Goal: Information Seeking & Learning: Learn about a topic

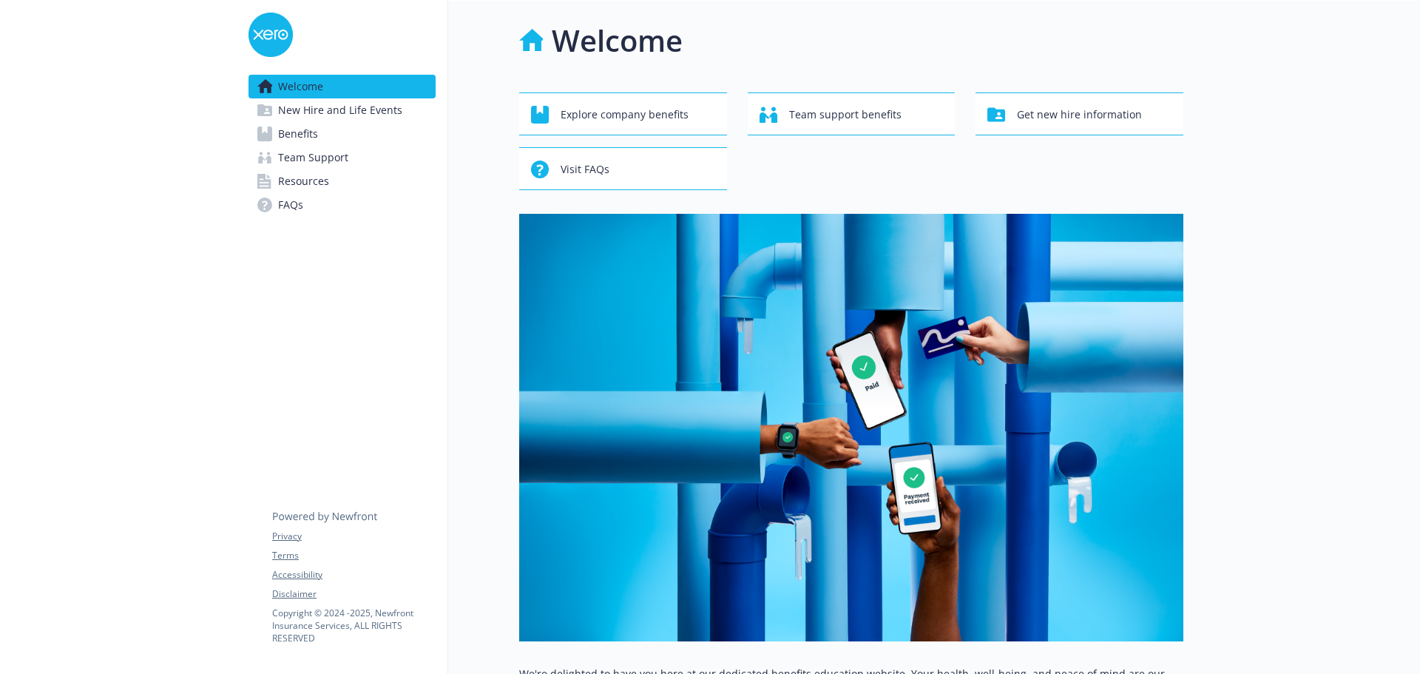
drag, startPoint x: 323, startPoint y: 136, endPoint x: 347, endPoint y: 142, distance: 24.4
click at [323, 136] on link "Benefits" at bounding box center [341, 134] width 187 height 24
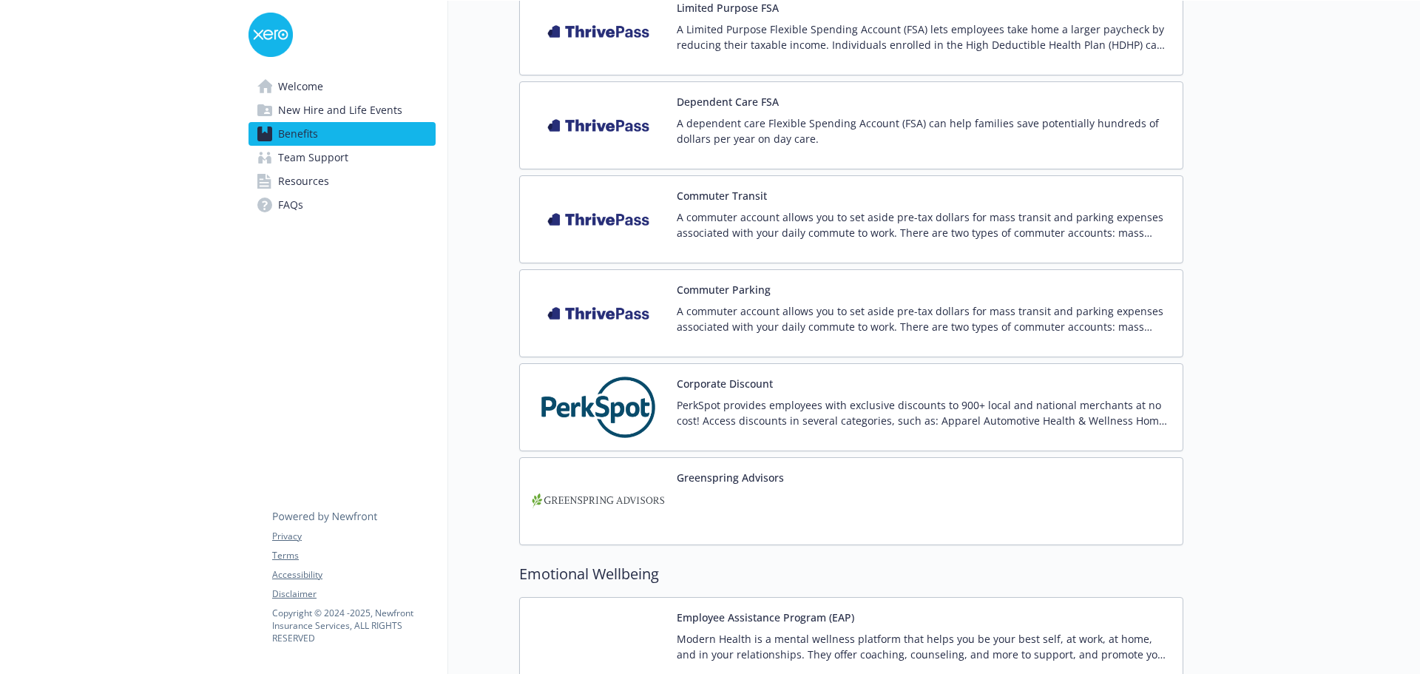
scroll to position [1922, 0]
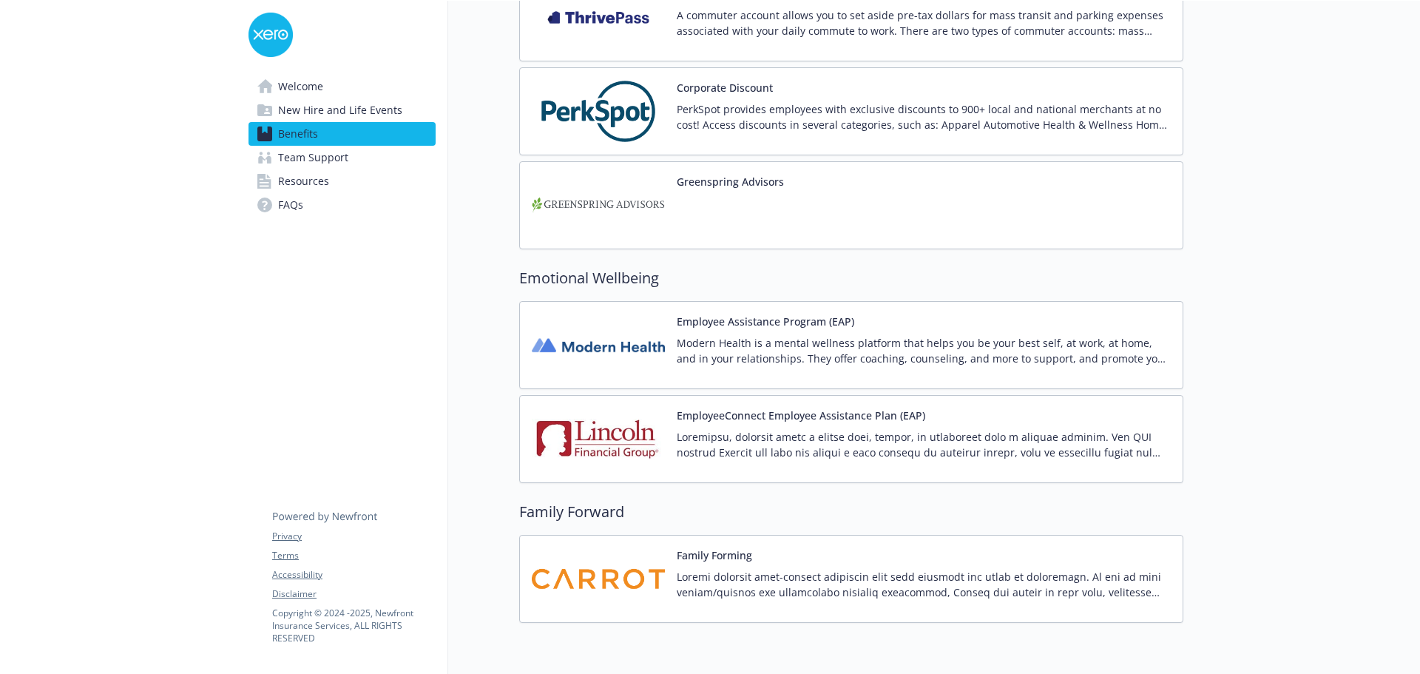
drag, startPoint x: 688, startPoint y: 342, endPoint x: 699, endPoint y: 340, distance: 11.9
click at [690, 342] on p "Modern Health is a mental wellness platform that helps you be your best self, a…" at bounding box center [923, 350] width 494 height 31
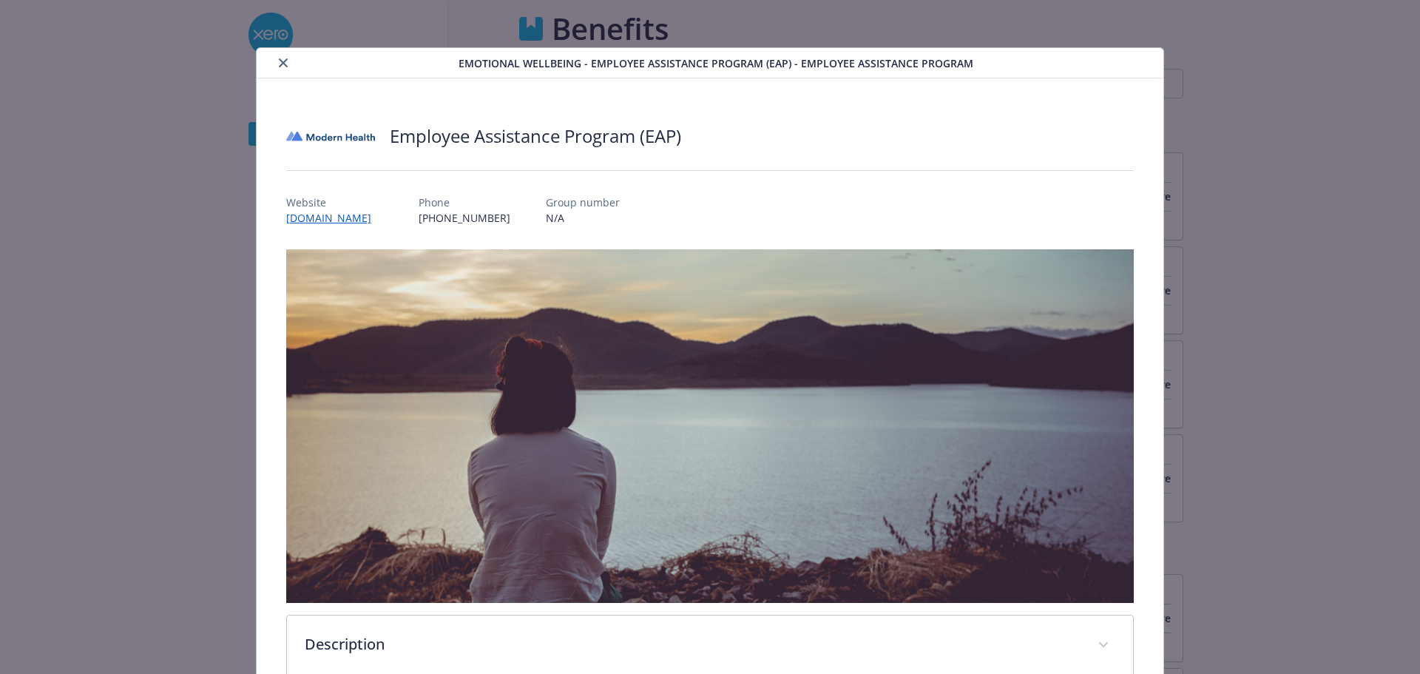
scroll to position [1922, 0]
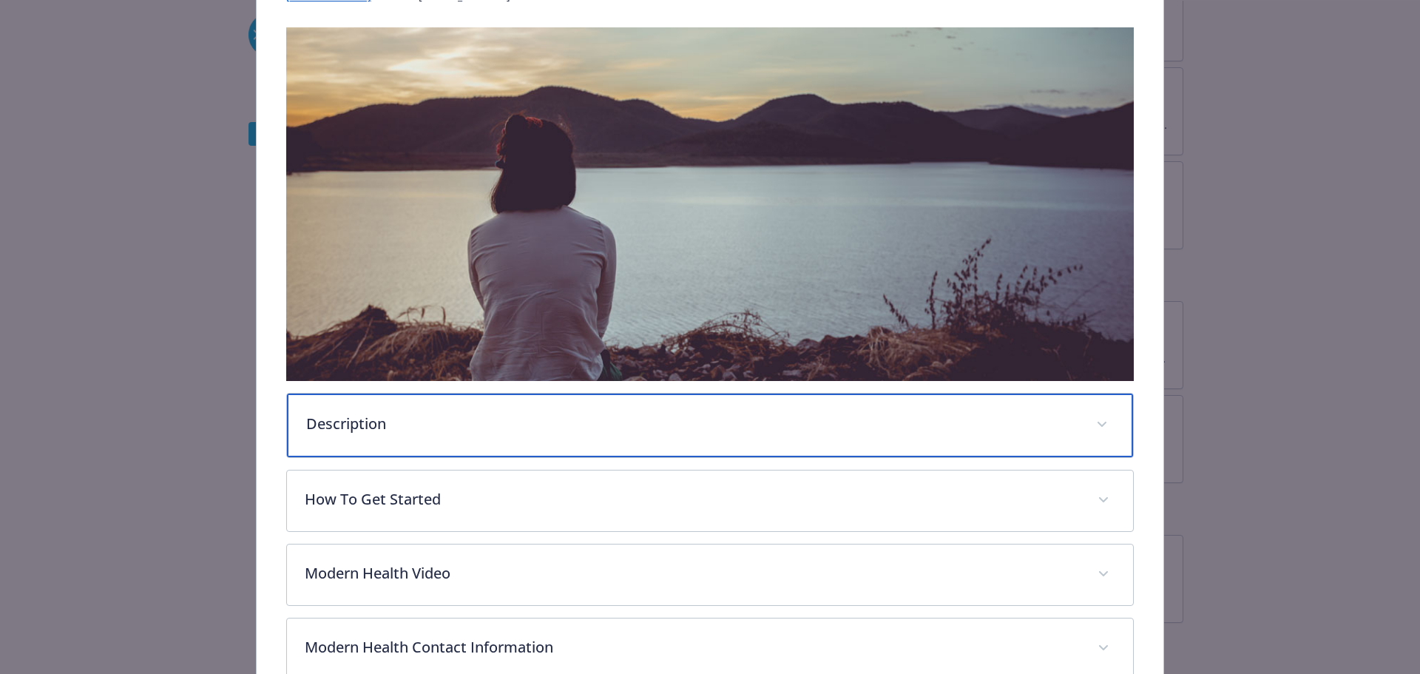
click at [586, 442] on div "Description" at bounding box center [710, 425] width 847 height 64
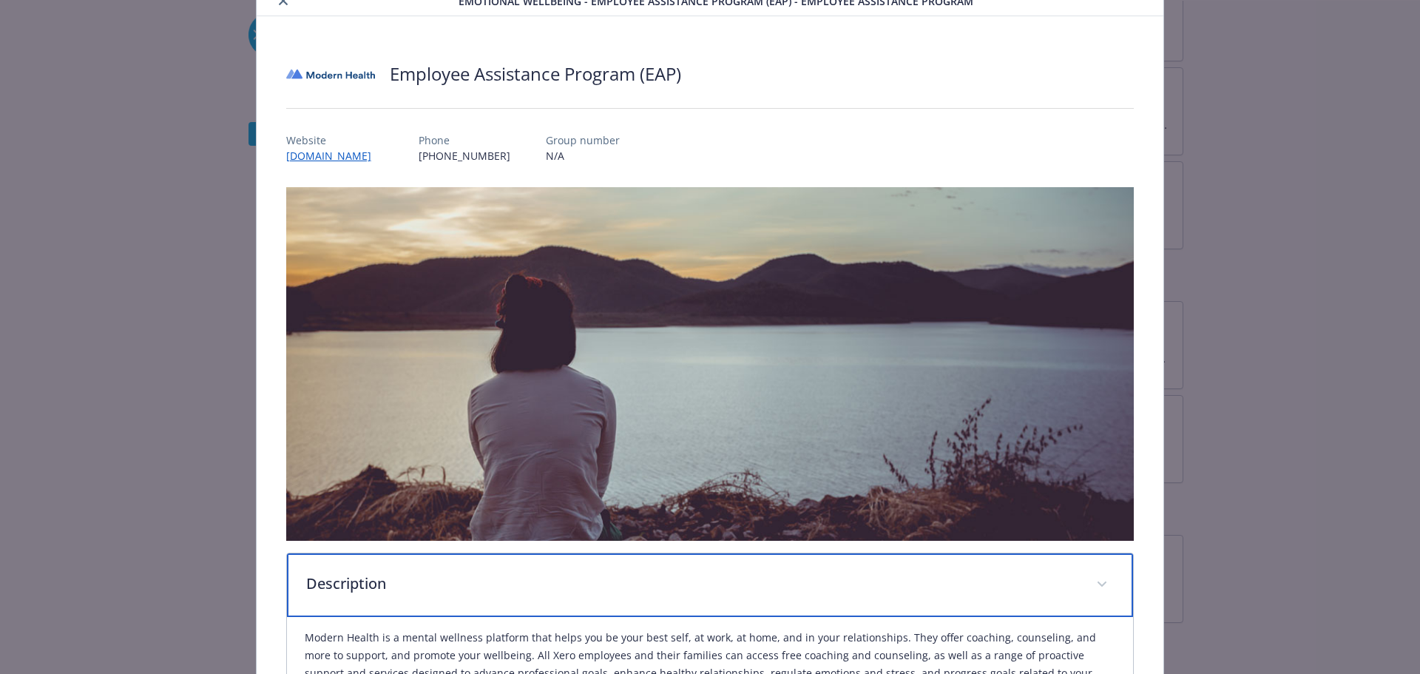
scroll to position [0, 0]
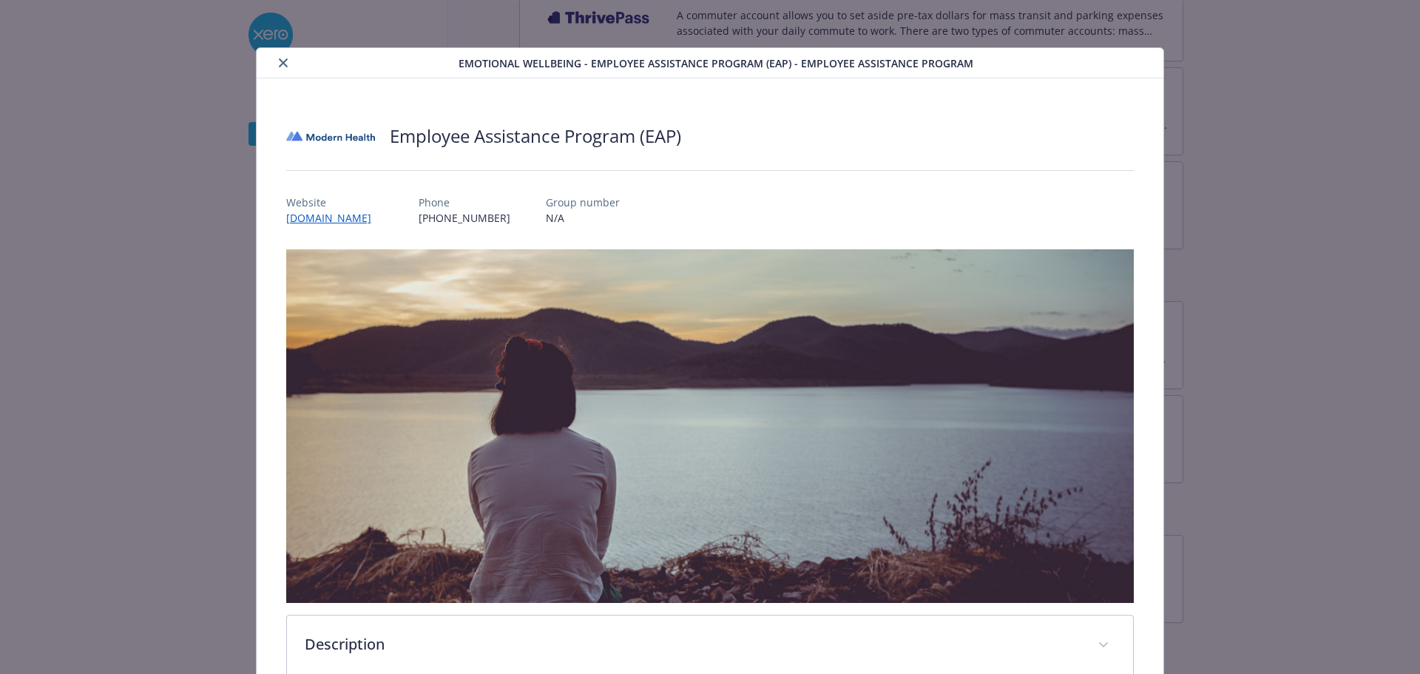
click at [279, 65] on icon "close" at bounding box center [283, 62] width 9 height 9
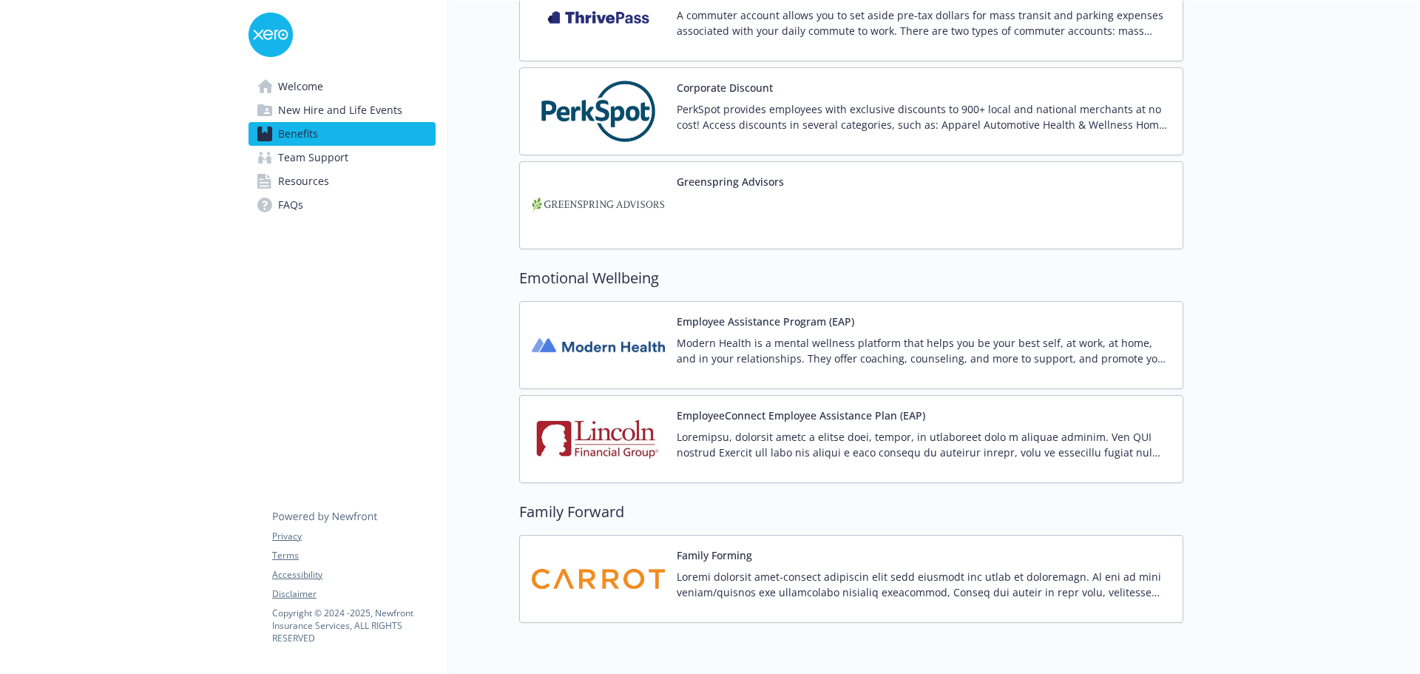
click at [305, 177] on span "Resources" at bounding box center [303, 181] width 51 height 24
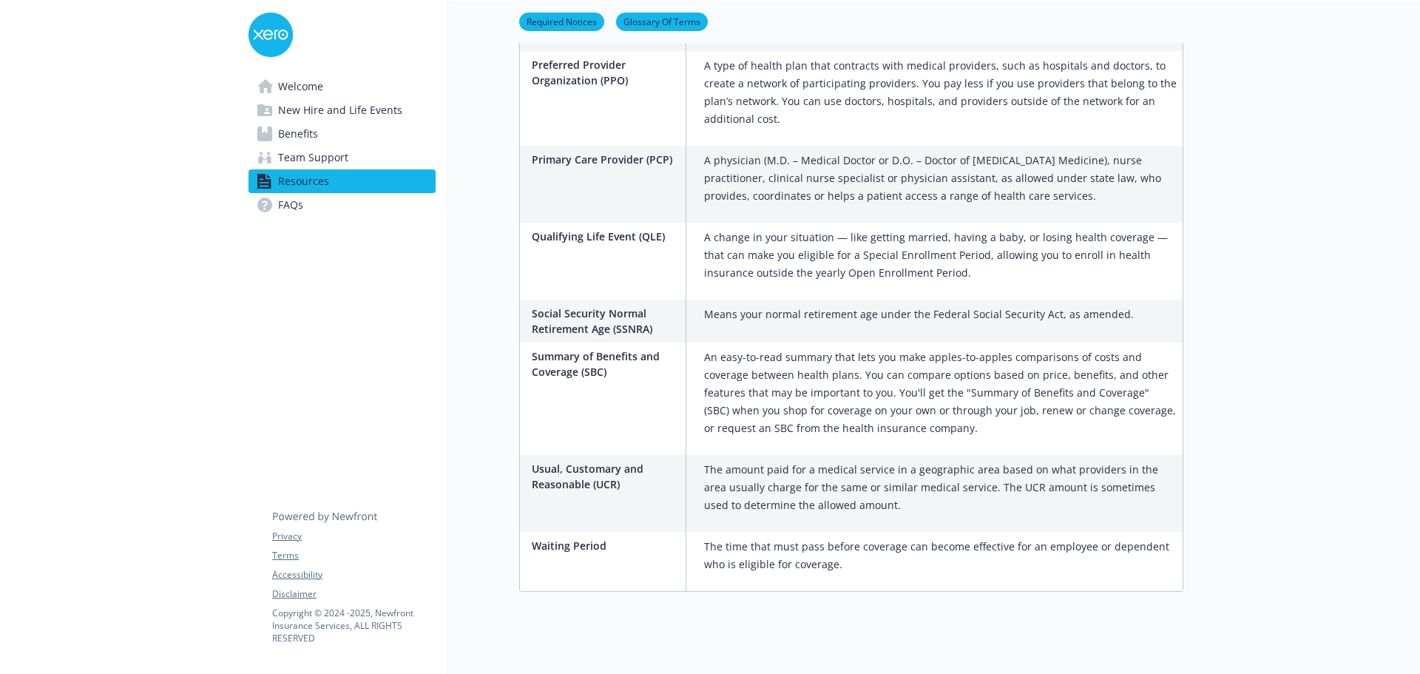
scroll to position [1916, 0]
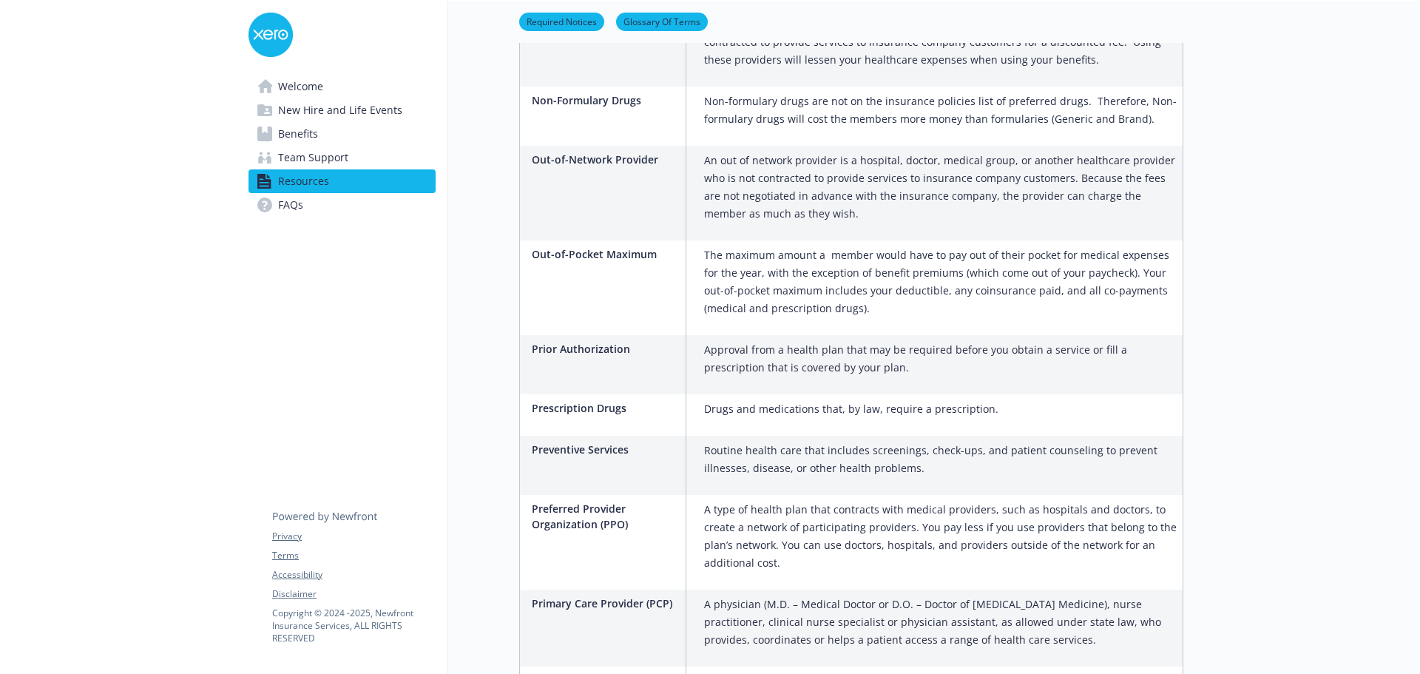
drag, startPoint x: 317, startPoint y: 124, endPoint x: 333, endPoint y: 134, distance: 18.9
click at [316, 126] on span "Benefits" at bounding box center [298, 134] width 40 height 24
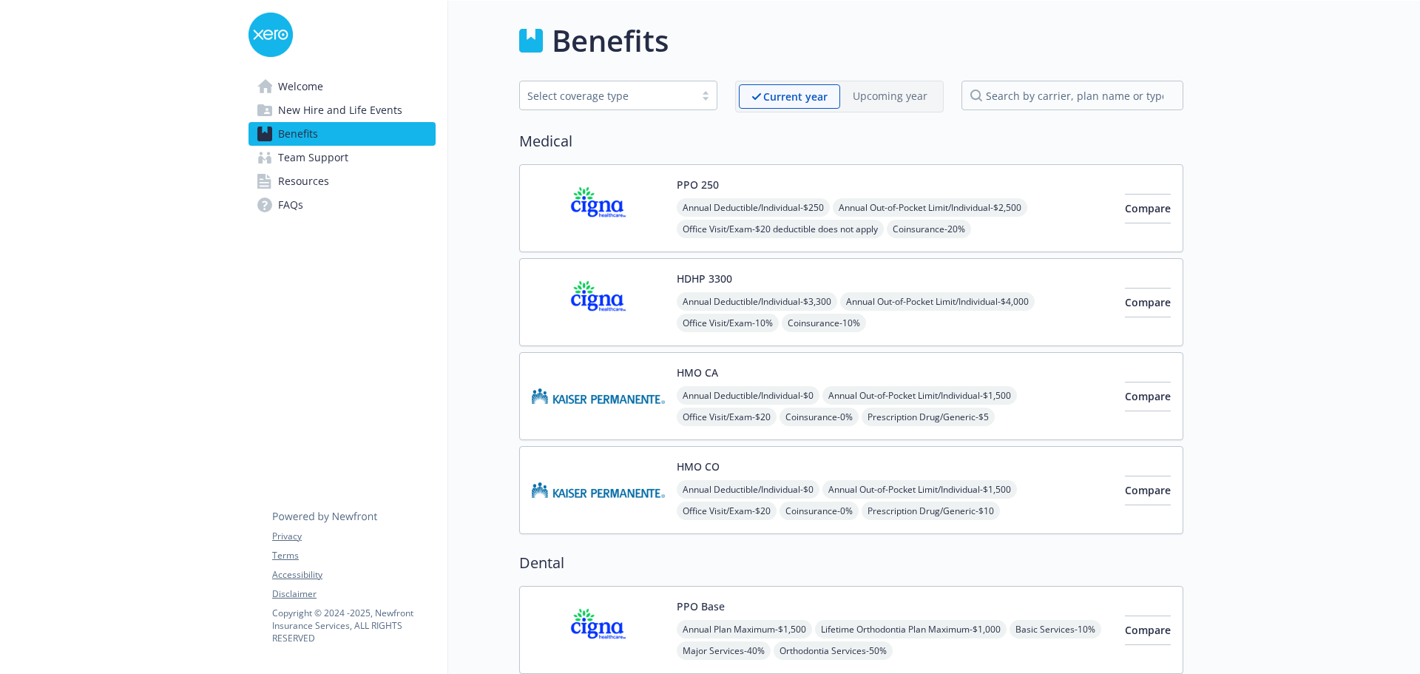
click at [700, 183] on button "PPO 250" at bounding box center [697, 185] width 42 height 16
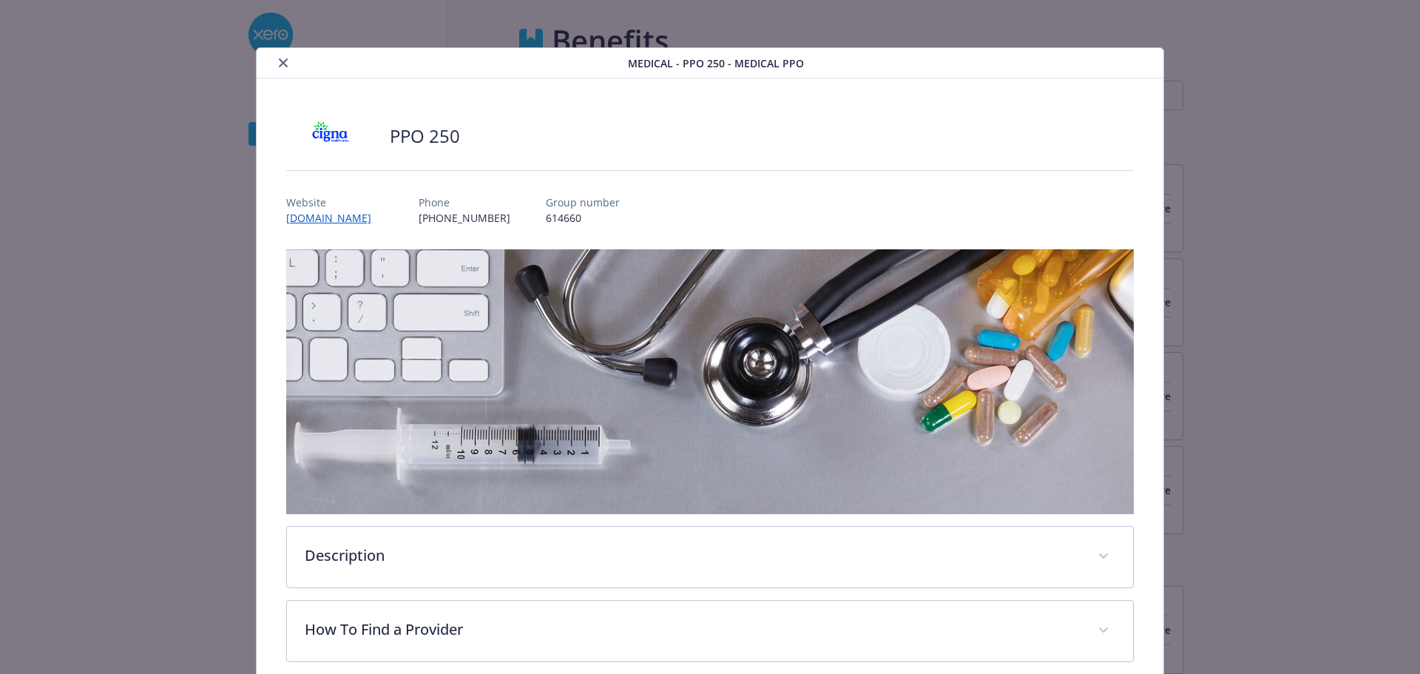
scroll to position [44, 0]
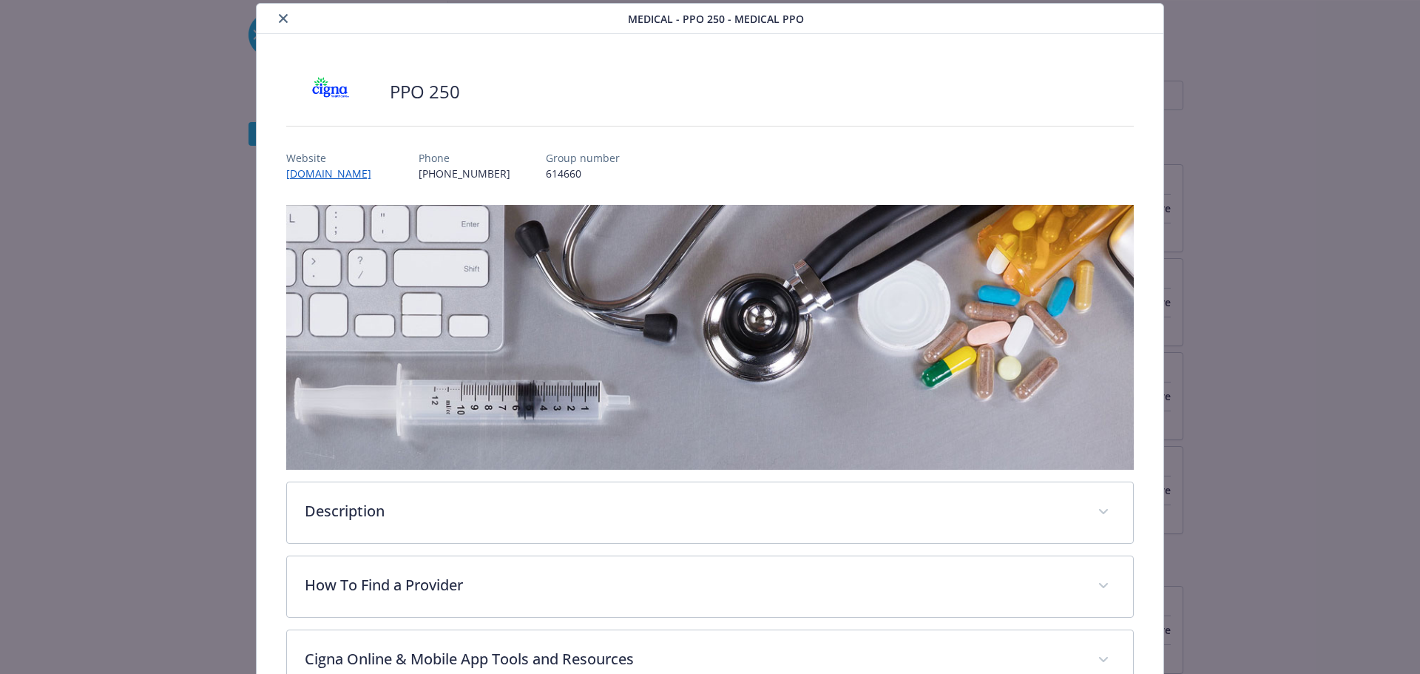
drag, startPoint x: 389, startPoint y: 174, endPoint x: 285, endPoint y: 175, distance: 104.2
click at [268, 177] on div "PPO 250 Website www.mycigna.com Phone (800) 244-6224 Group number 614660 Descri…" at bounding box center [710, 528] width 907 height 988
copy link "www.mycigna.com"
click at [294, 17] on div "details for plan Medical - PPO 250 - Medical PPO" at bounding box center [444, 19] width 365 height 18
click at [275, 20] on button "close" at bounding box center [283, 19] width 18 height 18
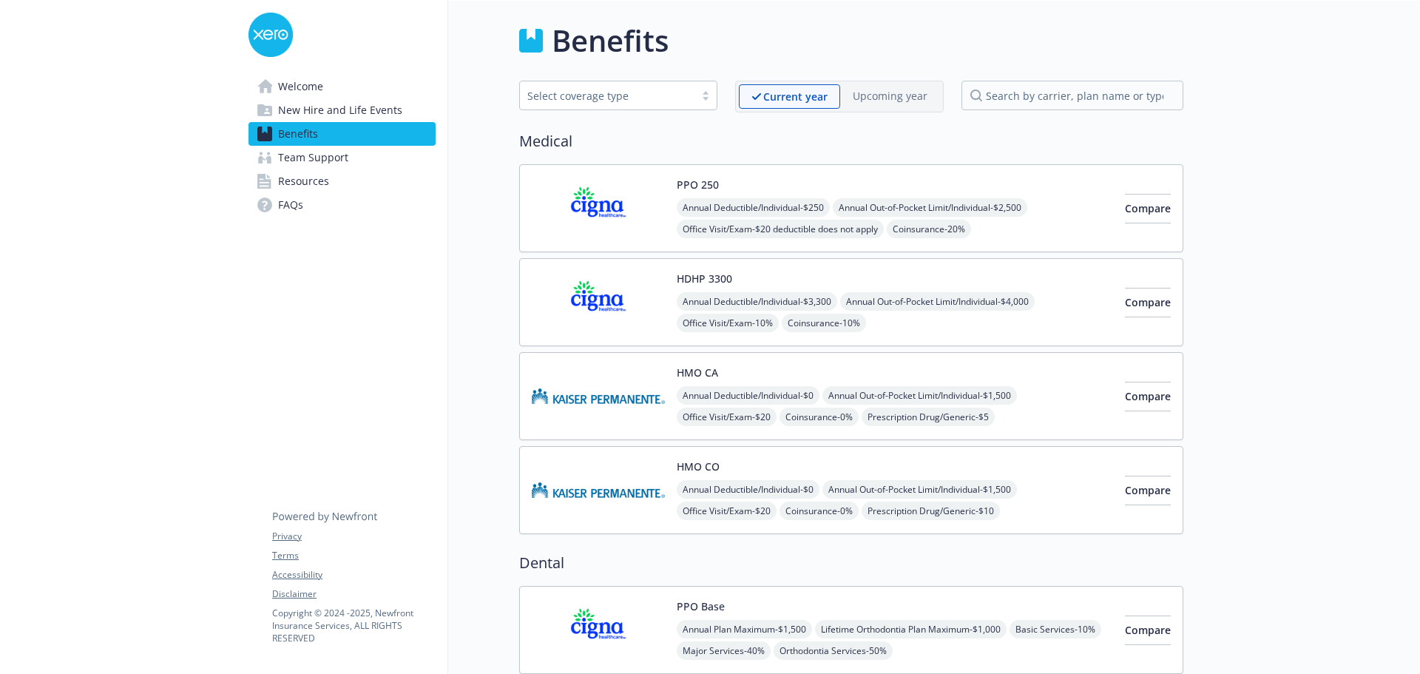
click at [713, 274] on button "HDHP 3300" at bounding box center [703, 279] width 55 height 16
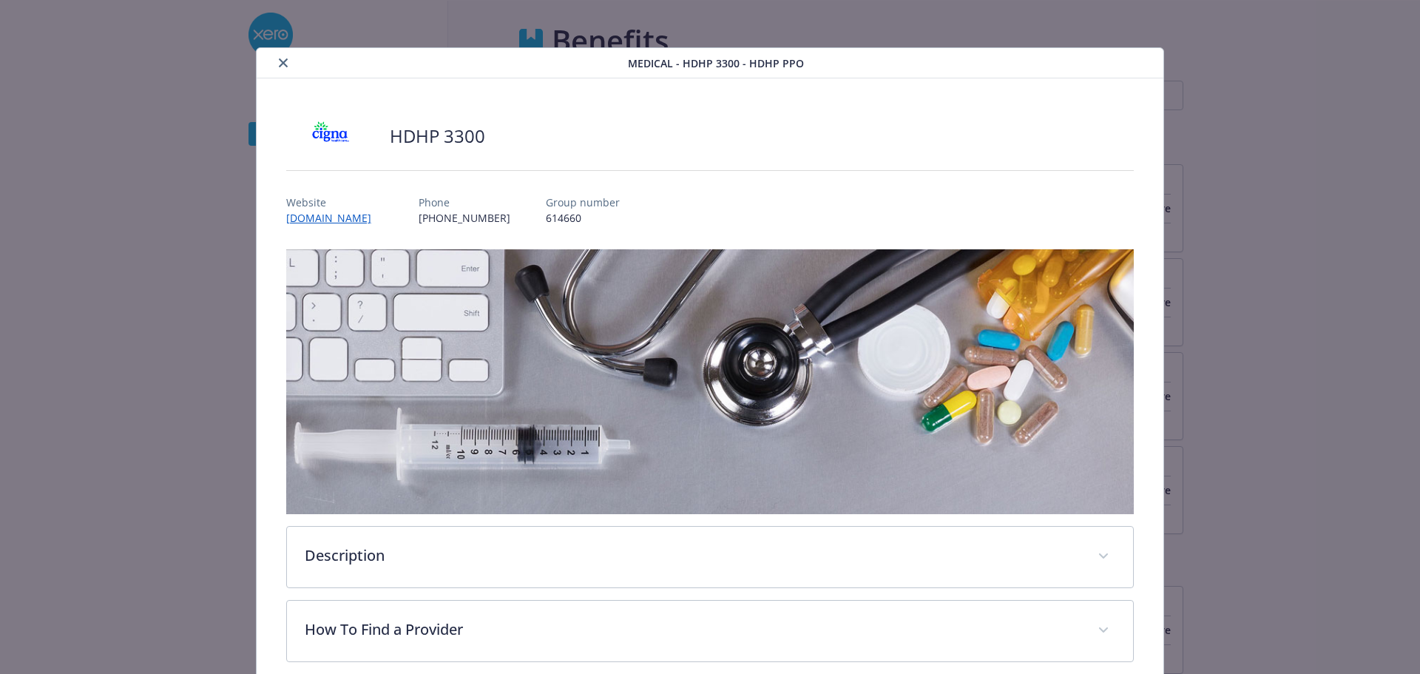
click at [286, 63] on button "close" at bounding box center [283, 63] width 18 height 18
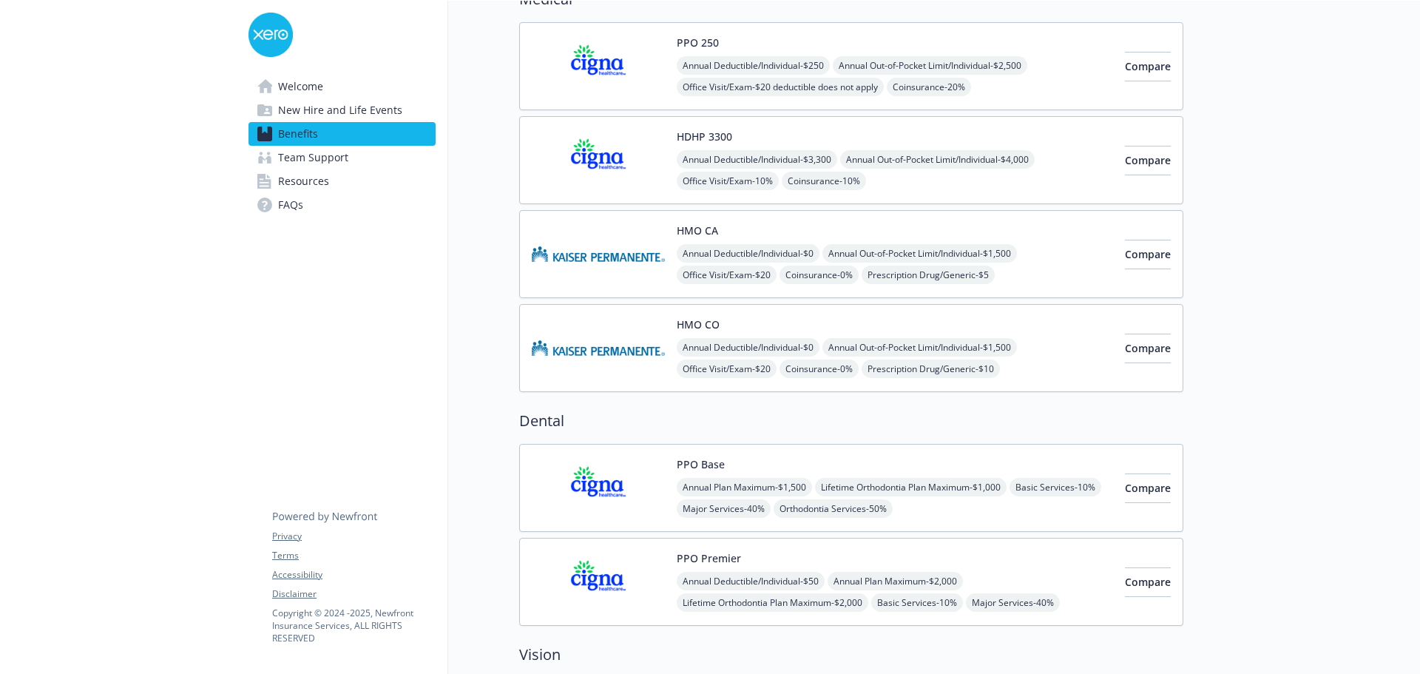
scroll to position [148, 0]
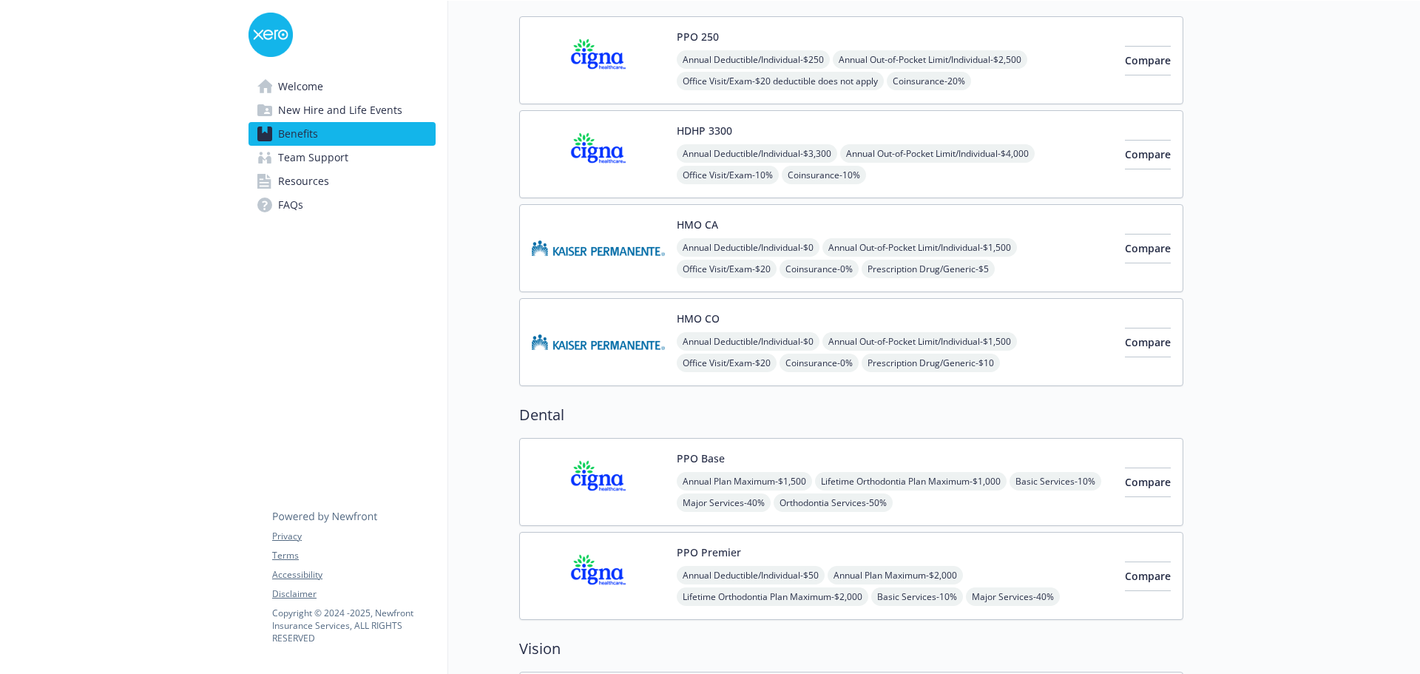
click at [621, 237] on img at bounding box center [598, 248] width 133 height 63
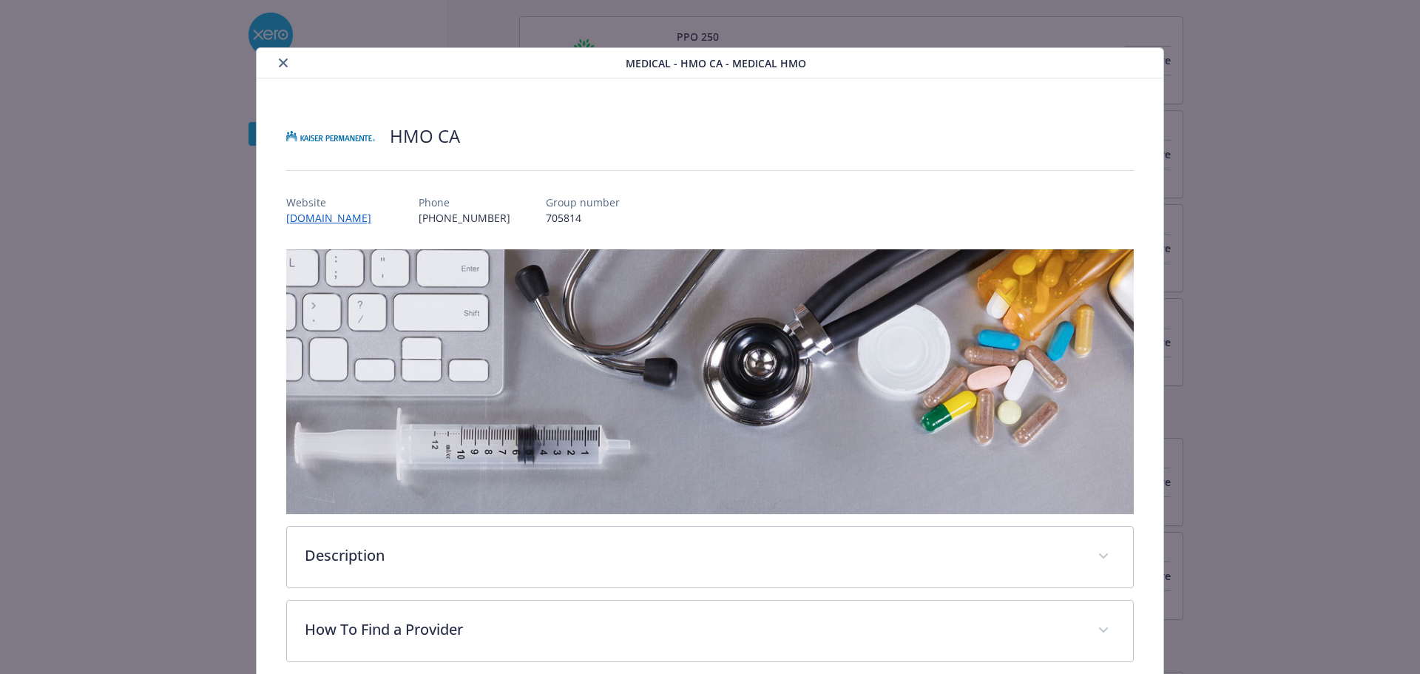
scroll to position [44, 0]
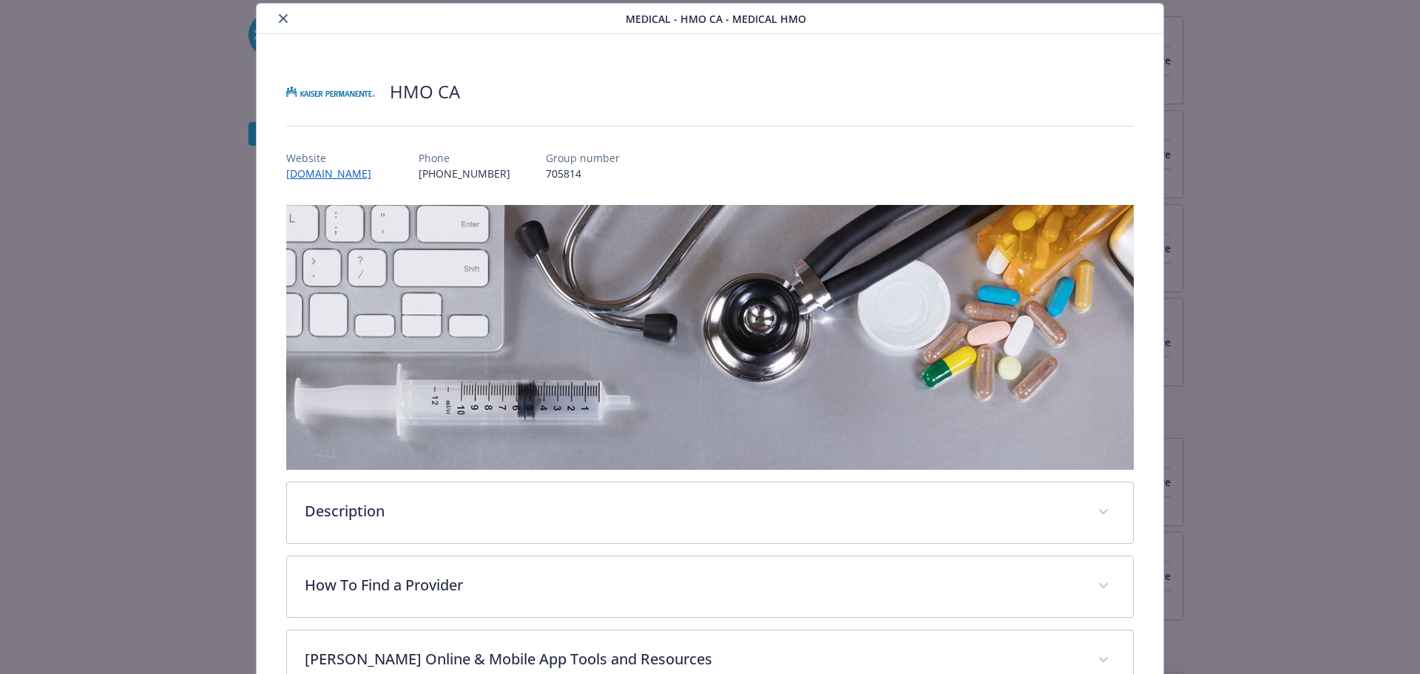
click at [281, 24] on button "close" at bounding box center [283, 19] width 18 height 18
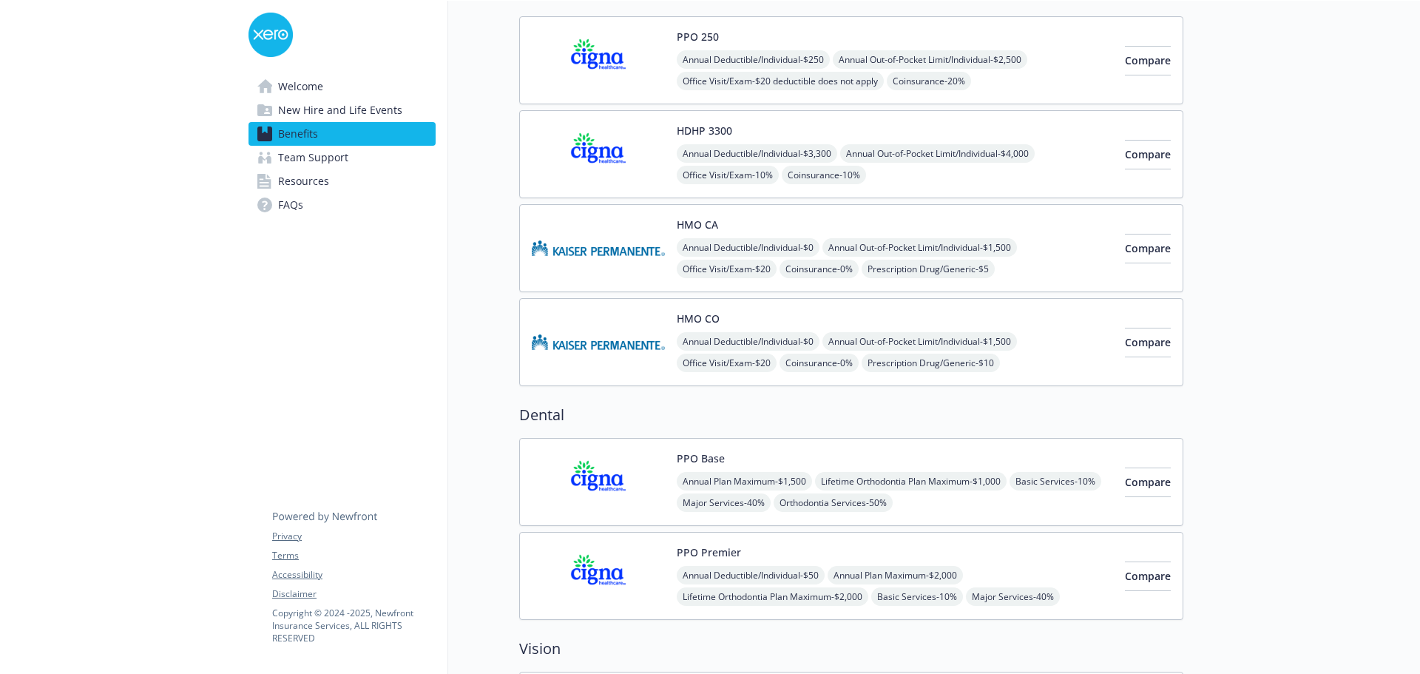
click at [609, 333] on img at bounding box center [598, 342] width 133 height 63
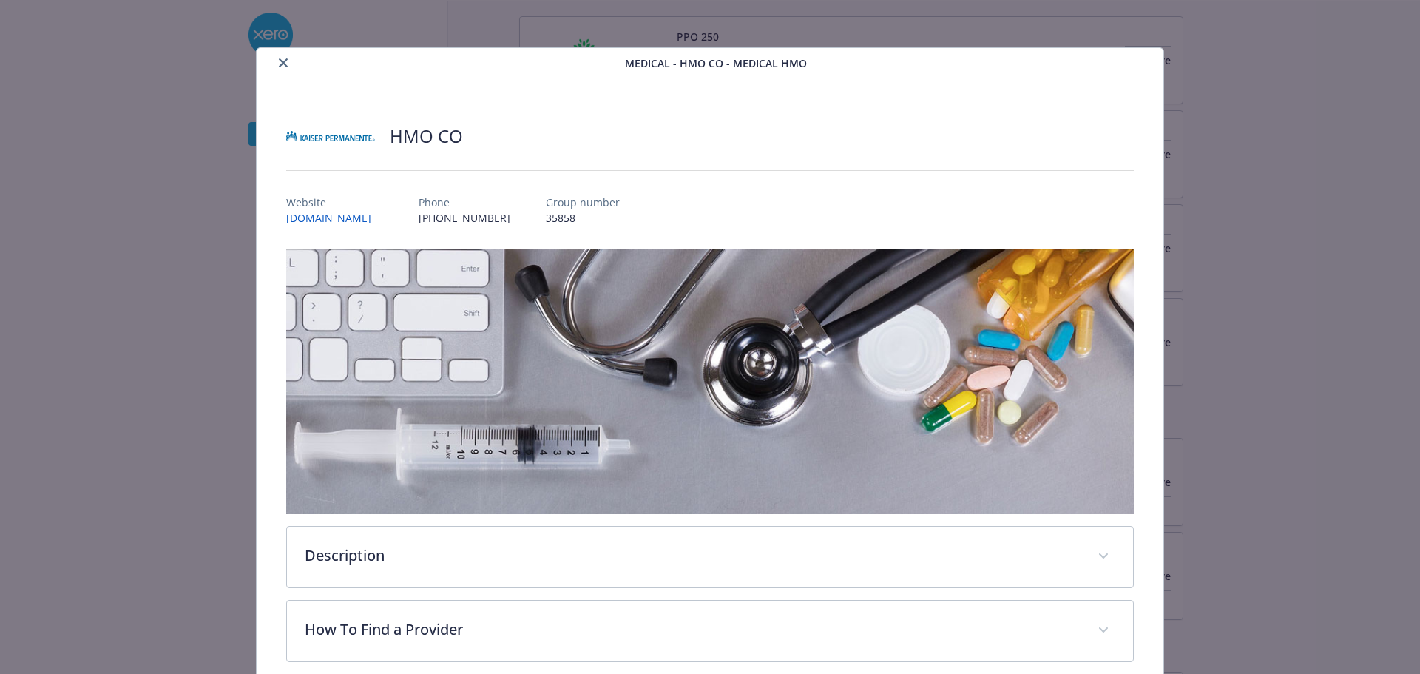
scroll to position [44, 0]
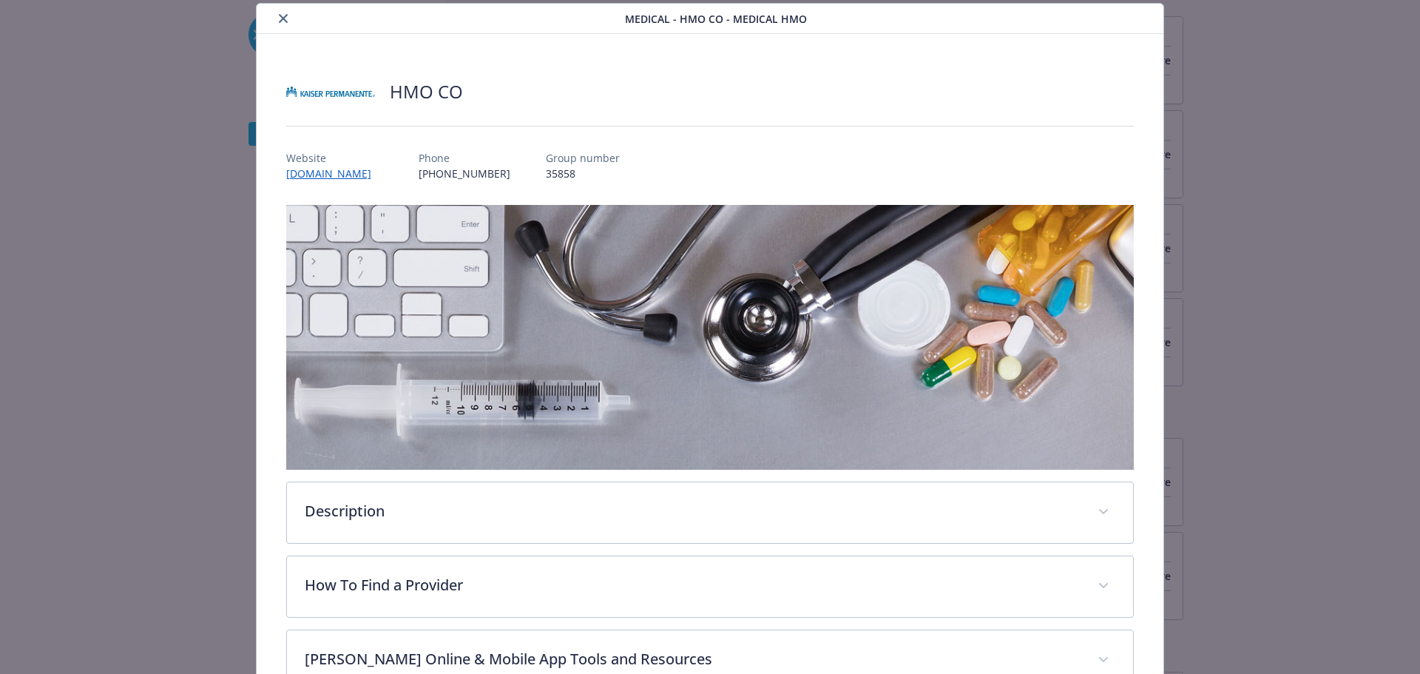
drag, startPoint x: 276, startPoint y: 20, endPoint x: 282, endPoint y: 31, distance: 12.6
click at [279, 20] on icon "close" at bounding box center [283, 18] width 9 height 9
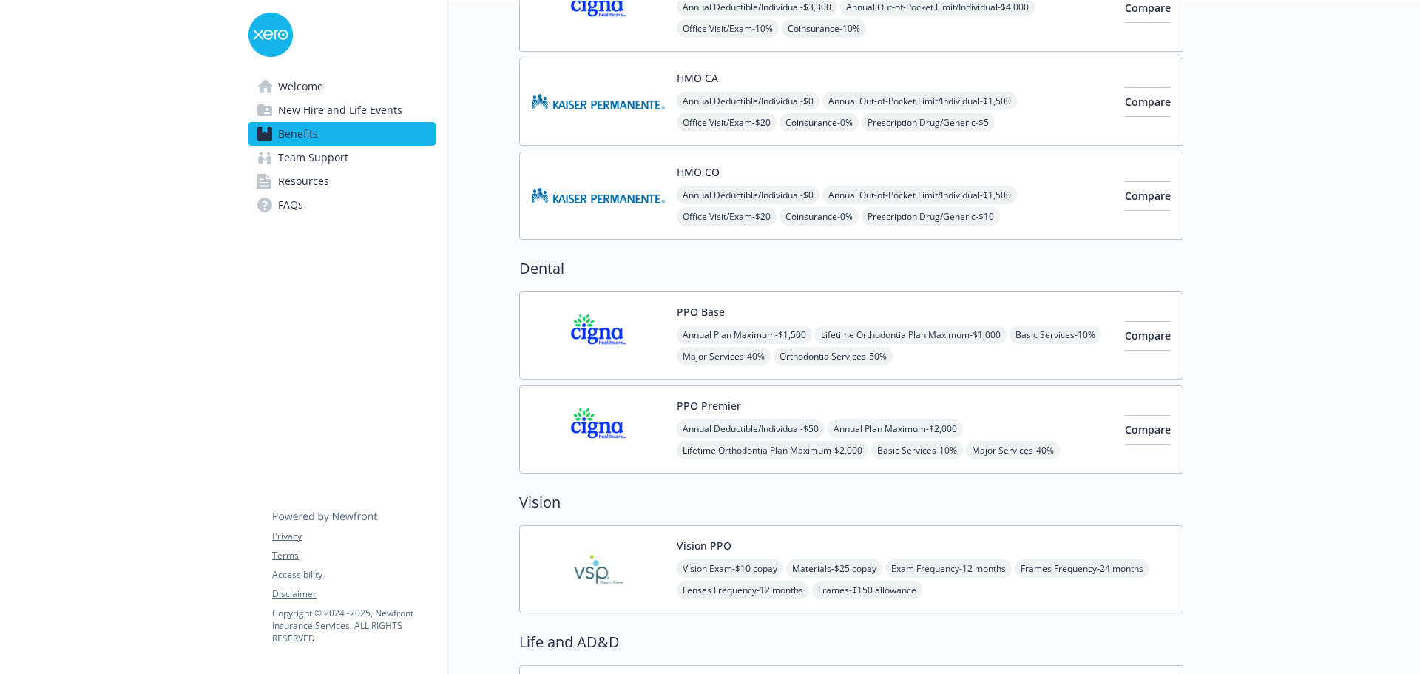
scroll to position [296, 0]
click at [600, 342] on img at bounding box center [598, 333] width 133 height 63
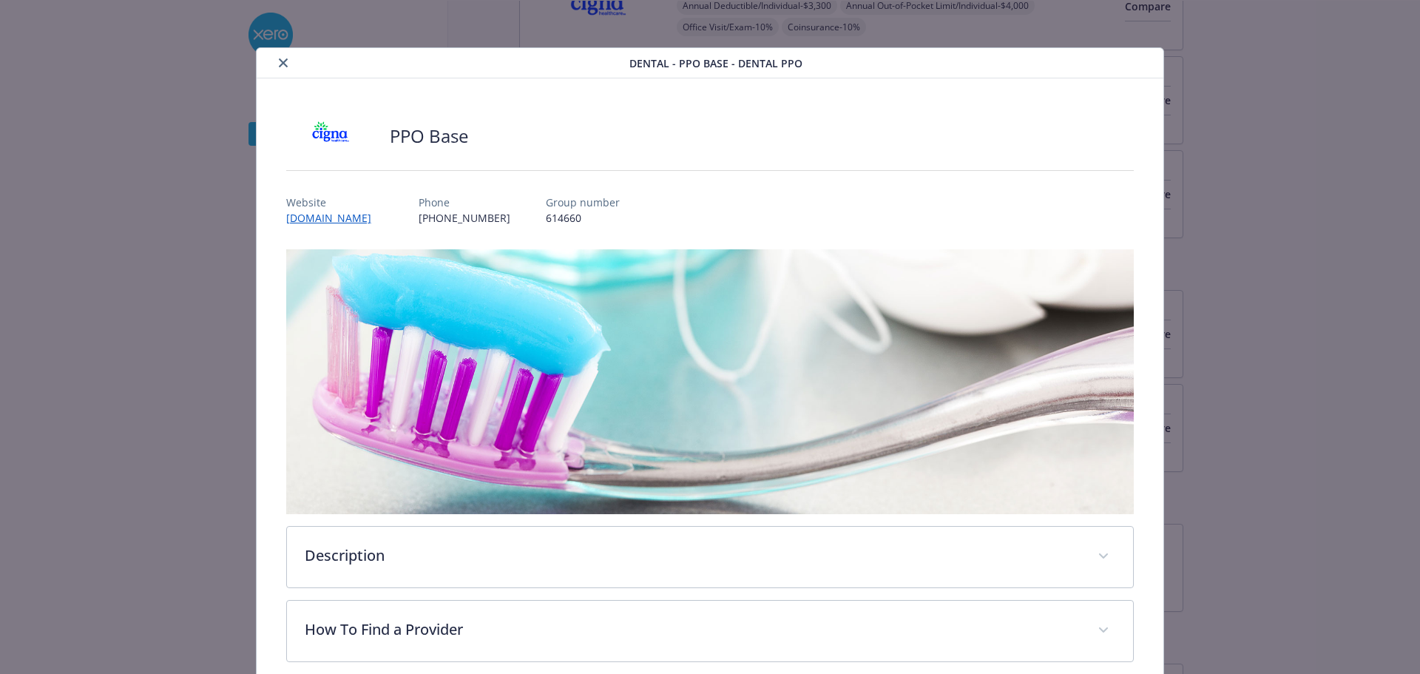
scroll to position [44, 0]
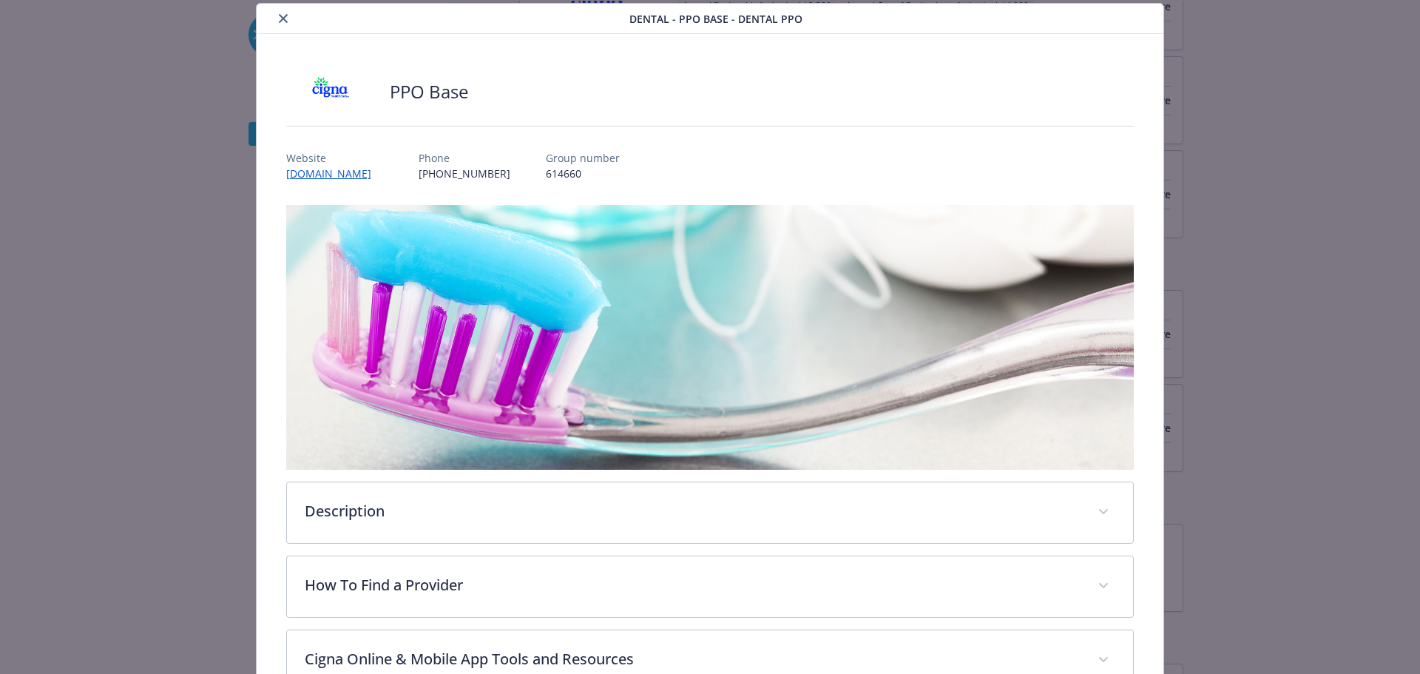
click at [279, 20] on icon "close" at bounding box center [283, 18] width 9 height 9
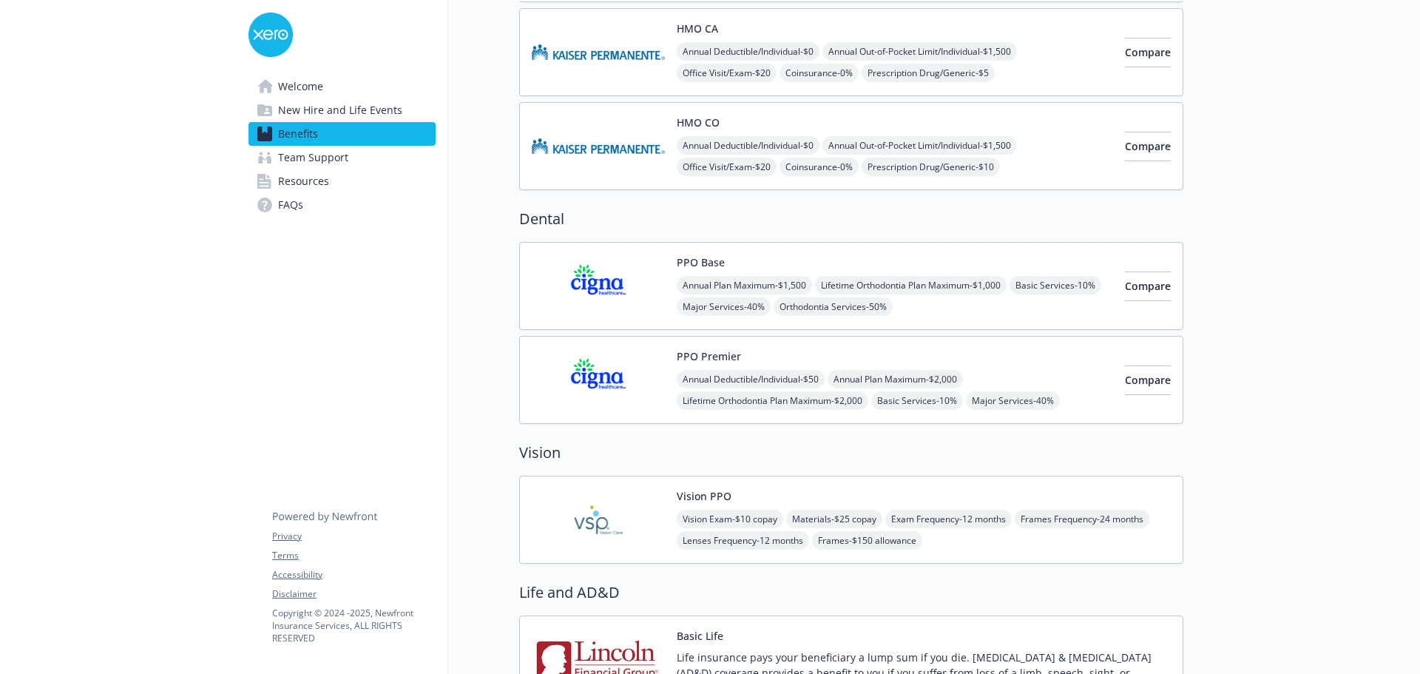
scroll to position [370, 0]
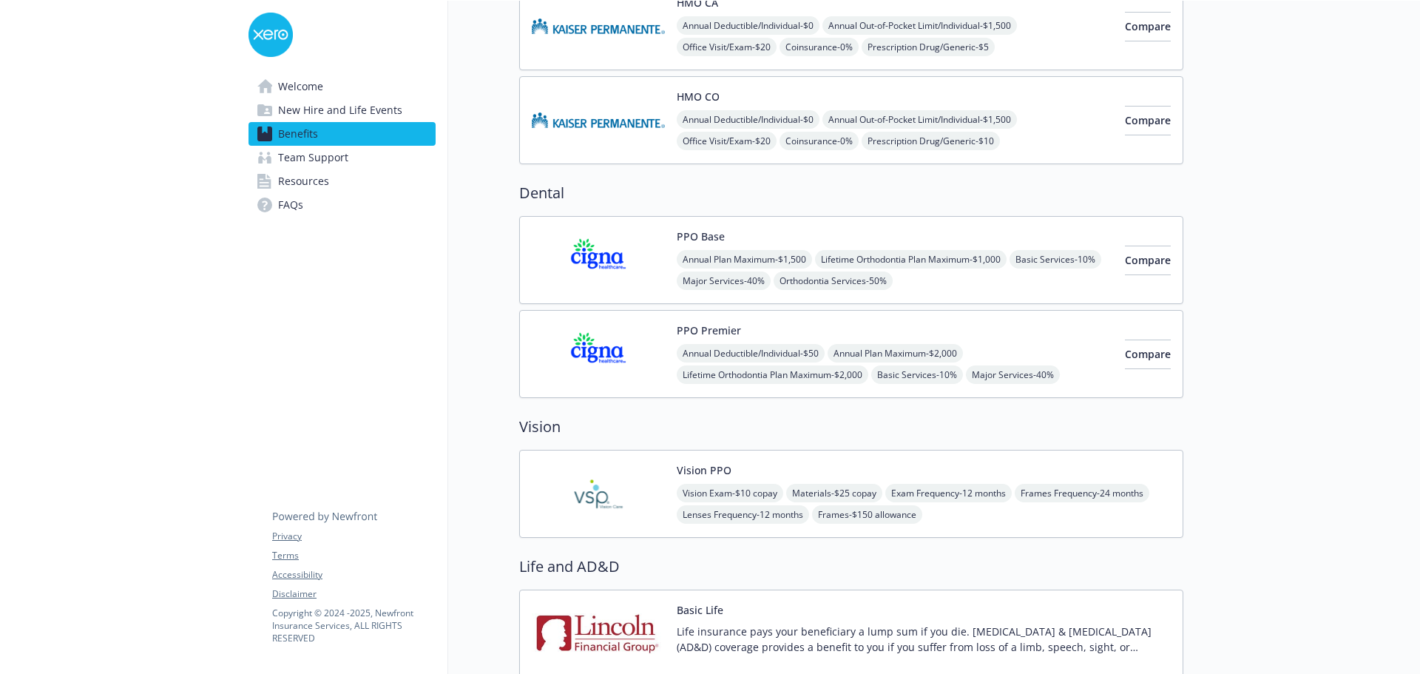
click at [599, 350] on img at bounding box center [598, 353] width 133 height 63
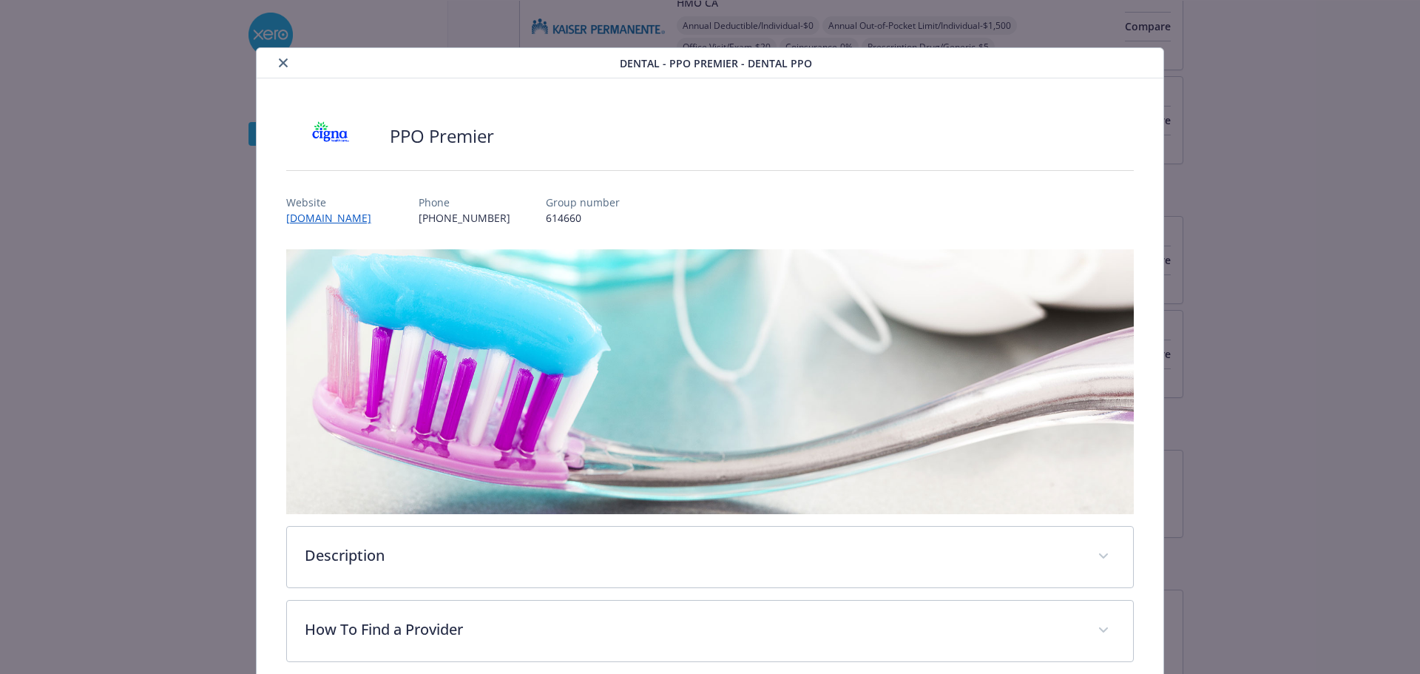
scroll to position [44, 0]
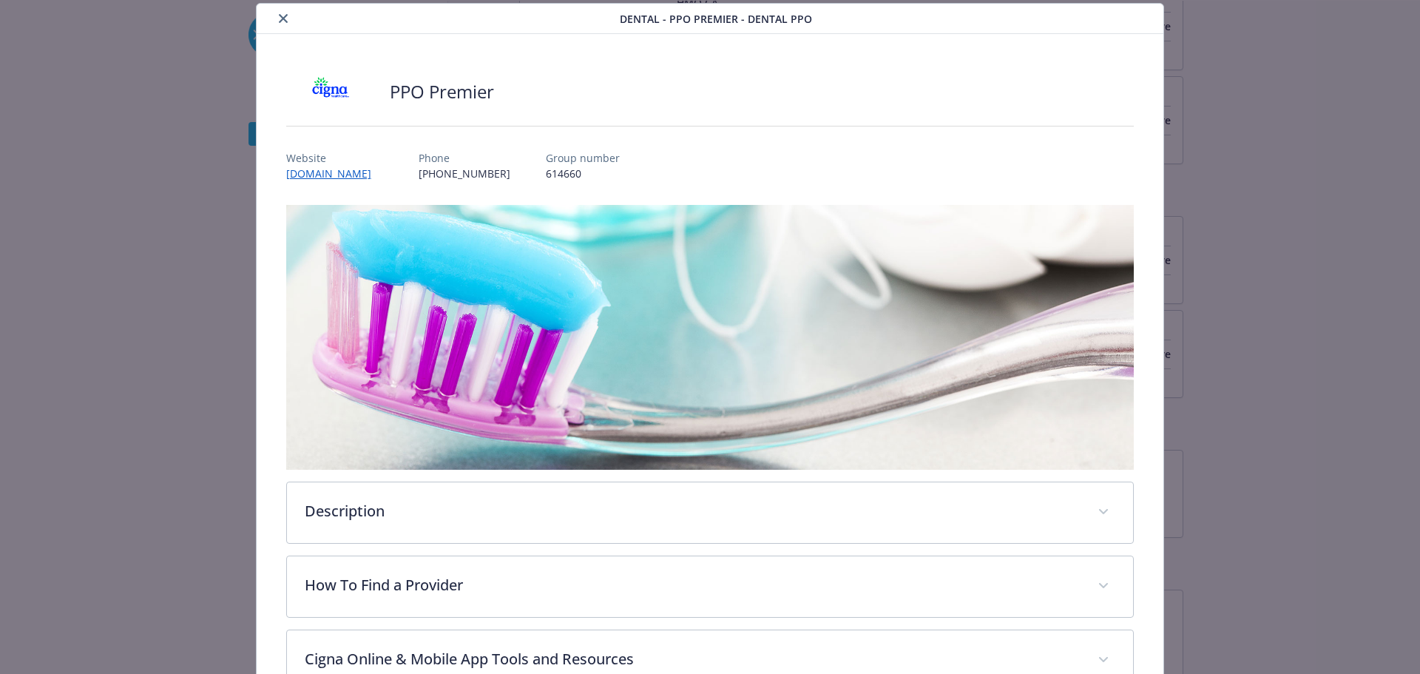
click at [282, 13] on button "close" at bounding box center [283, 19] width 18 height 18
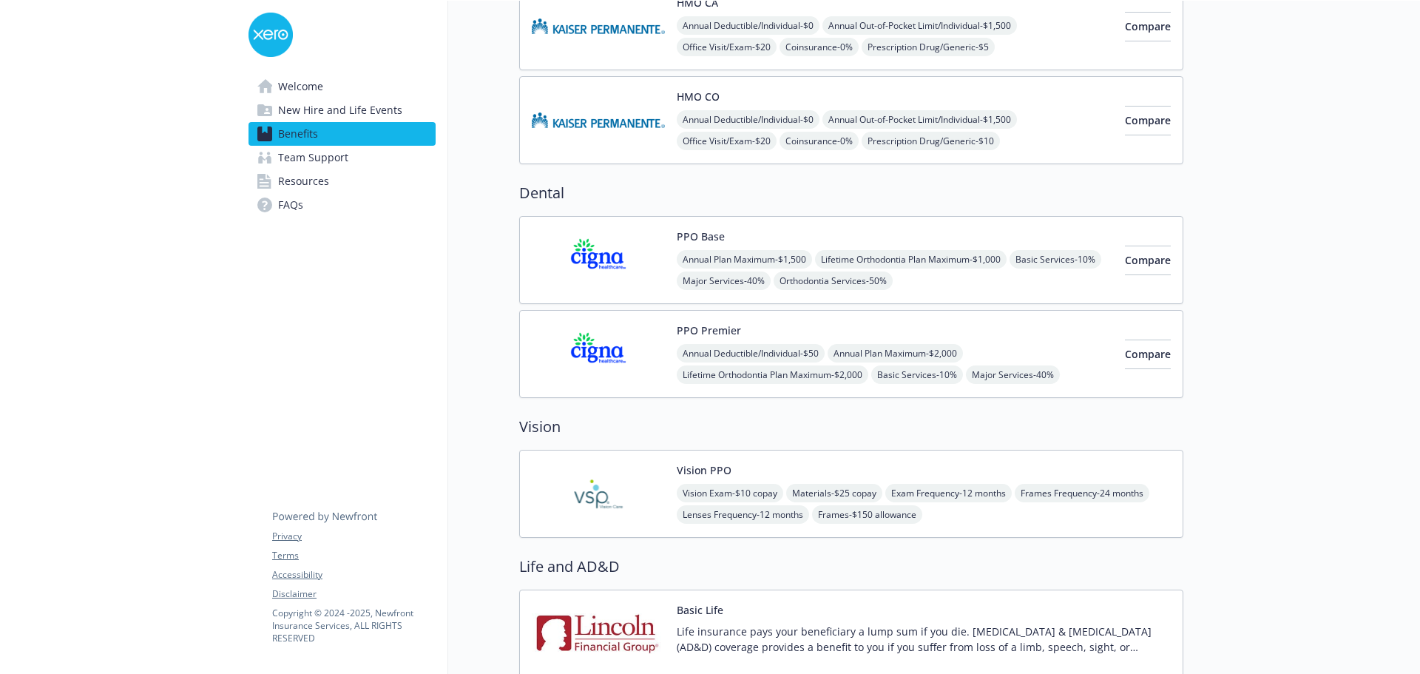
drag, startPoint x: 618, startPoint y: 359, endPoint x: 543, endPoint y: 357, distance: 75.4
click at [618, 358] on img at bounding box center [598, 353] width 133 height 63
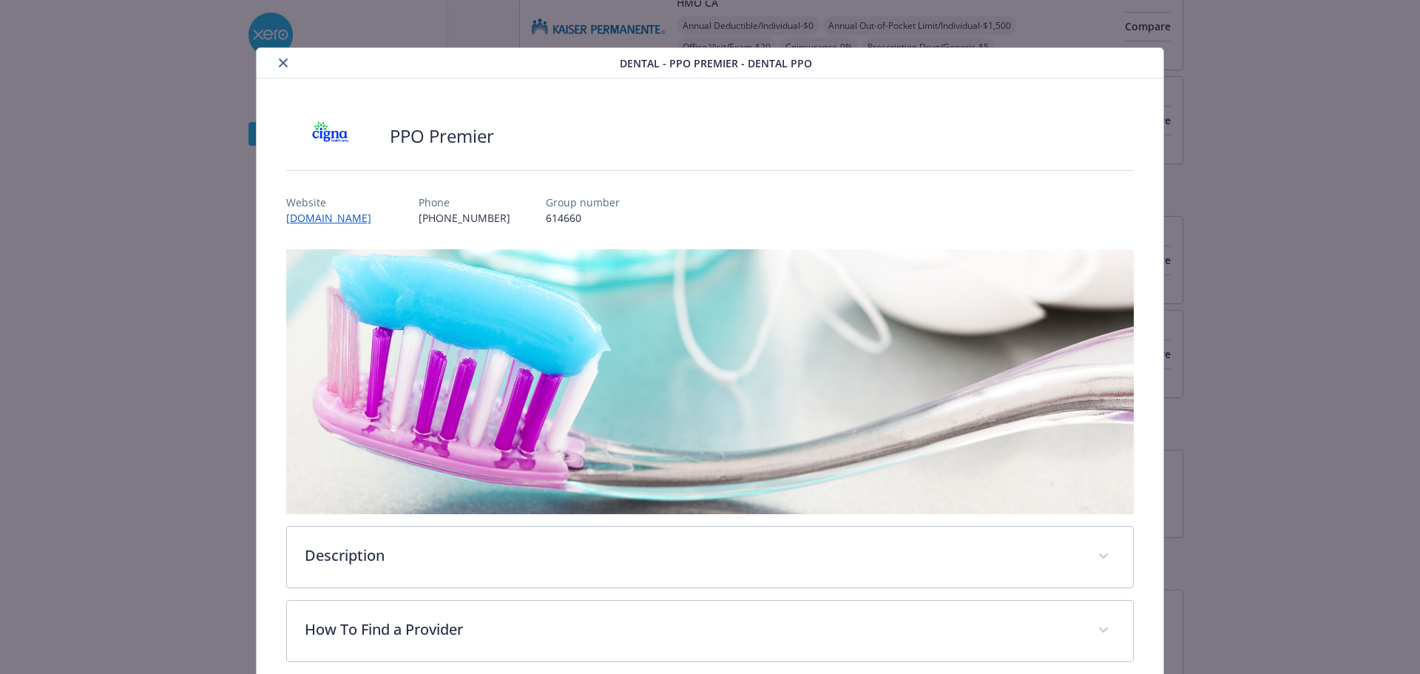
scroll to position [44, 0]
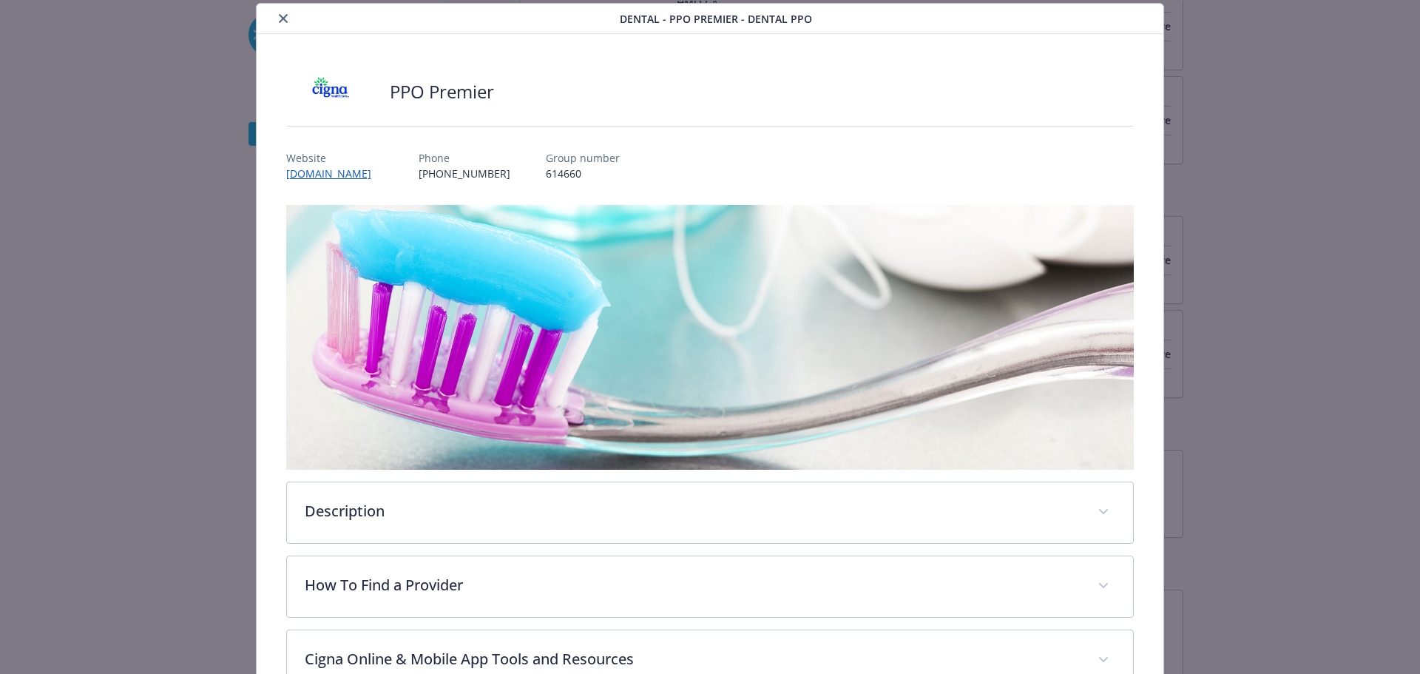
click at [294, 13] on div "details for plan Dental - PPO Premier - Dental PPO" at bounding box center [440, 19] width 357 height 18
click at [280, 20] on icon "close" at bounding box center [283, 18] width 9 height 9
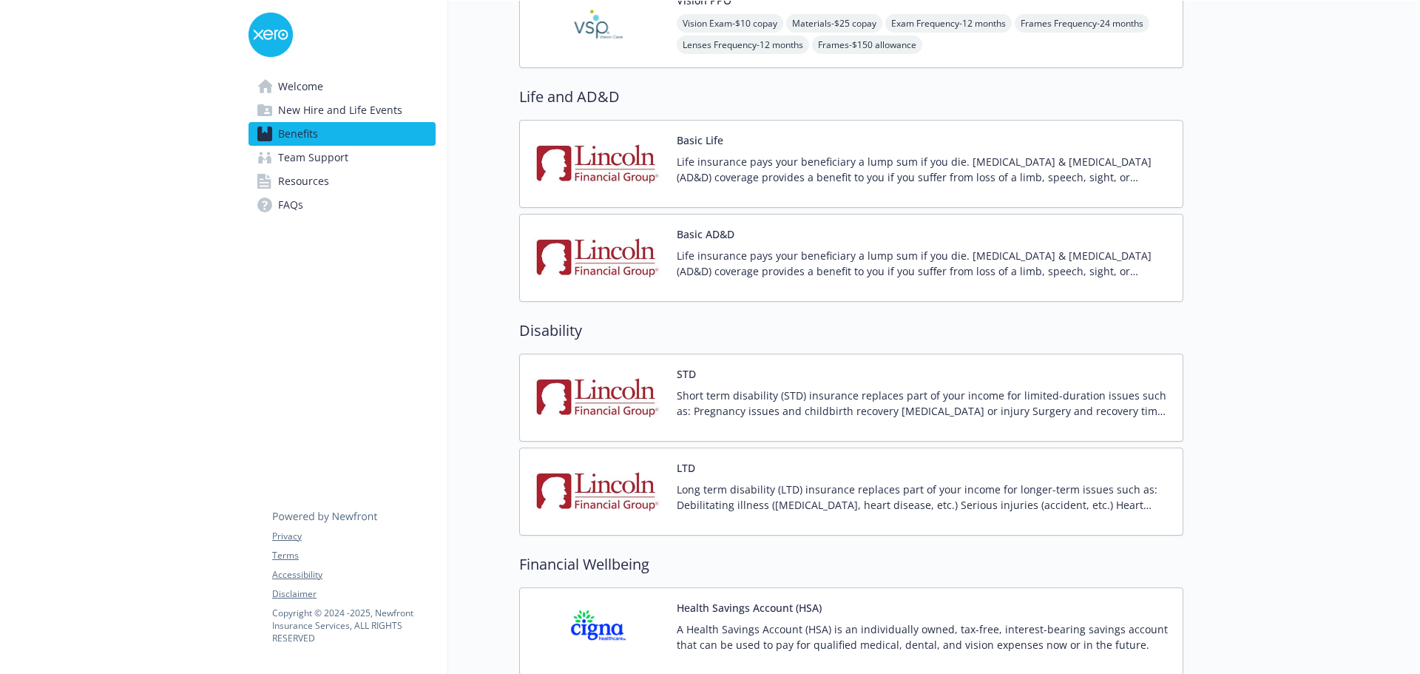
scroll to position [813, 0]
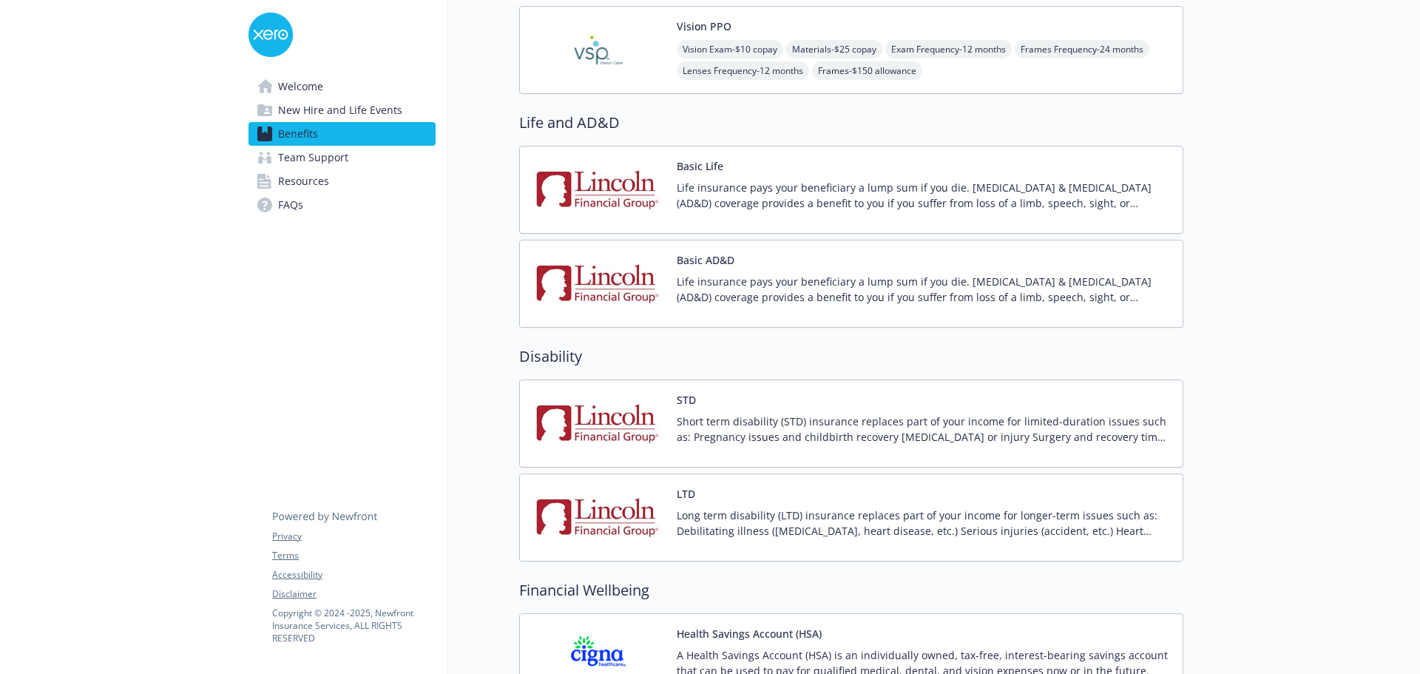
click at [783, 202] on p "Life insurance pays your beneficiary a lump sum if you die. Accidental Death & …" at bounding box center [923, 195] width 494 height 31
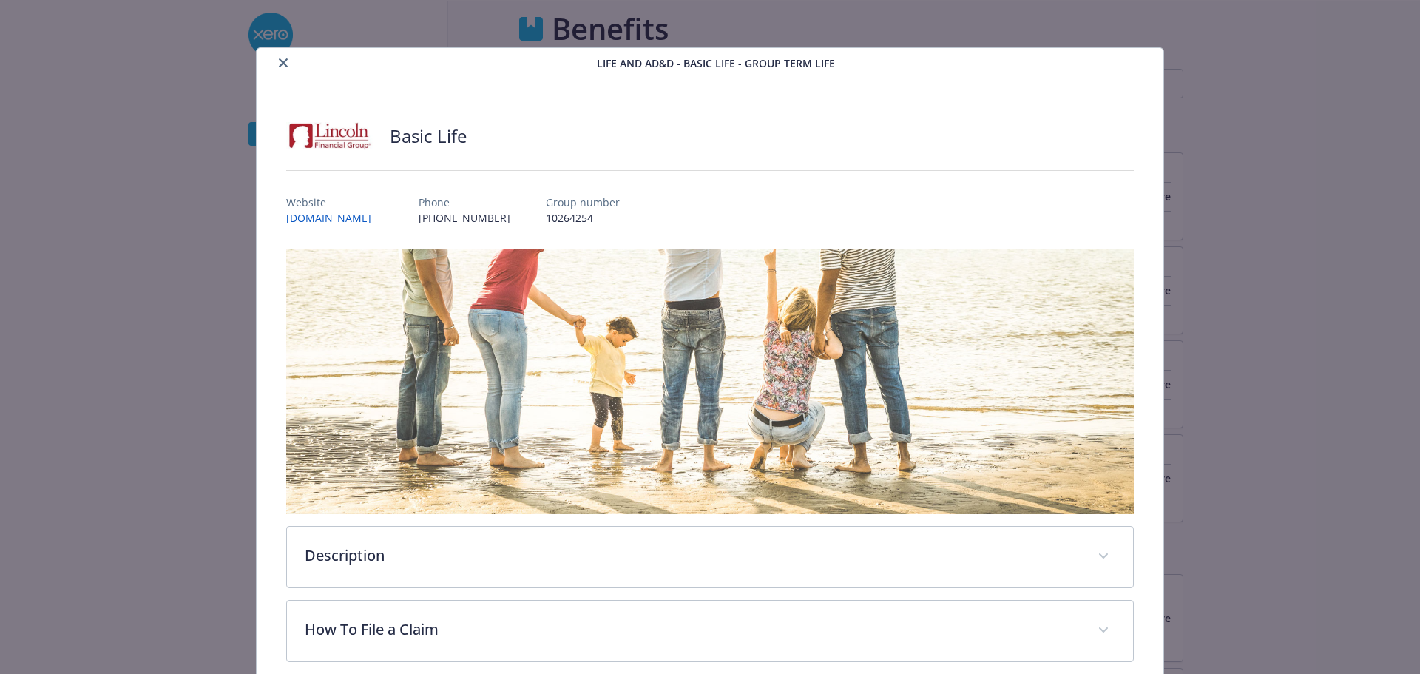
scroll to position [813, 0]
drag, startPoint x: 419, startPoint y: 212, endPoint x: 227, endPoint y: 221, distance: 192.4
click at [227, 221] on div "Life and AD&D - Basic Life - Group Term Life Basic Life Website www.lincolnfina…" at bounding box center [710, 483] width 1136 height 872
copy link "www.lincolnfinancial.com"
click at [282, 61] on icon "close" at bounding box center [283, 62] width 9 height 9
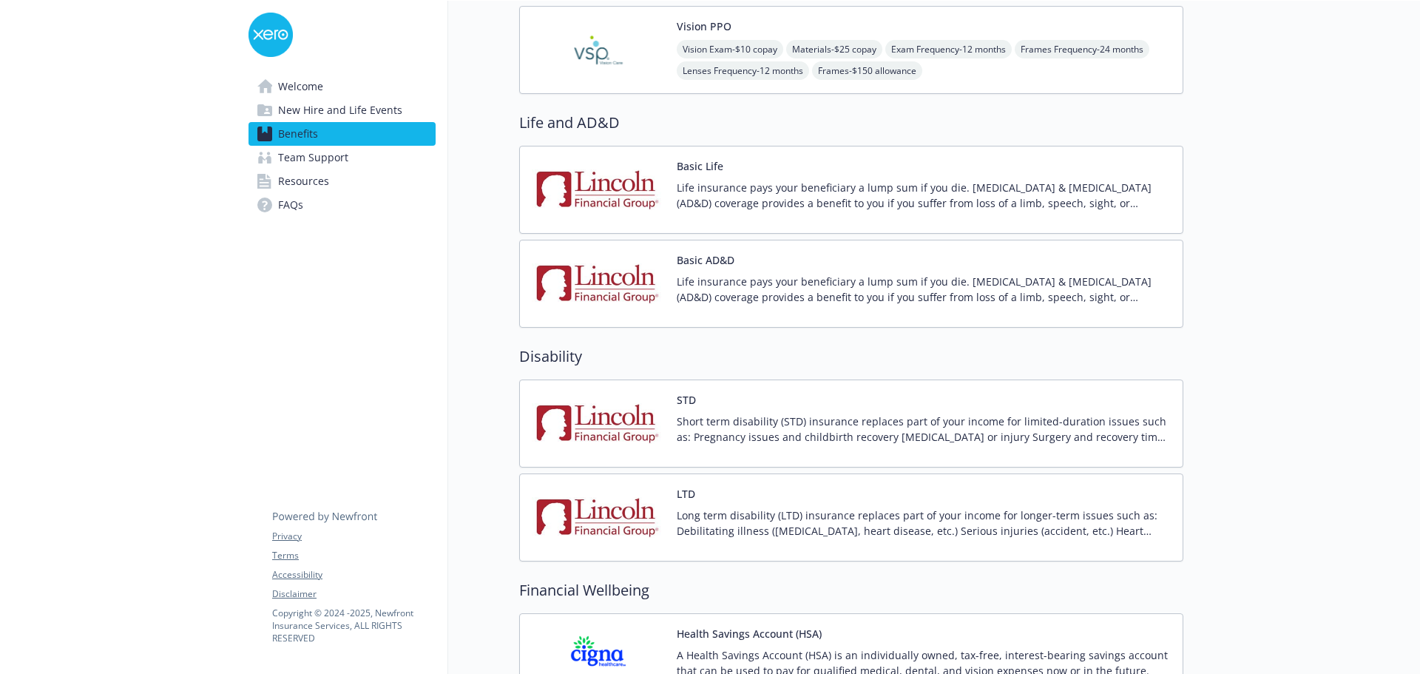
click at [752, 280] on p "Life insurance pays your beneficiary a lump sum if you die. Accidental Death & …" at bounding box center [923, 289] width 494 height 31
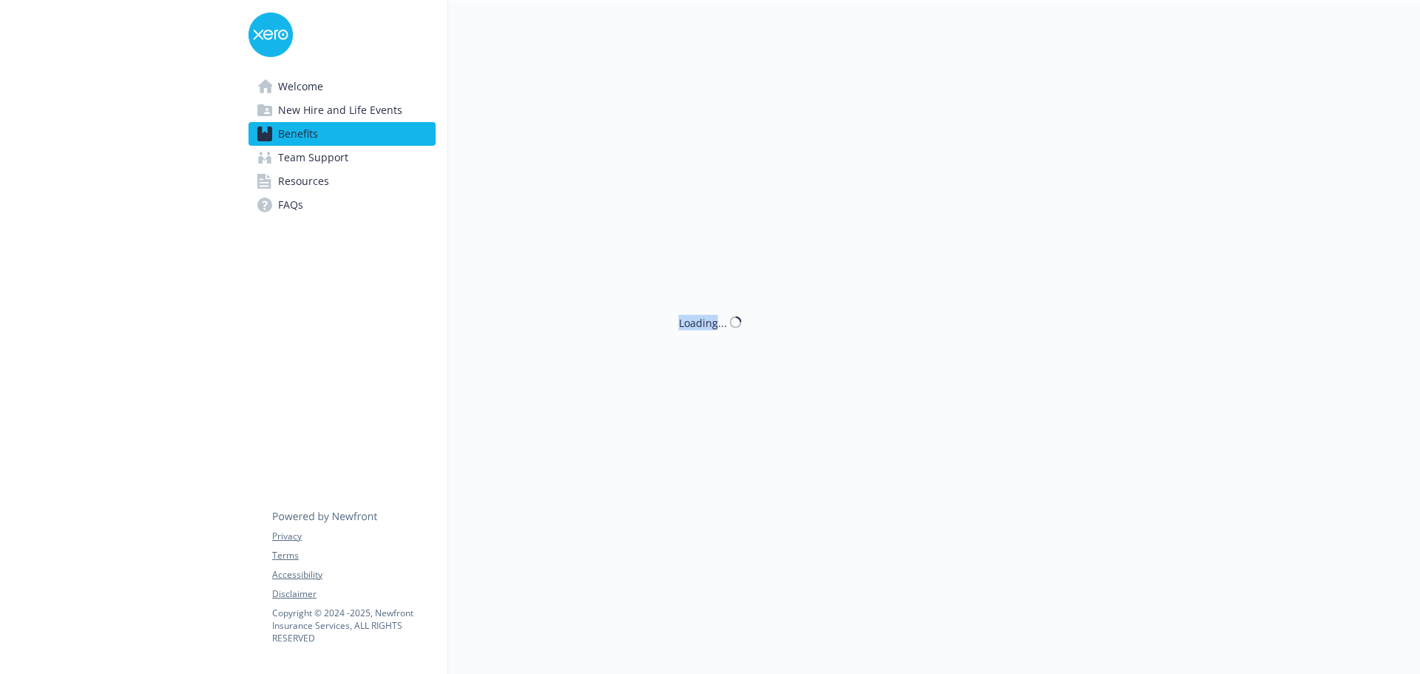
click at [753, 281] on div "Loading..." at bounding box center [815, 337] width 735 height 674
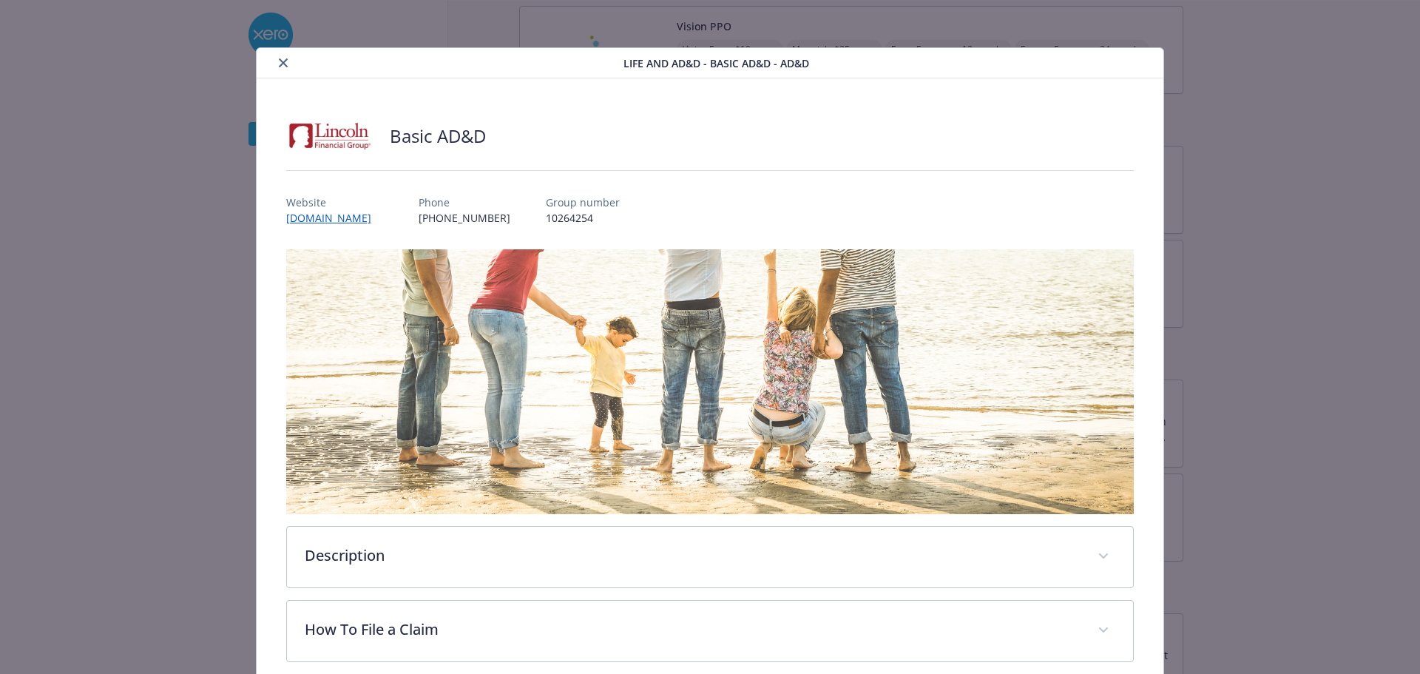
scroll to position [44, 0]
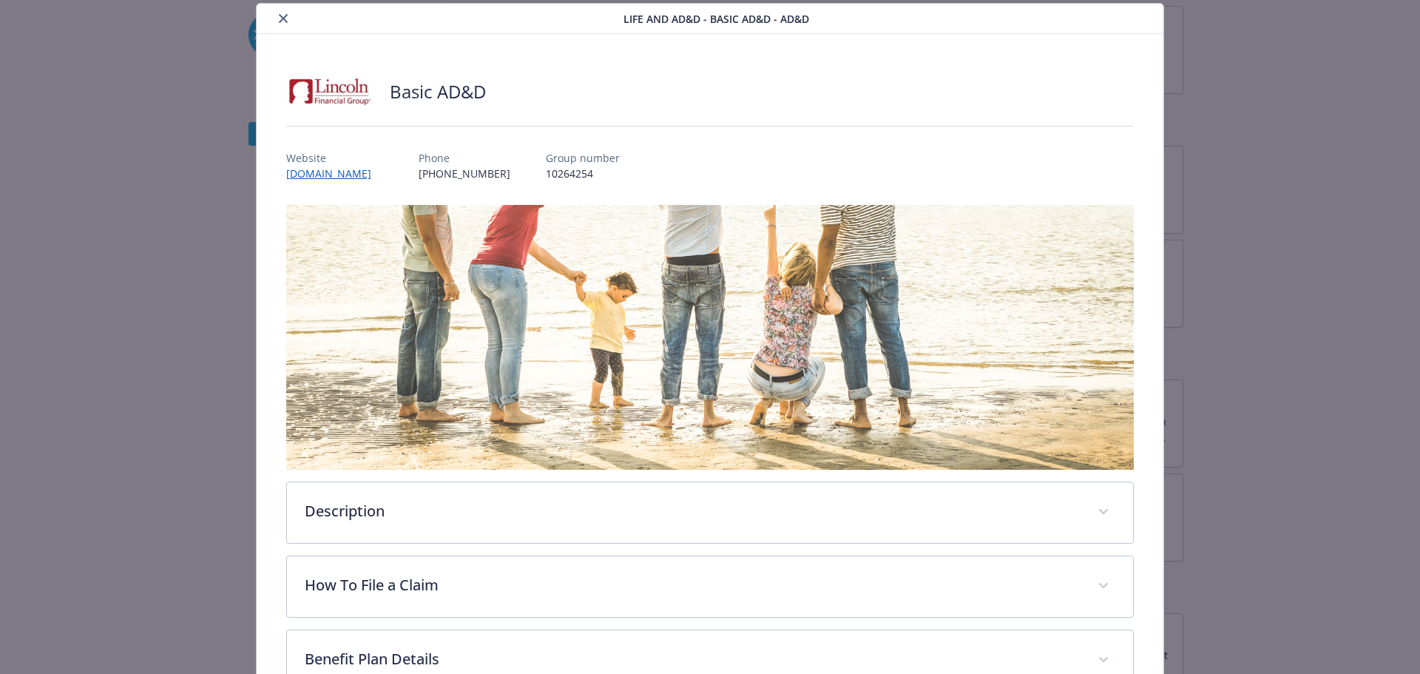
drag, startPoint x: 274, startPoint y: 18, endPoint x: 311, endPoint y: 28, distance: 37.5
click at [276, 19] on button "close" at bounding box center [283, 19] width 18 height 18
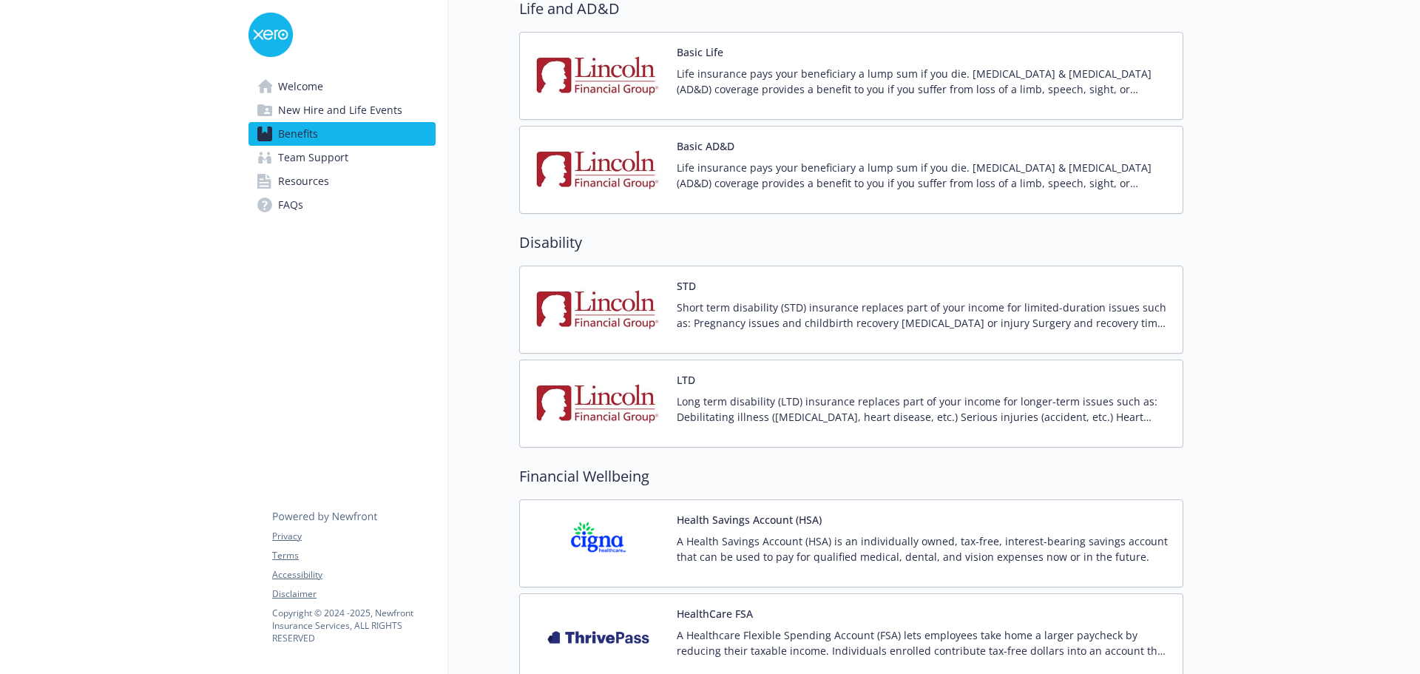
scroll to position [961, 0]
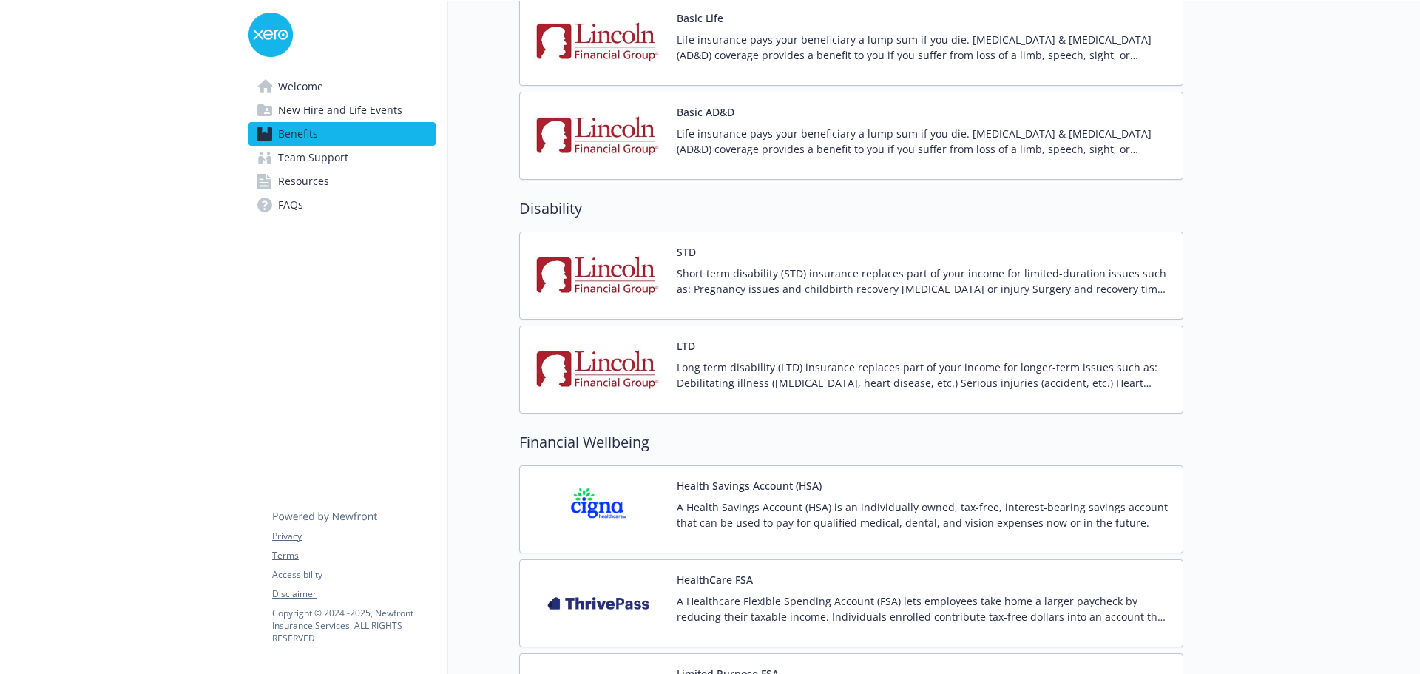
click at [611, 265] on img at bounding box center [598, 275] width 133 height 63
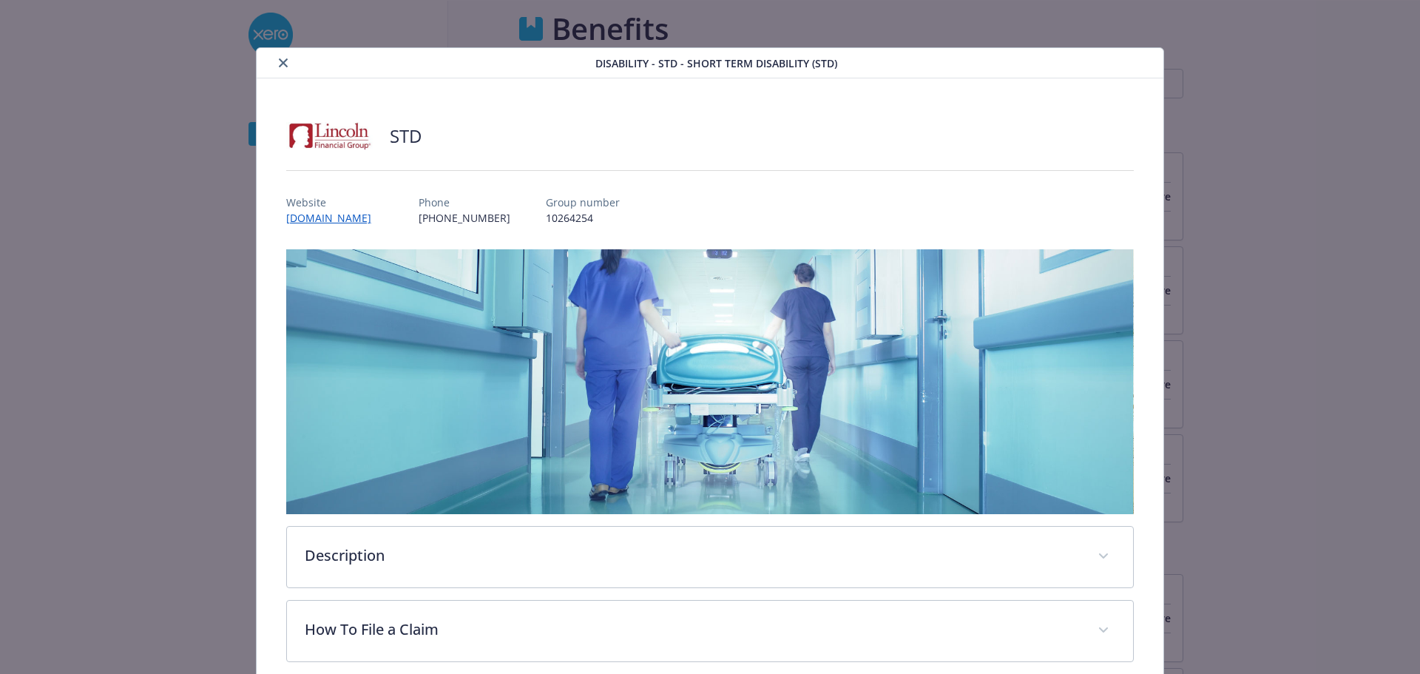
scroll to position [961, 0]
click at [280, 61] on icon "close" at bounding box center [283, 62] width 9 height 9
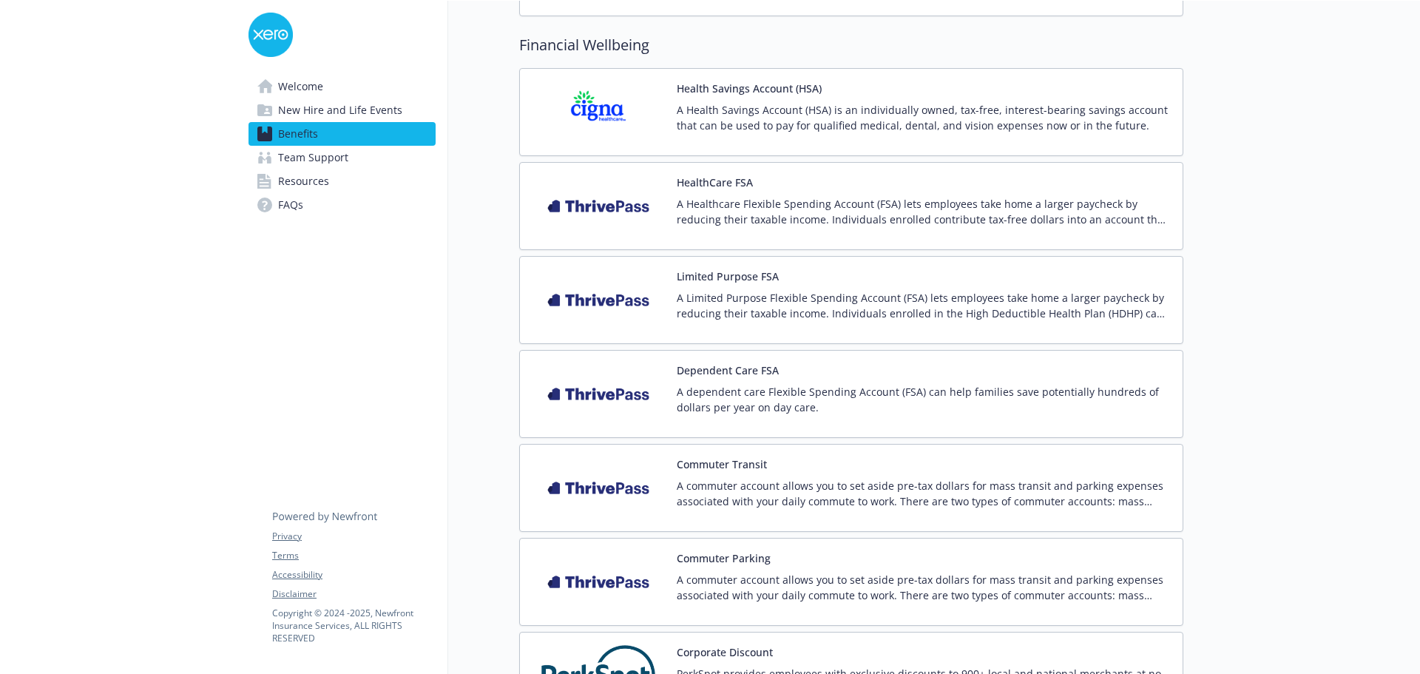
scroll to position [1405, 0]
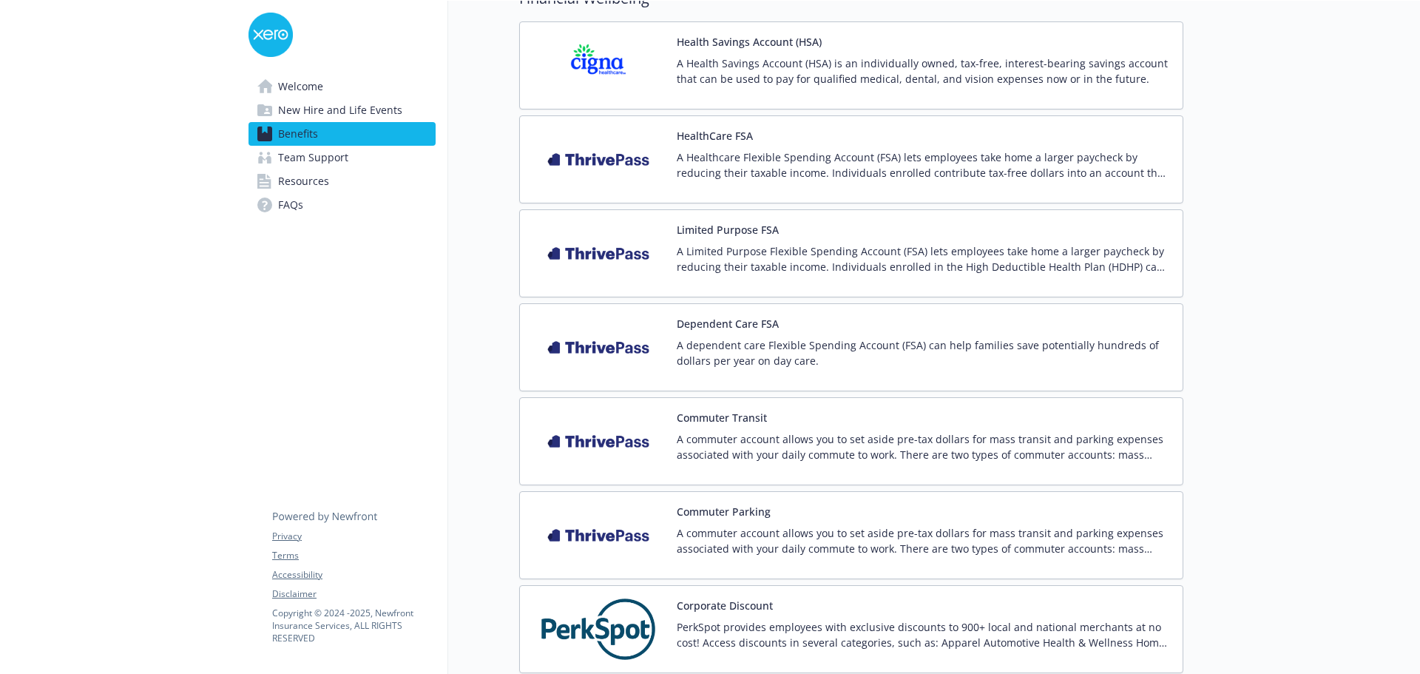
click at [645, 144] on img at bounding box center [598, 159] width 133 height 63
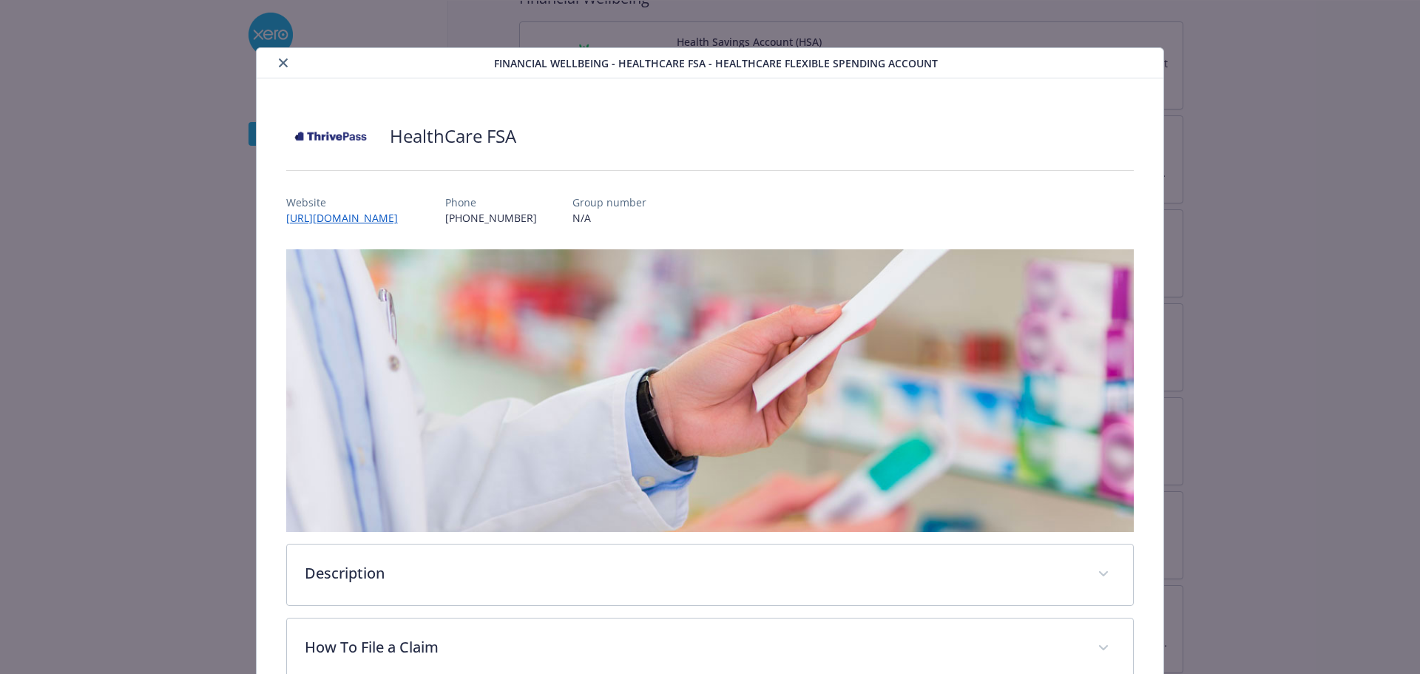
scroll to position [44, 0]
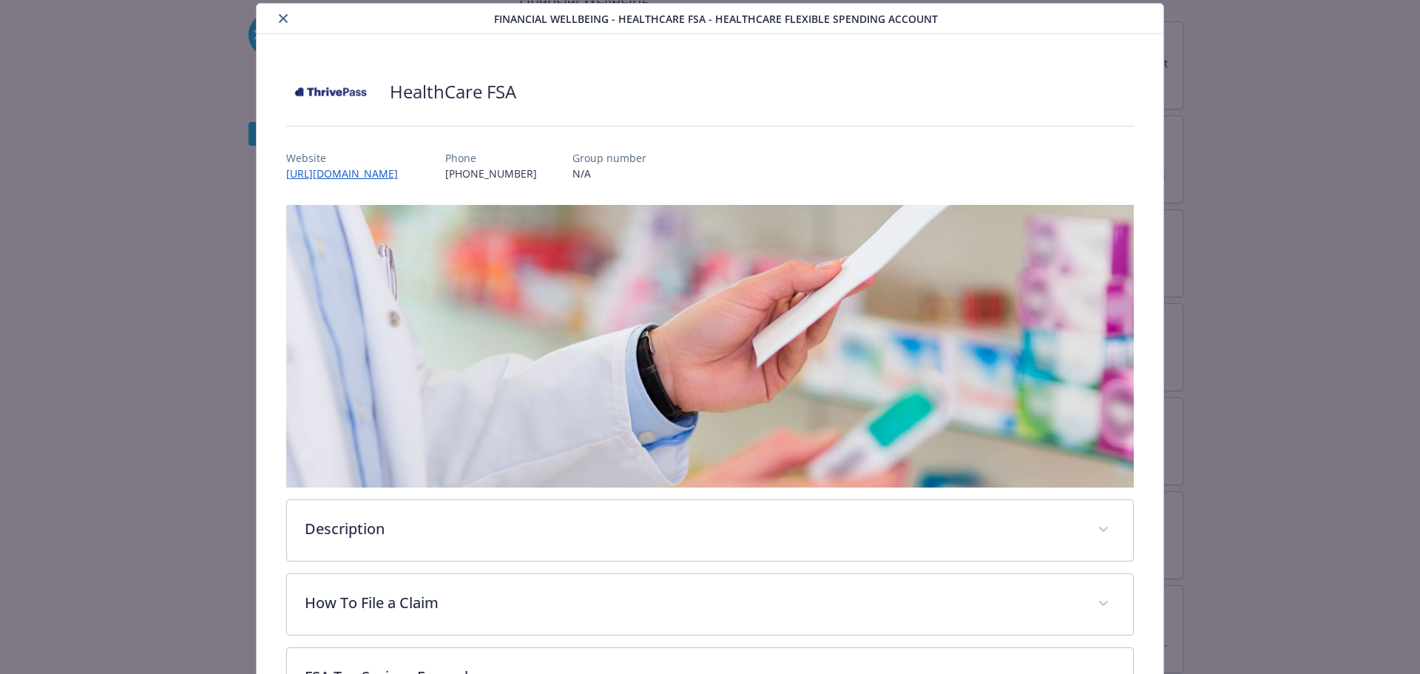
click at [274, 14] on button "close" at bounding box center [283, 19] width 18 height 18
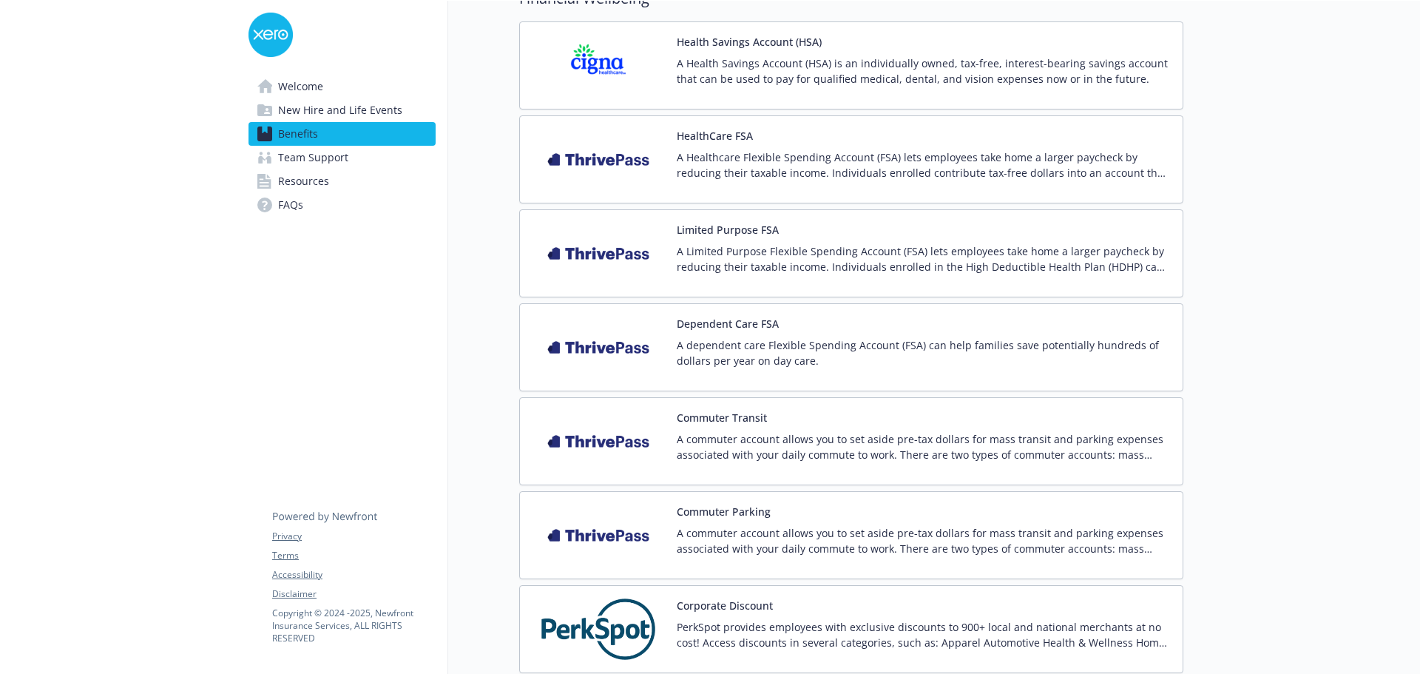
click at [774, 245] on p "A Limited Purpose Flexible Spending Account (FSA) lets employees take home a la…" at bounding box center [923, 258] width 494 height 31
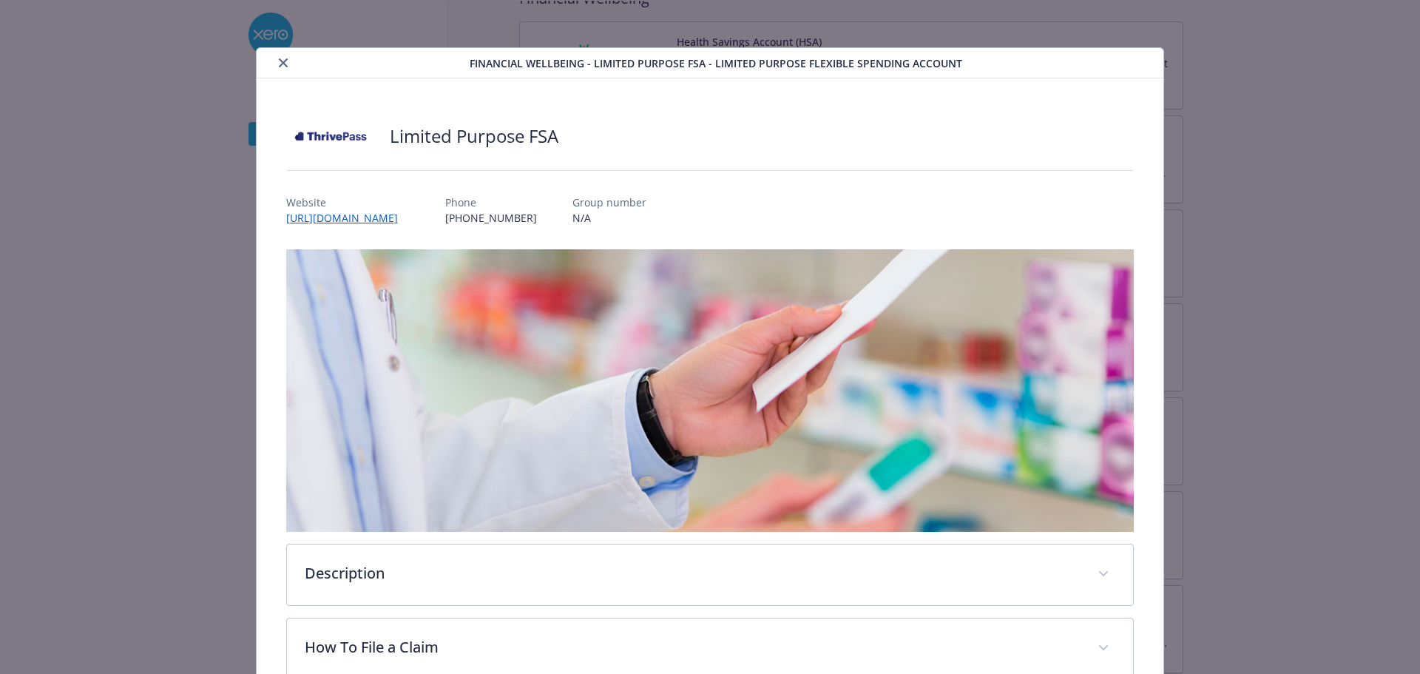
scroll to position [44, 0]
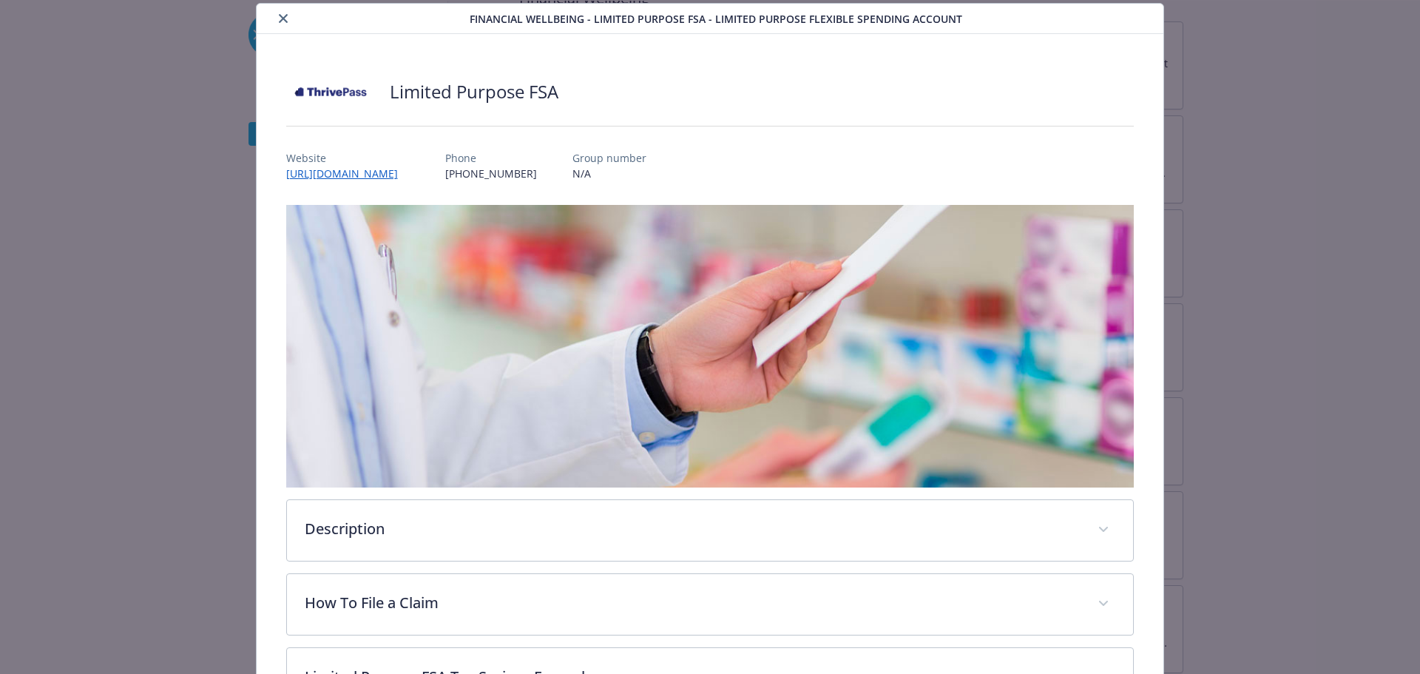
click at [282, 16] on icon "close" at bounding box center [283, 18] width 9 height 9
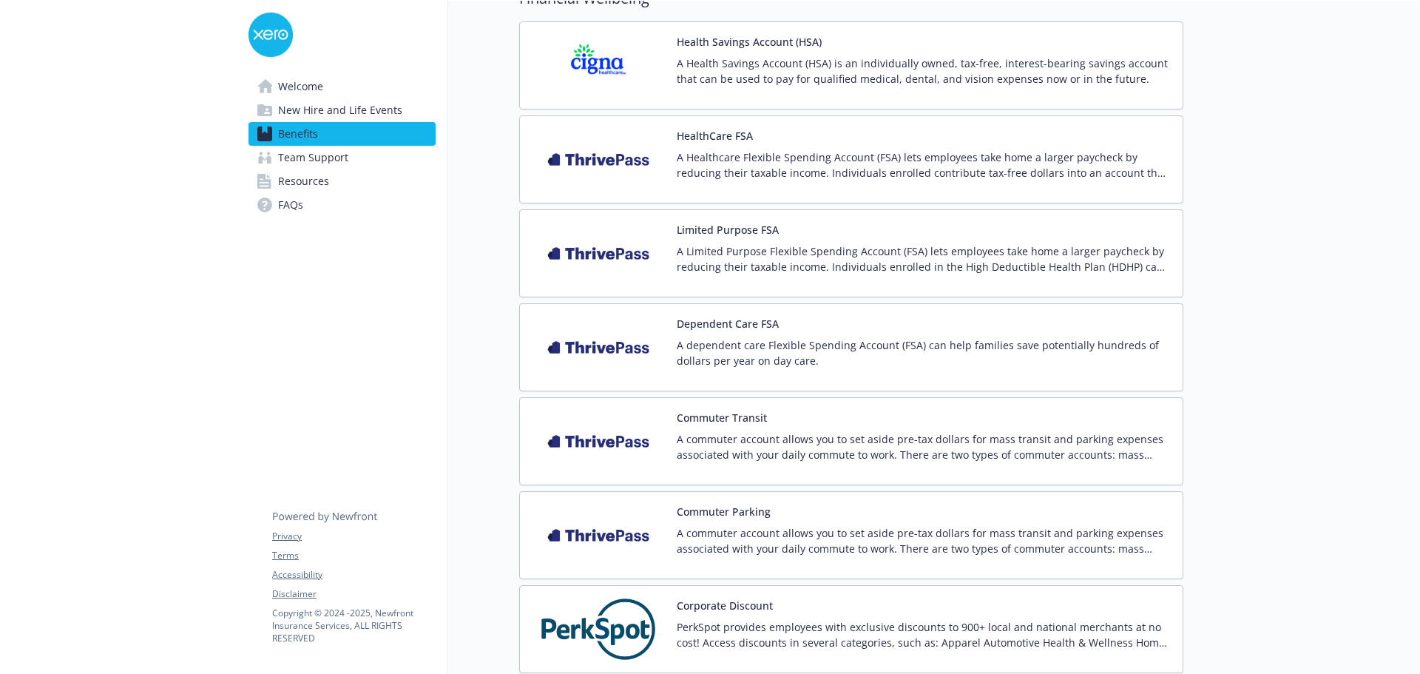
click at [722, 418] on button "Commuter Transit" at bounding box center [721, 418] width 90 height 16
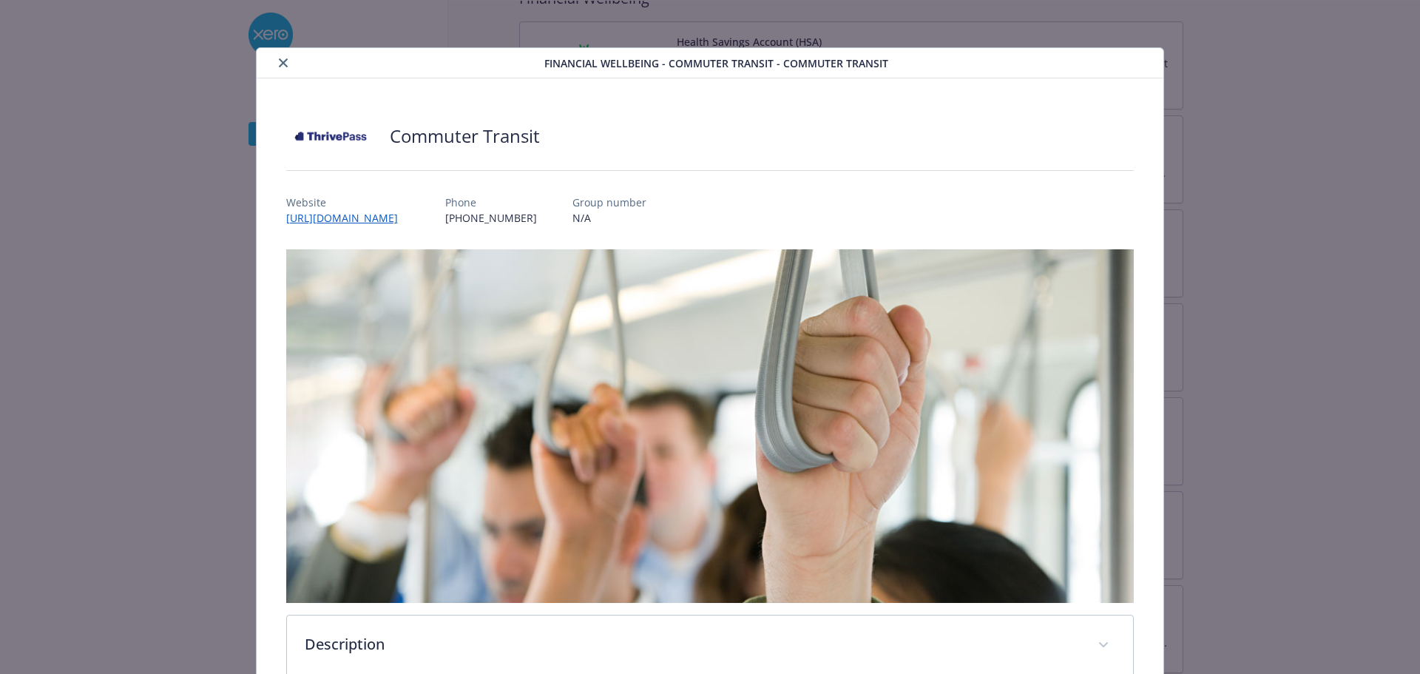
scroll to position [44, 0]
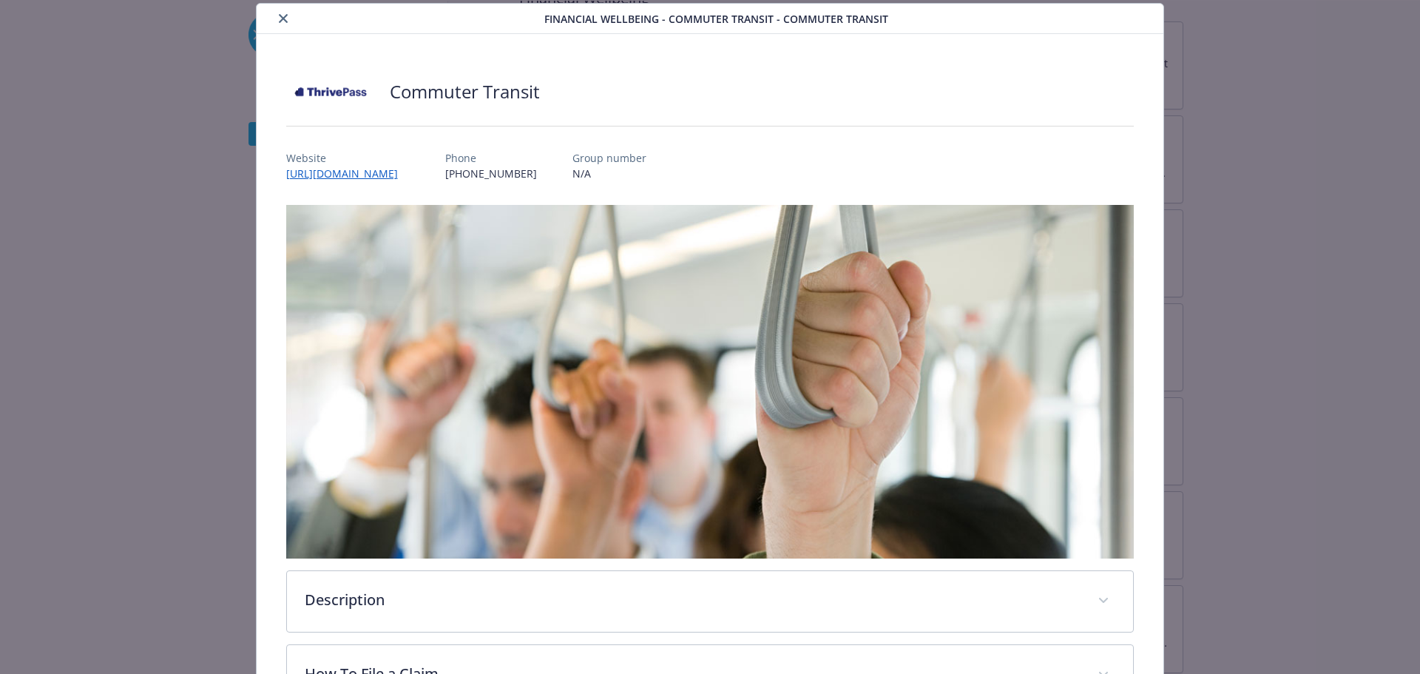
click at [280, 16] on icon "close" at bounding box center [283, 18] width 9 height 9
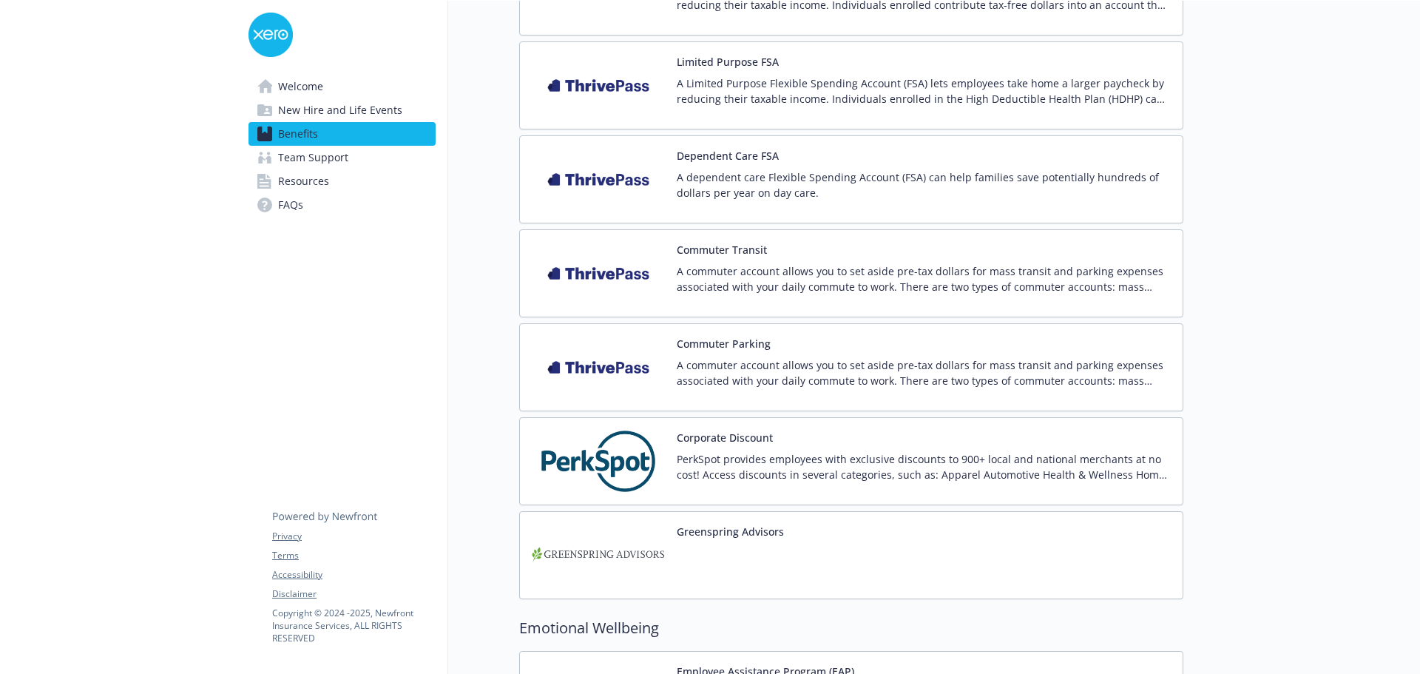
scroll to position [1619, 0]
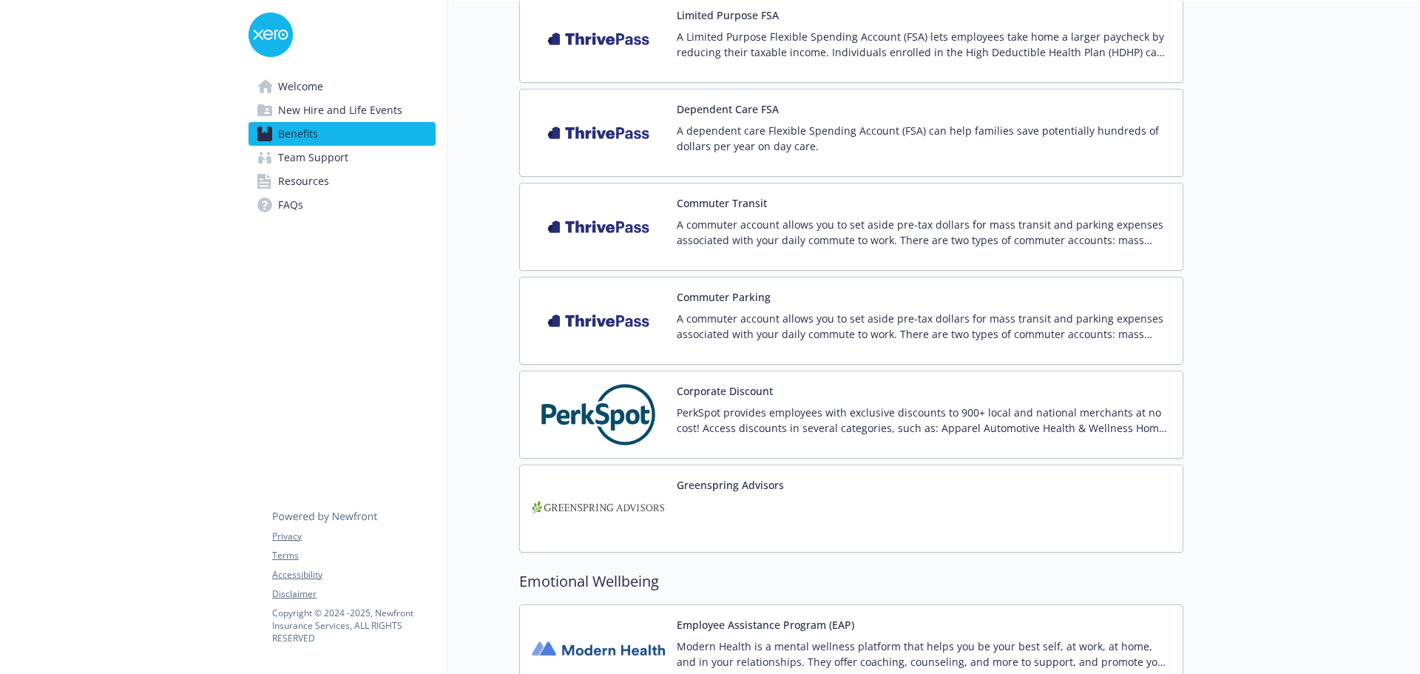
click at [705, 483] on button "Greenspring Advisors" at bounding box center [729, 485] width 107 height 16
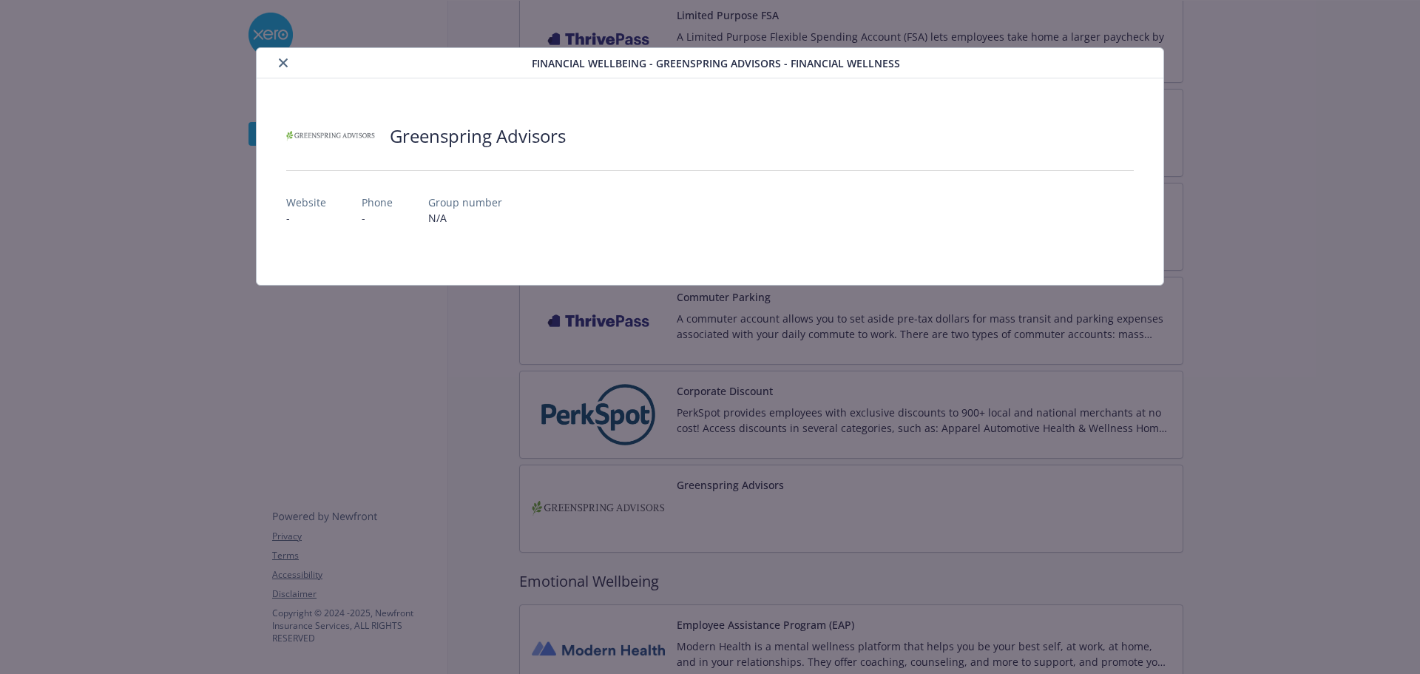
click at [280, 61] on icon "close" at bounding box center [283, 62] width 9 height 9
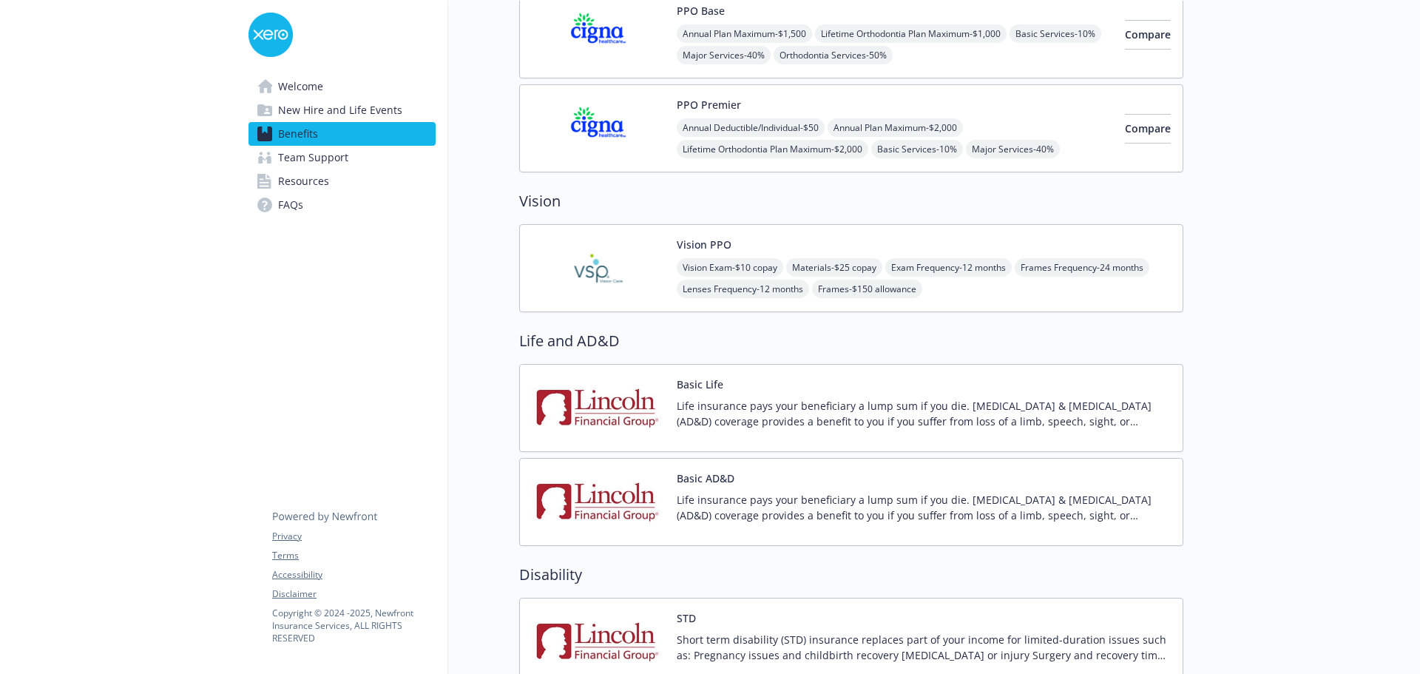
scroll to position [584, 0]
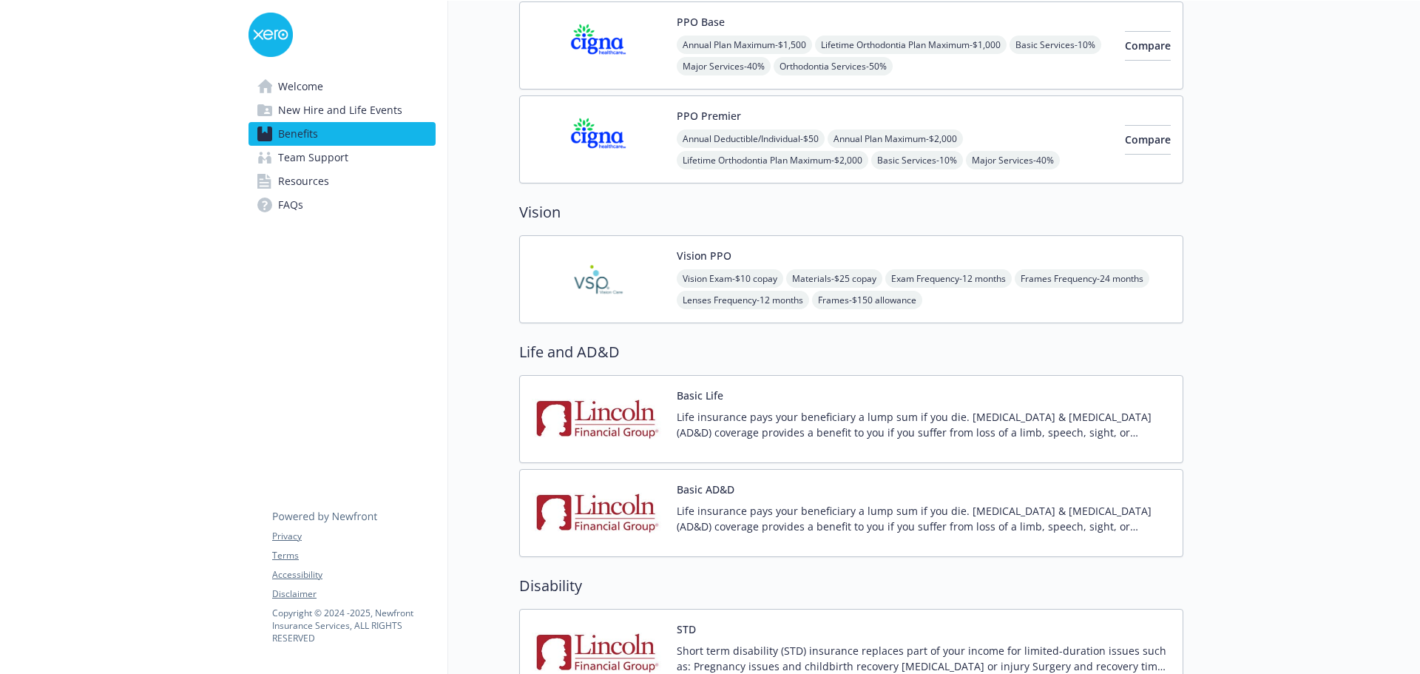
click at [776, 438] on p "Life insurance pays your beneficiary a lump sum if you die. Accidental Death & …" at bounding box center [923, 424] width 494 height 31
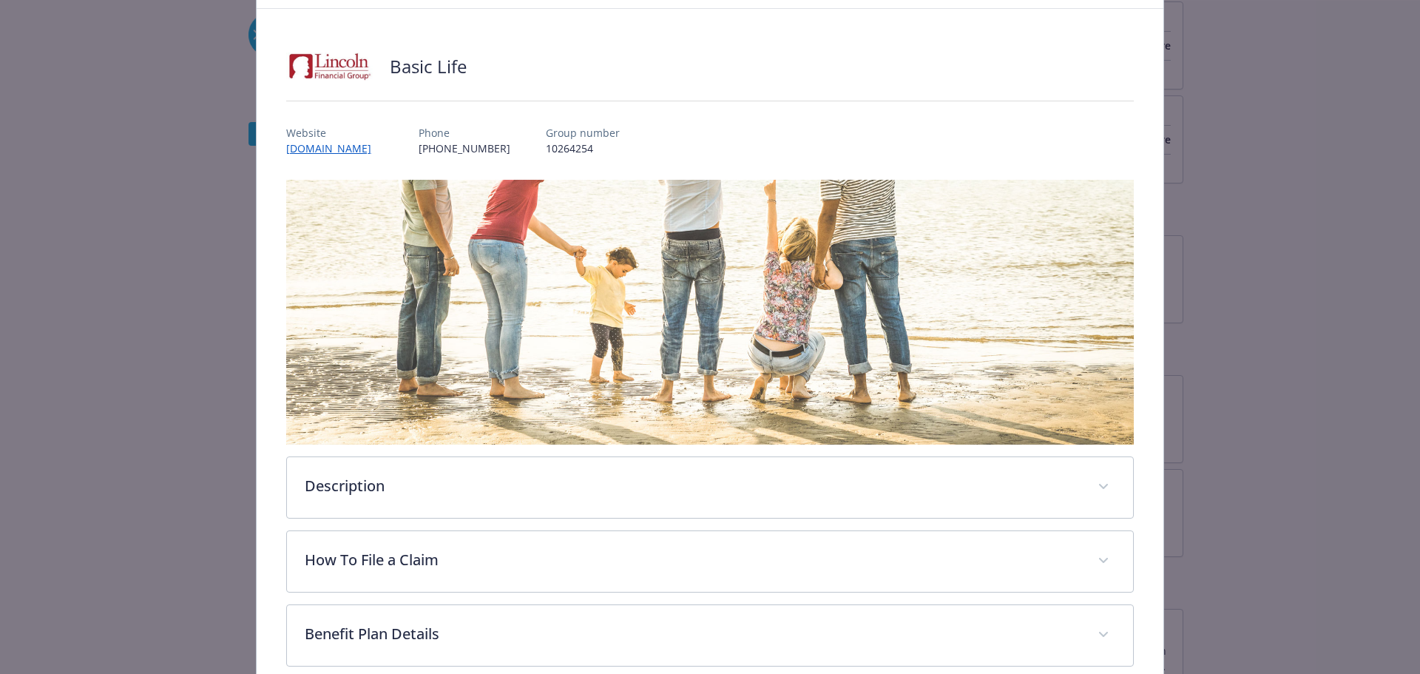
scroll to position [44, 0]
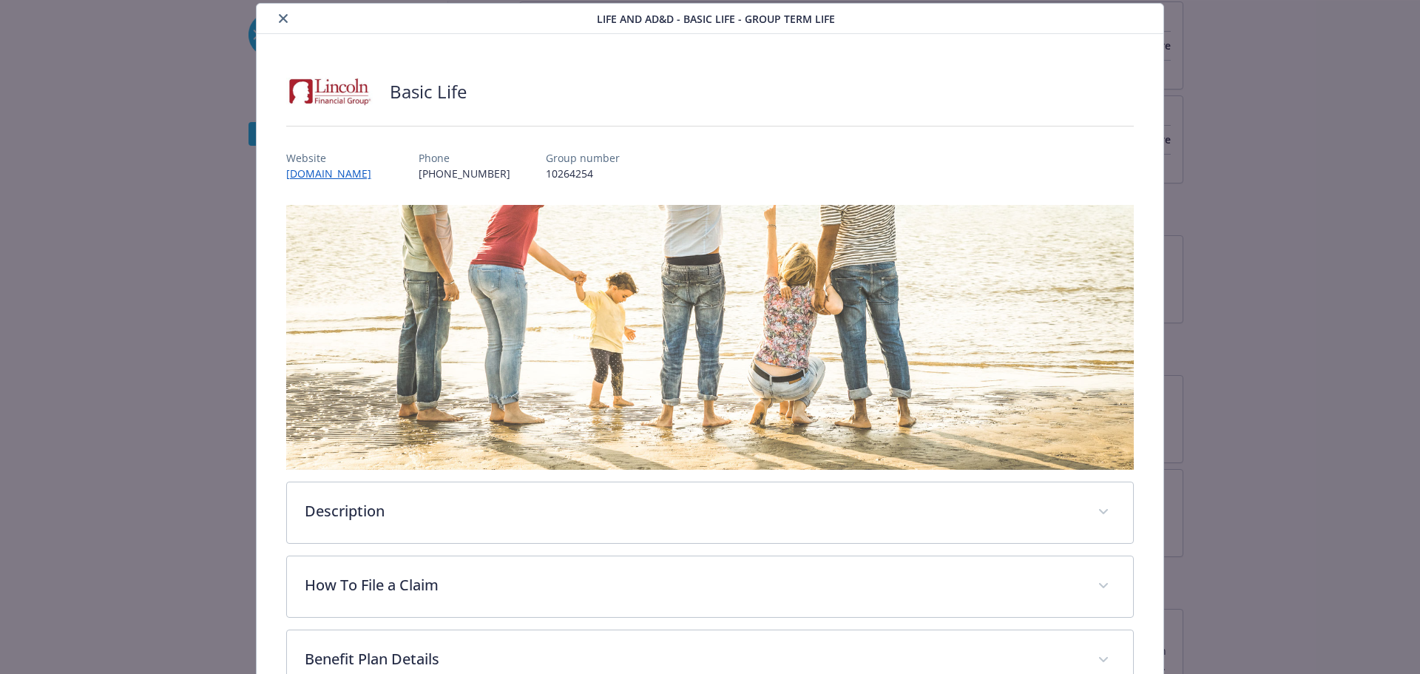
drag, startPoint x: 275, startPoint y: 13, endPoint x: 379, endPoint y: 127, distance: 153.9
click at [277, 13] on button "close" at bounding box center [283, 19] width 18 height 18
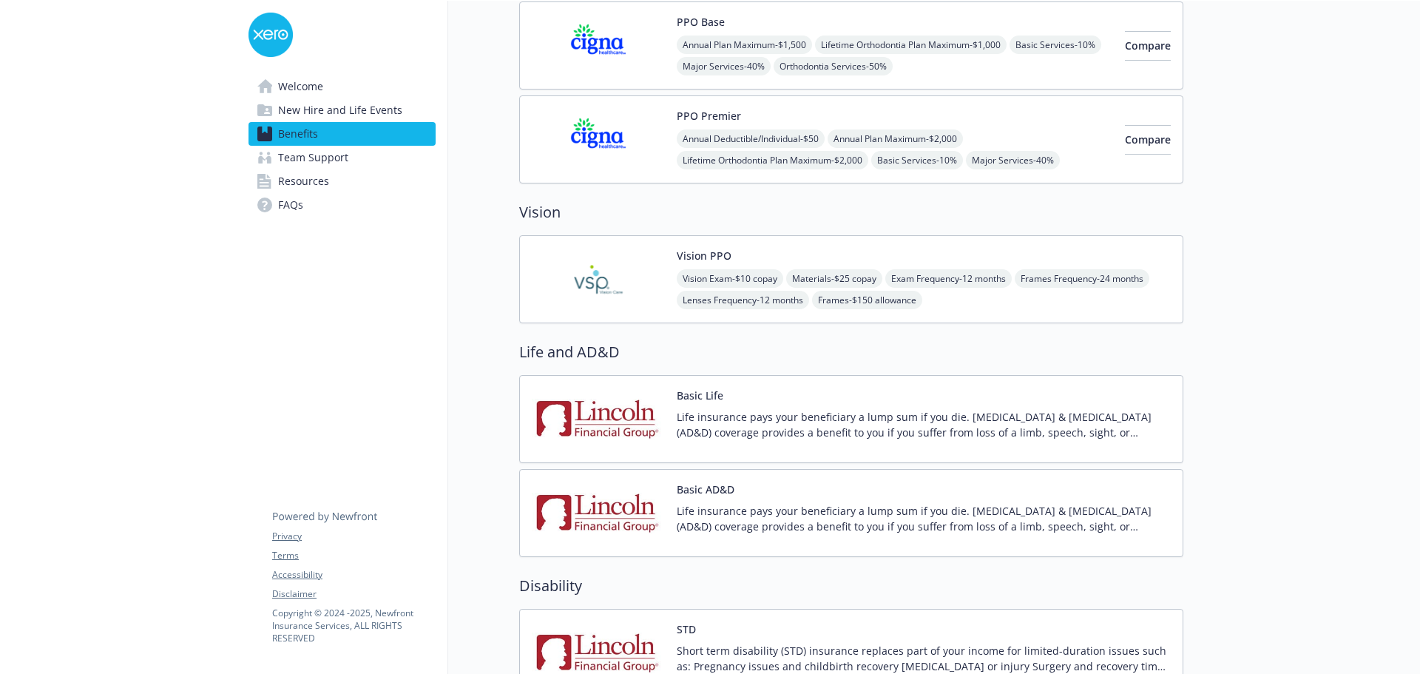
scroll to position [658, 0]
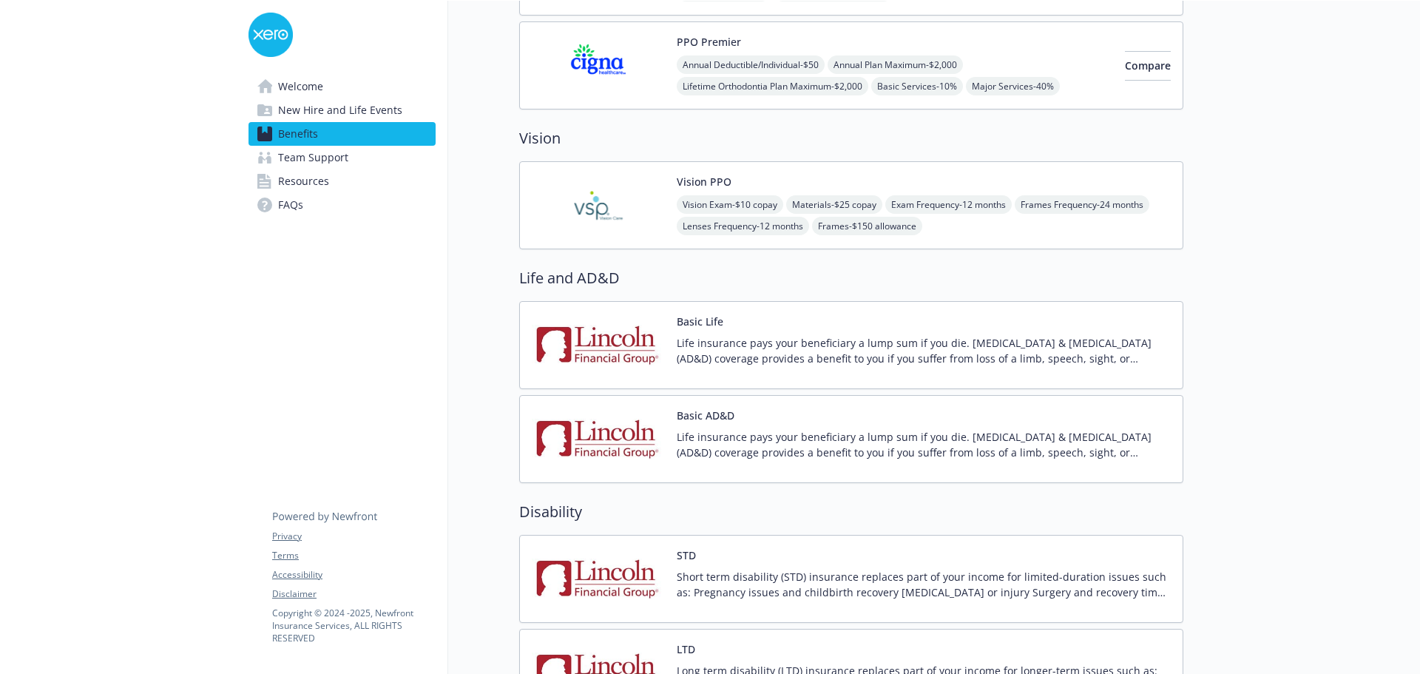
click at [795, 373] on div "Life insurance pays your beneficiary a lump sum if you die. Accidental Death & …" at bounding box center [923, 355] width 494 height 41
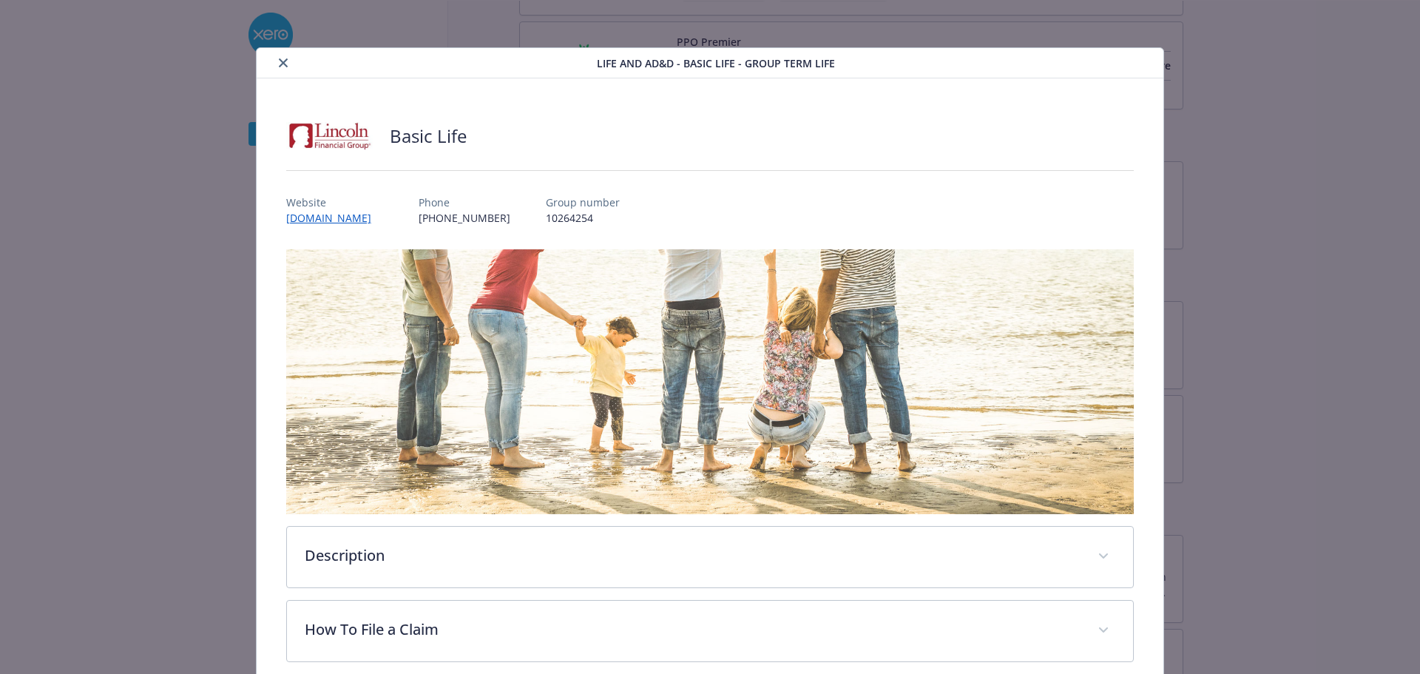
scroll to position [44, 0]
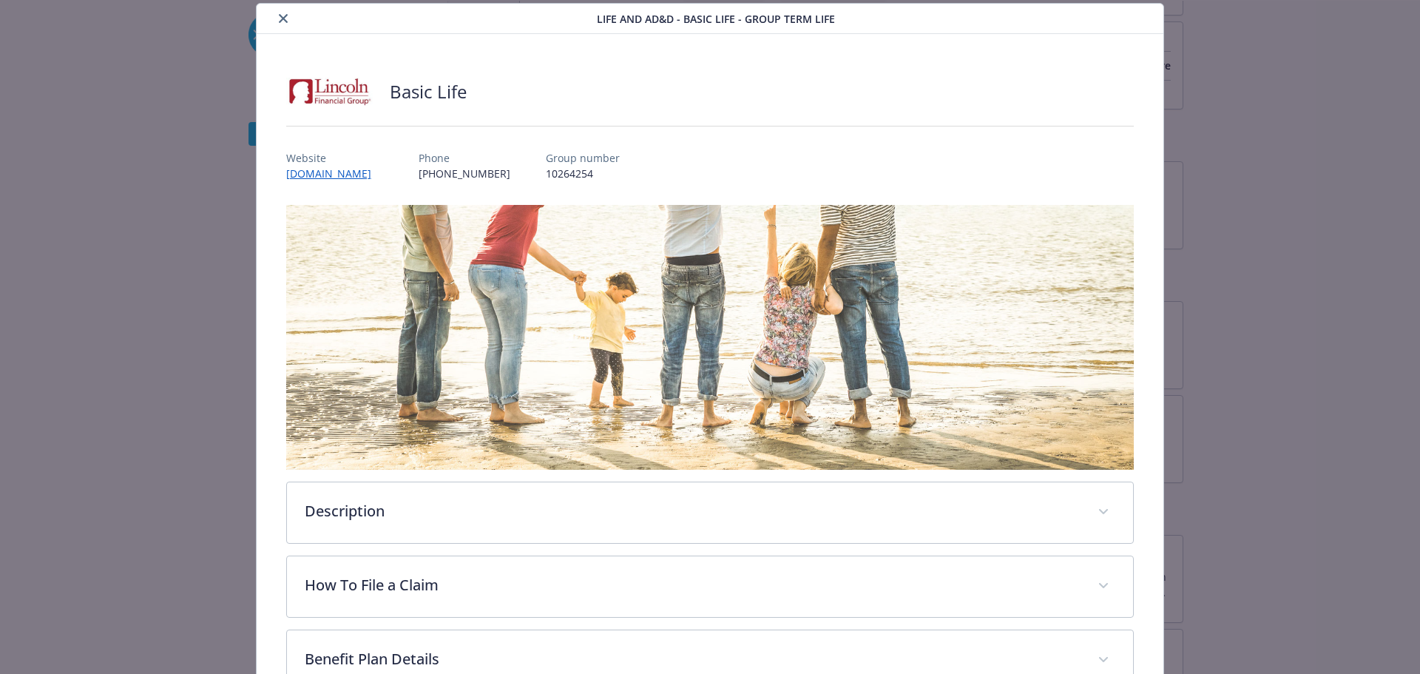
click at [279, 21] on icon "close" at bounding box center [283, 18] width 9 height 9
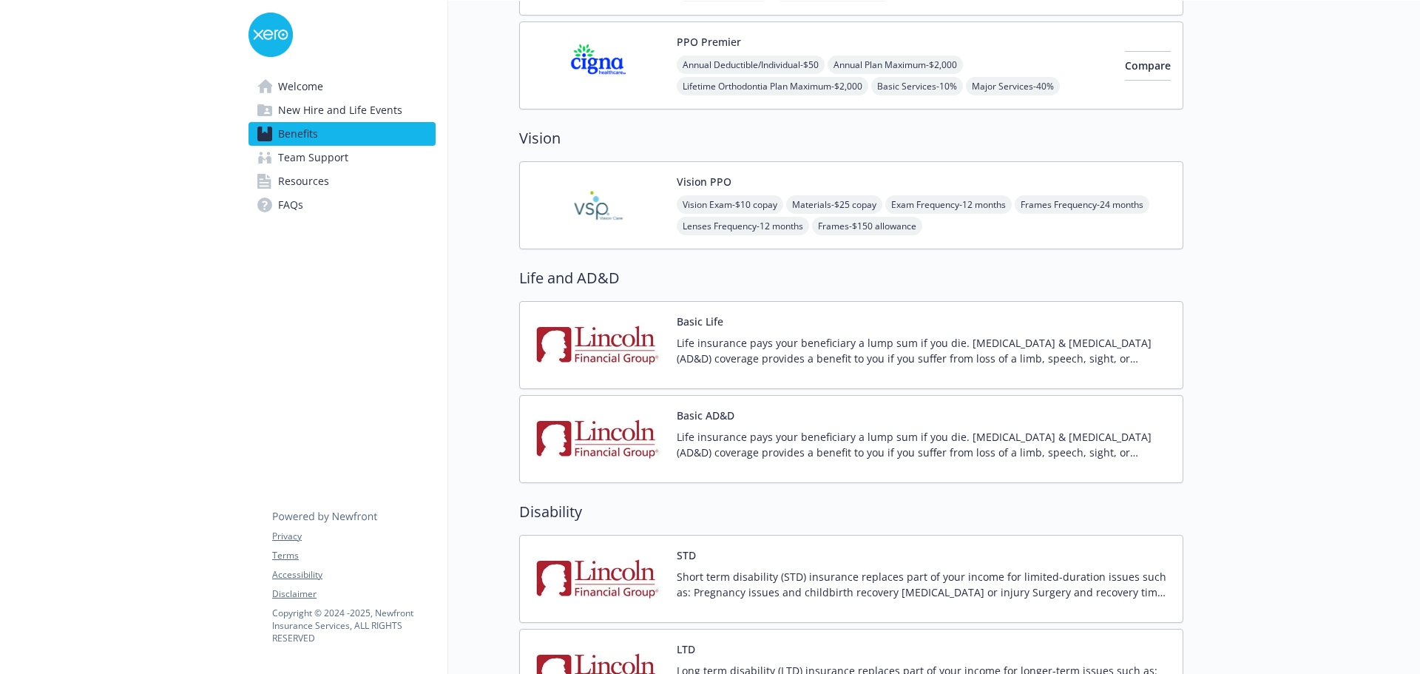
click at [860, 446] on p "Life insurance pays your beneficiary a lump sum if you die. Accidental Death & …" at bounding box center [923, 444] width 494 height 31
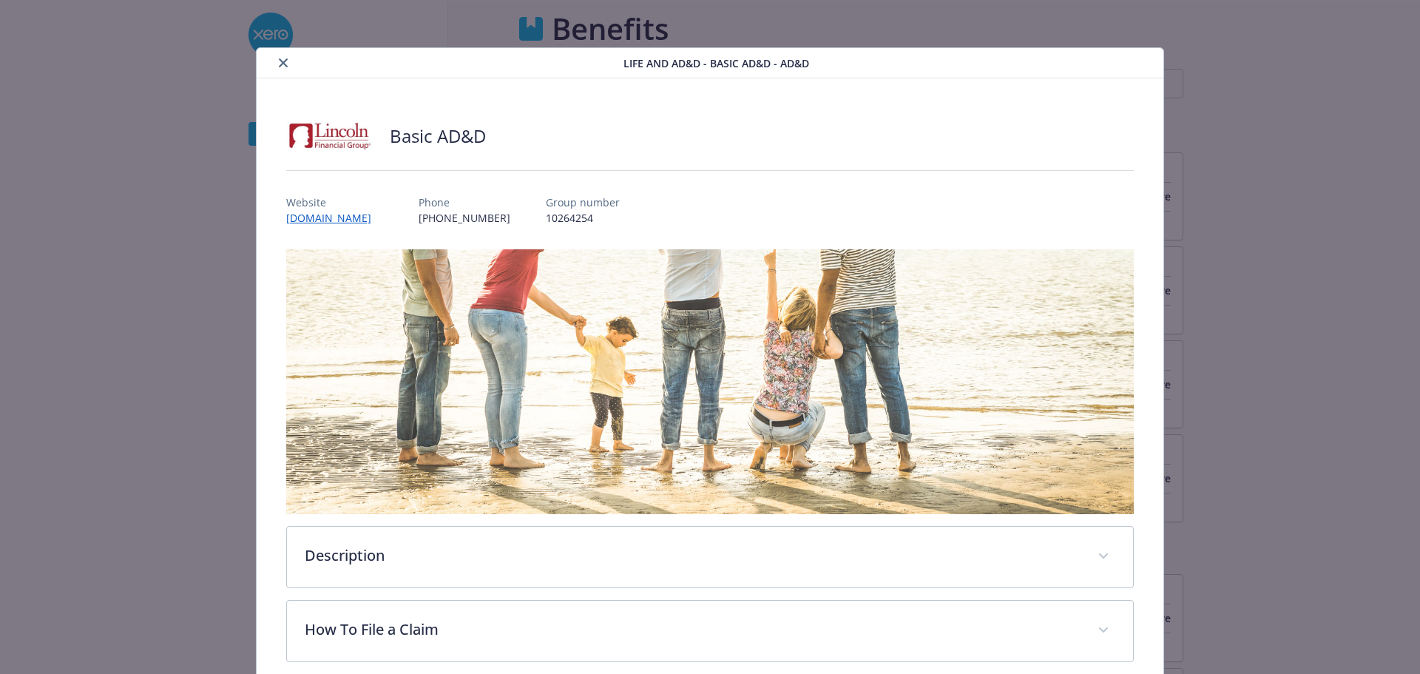
scroll to position [658, 0]
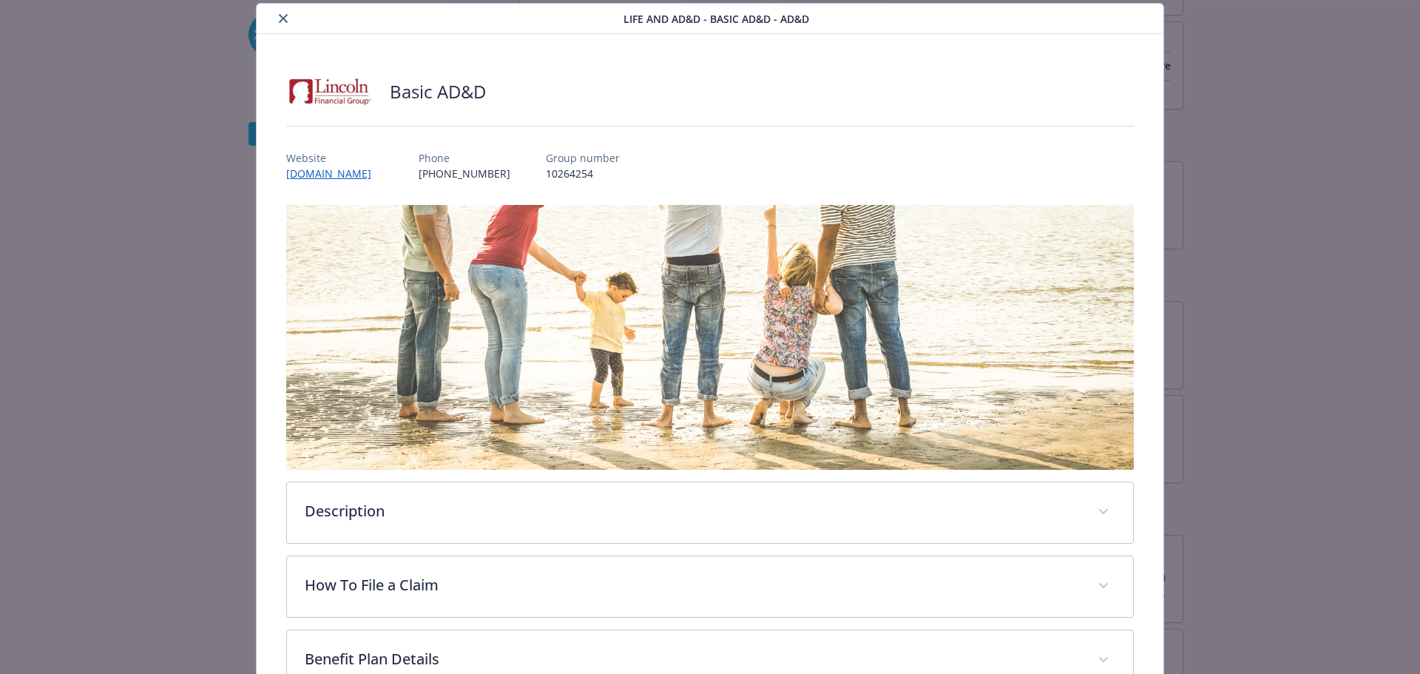
click at [280, 18] on icon "close" at bounding box center [283, 18] width 9 height 9
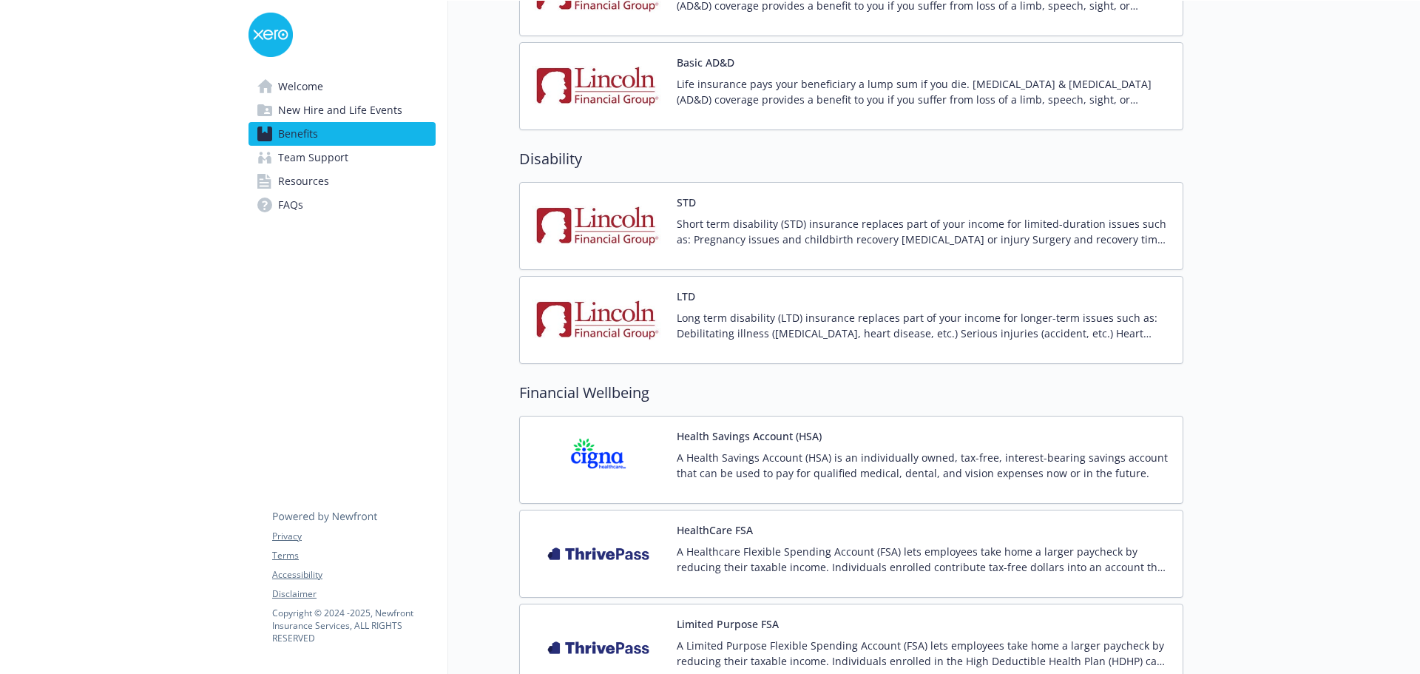
scroll to position [1028, 0]
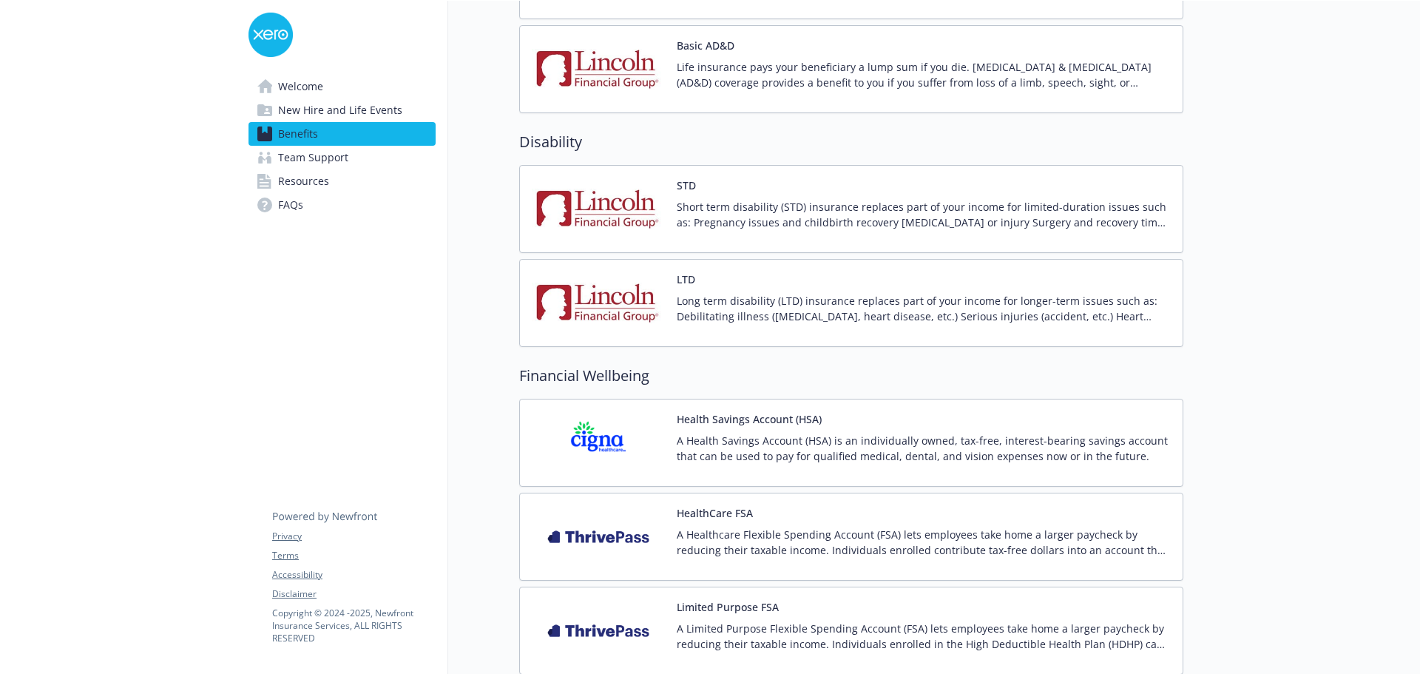
click at [687, 203] on p "Short term disability (STD) insurance replaces part of your income for limited-…" at bounding box center [923, 214] width 494 height 31
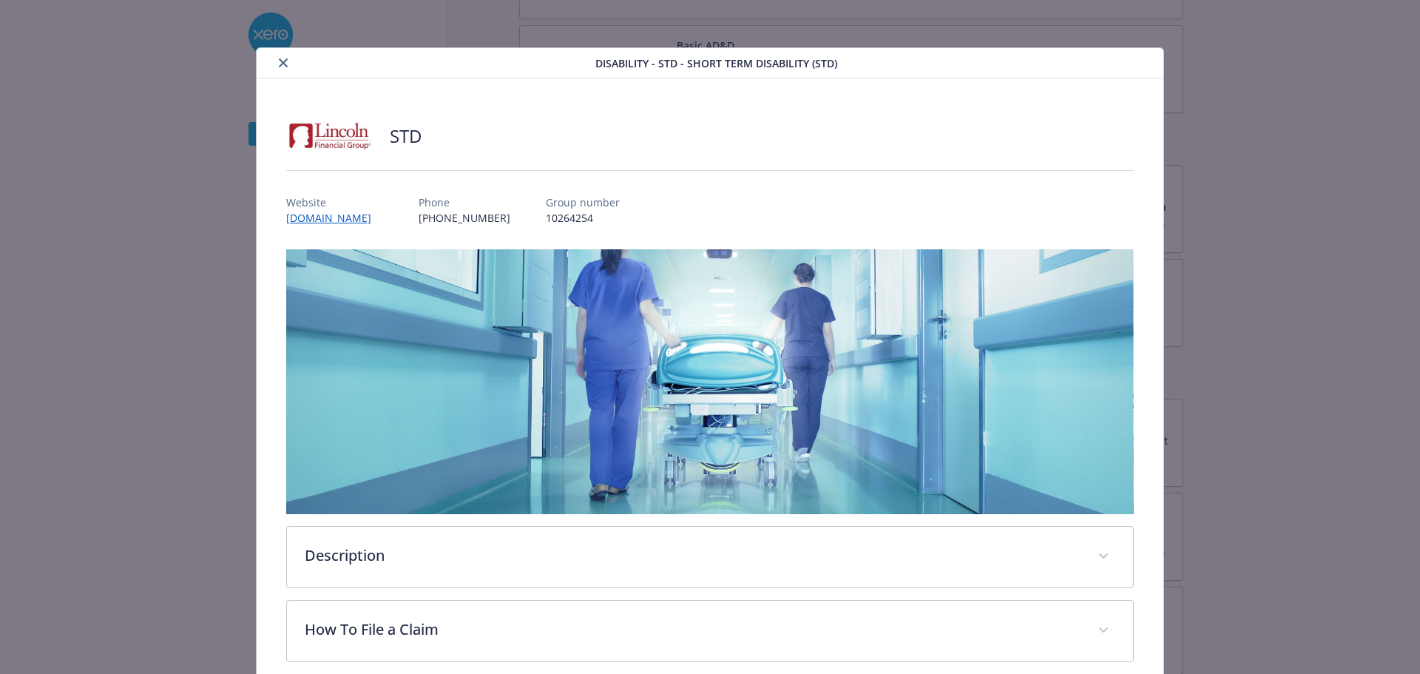
scroll to position [44, 0]
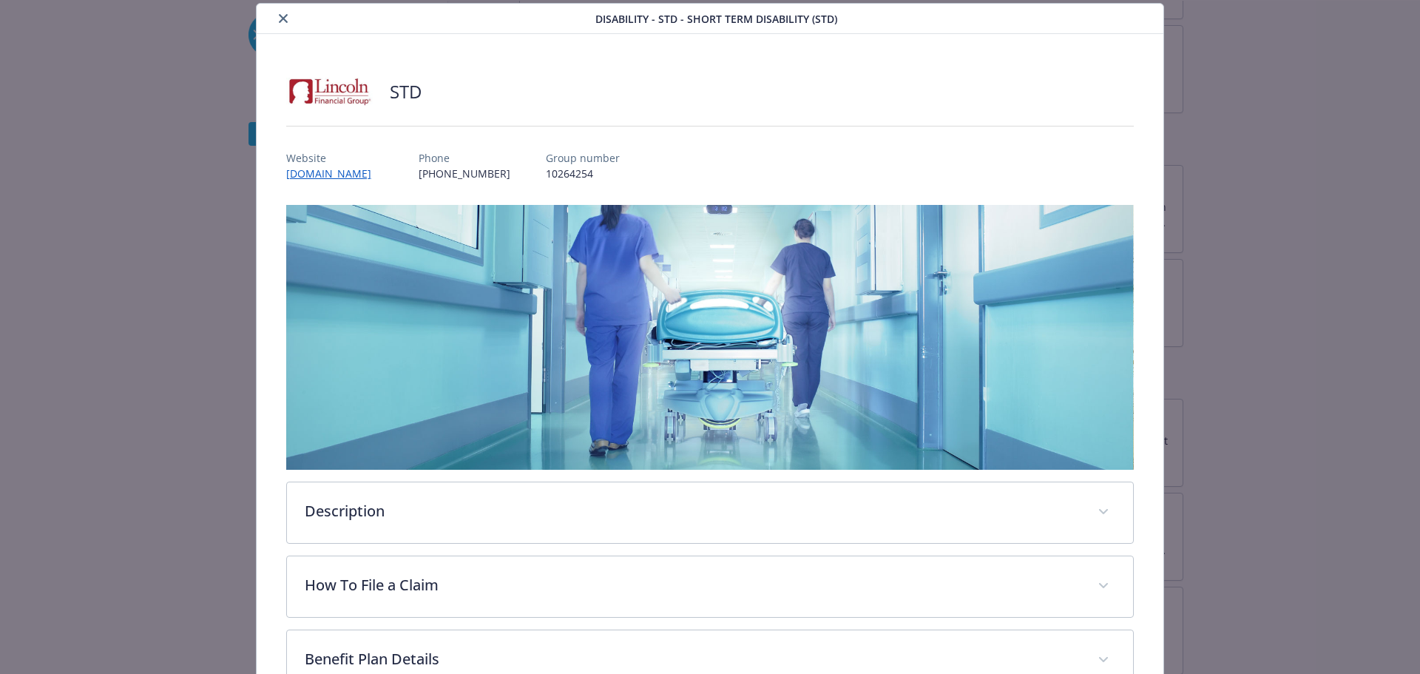
click at [401, 191] on div "STD Website www.lincolnfinancial.com Phone (800) 423-2765 Group number 10264254…" at bounding box center [710, 454] width 848 height 770
drag, startPoint x: 424, startPoint y: 180, endPoint x: 275, endPoint y: 177, distance: 148.6
click at [275, 177] on div "STD Website www.lincolnfinancial.com Phone (800) 423-2765 Group number 10264254…" at bounding box center [710, 454] width 907 height 841
copy link "www.lincolnfinancial.com"
click at [279, 18] on icon "close" at bounding box center [283, 18] width 9 height 9
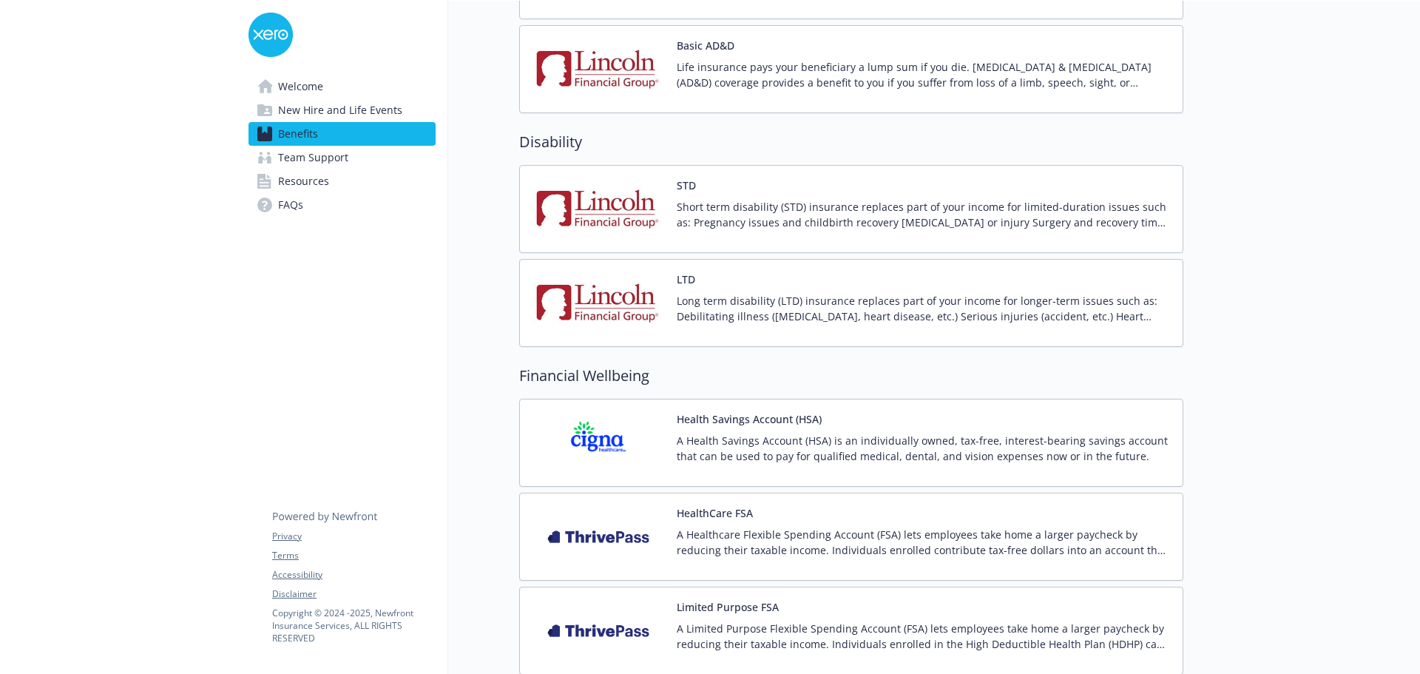
click at [734, 293] on p "Long term disability (LTD) insurance replaces part of your income for longer-te…" at bounding box center [923, 308] width 494 height 31
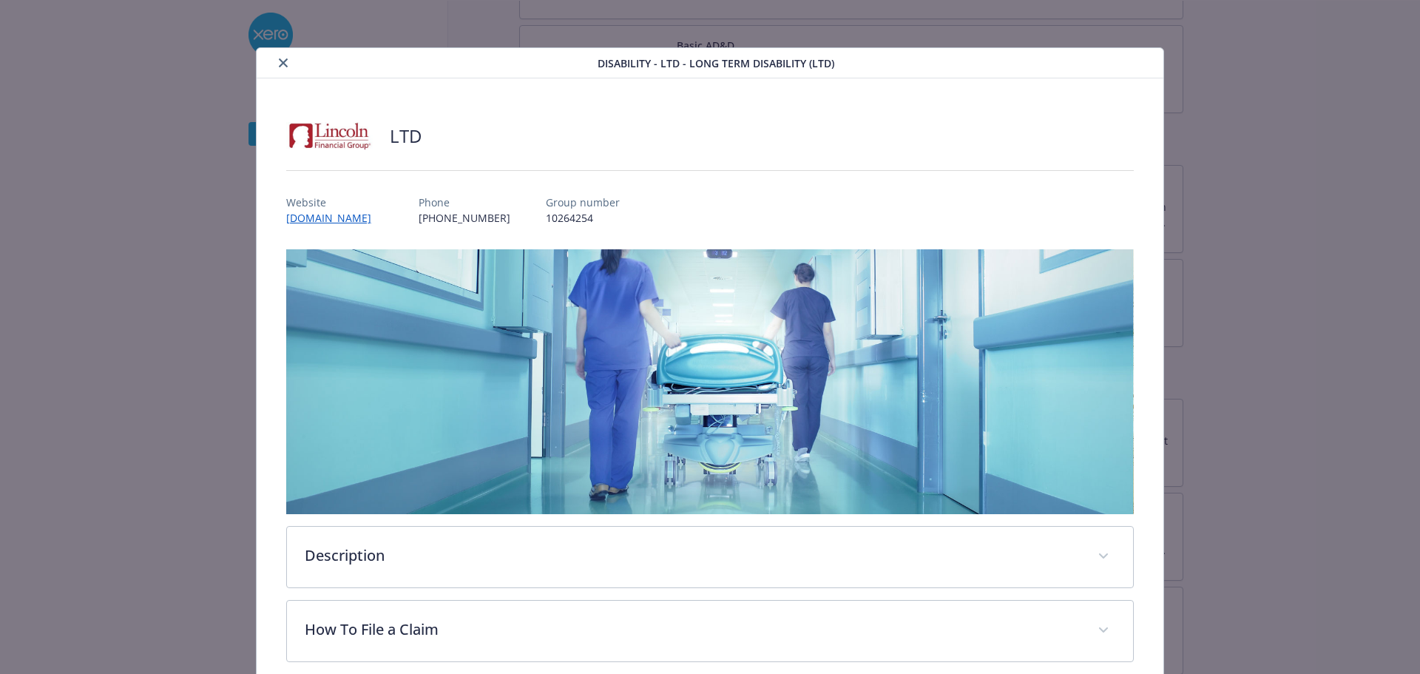
scroll to position [44, 0]
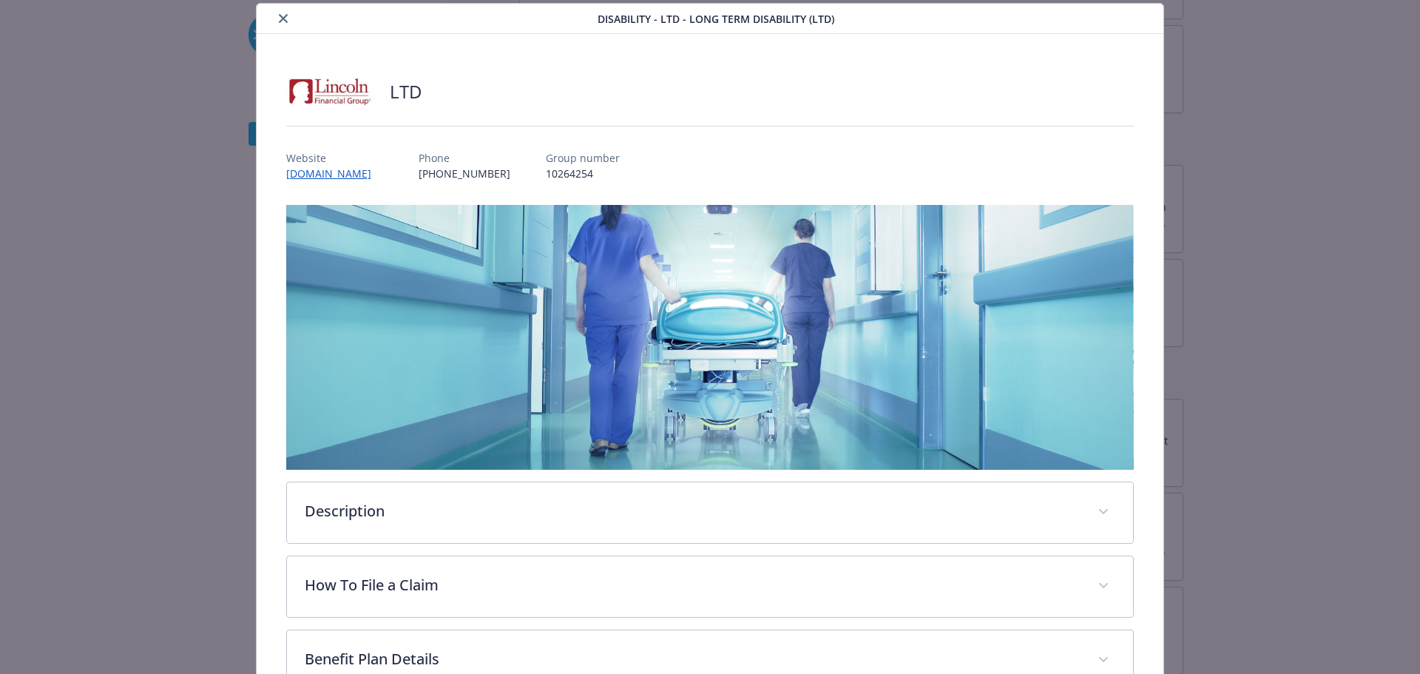
click at [287, 21] on button "close" at bounding box center [283, 19] width 18 height 18
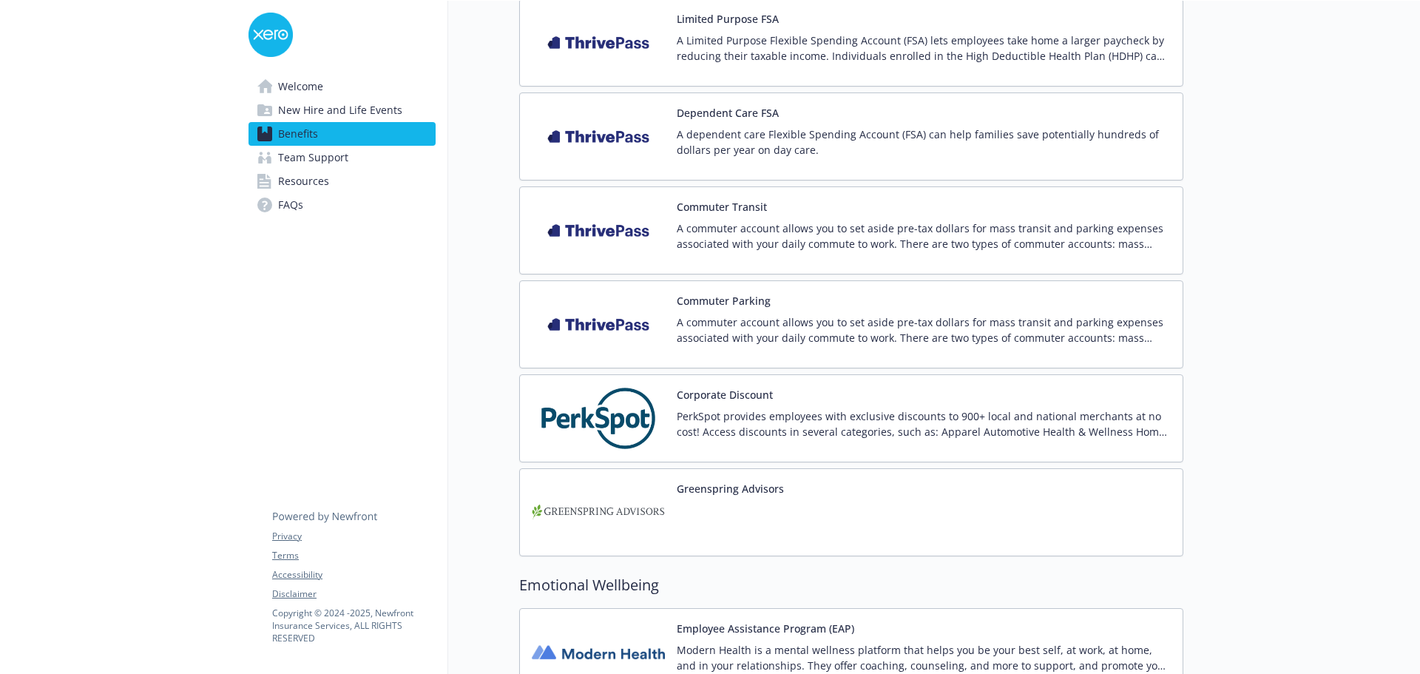
scroll to position [1619, 0]
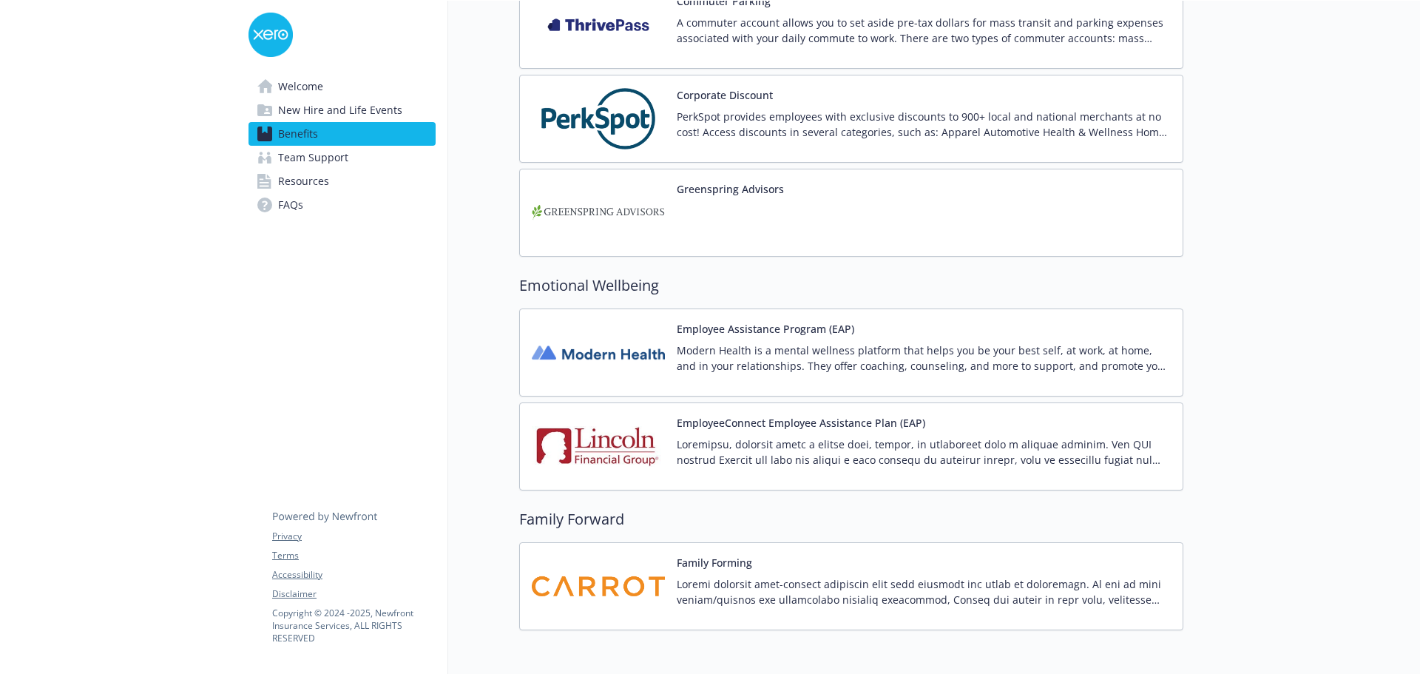
click at [645, 440] on img at bounding box center [598, 446] width 133 height 63
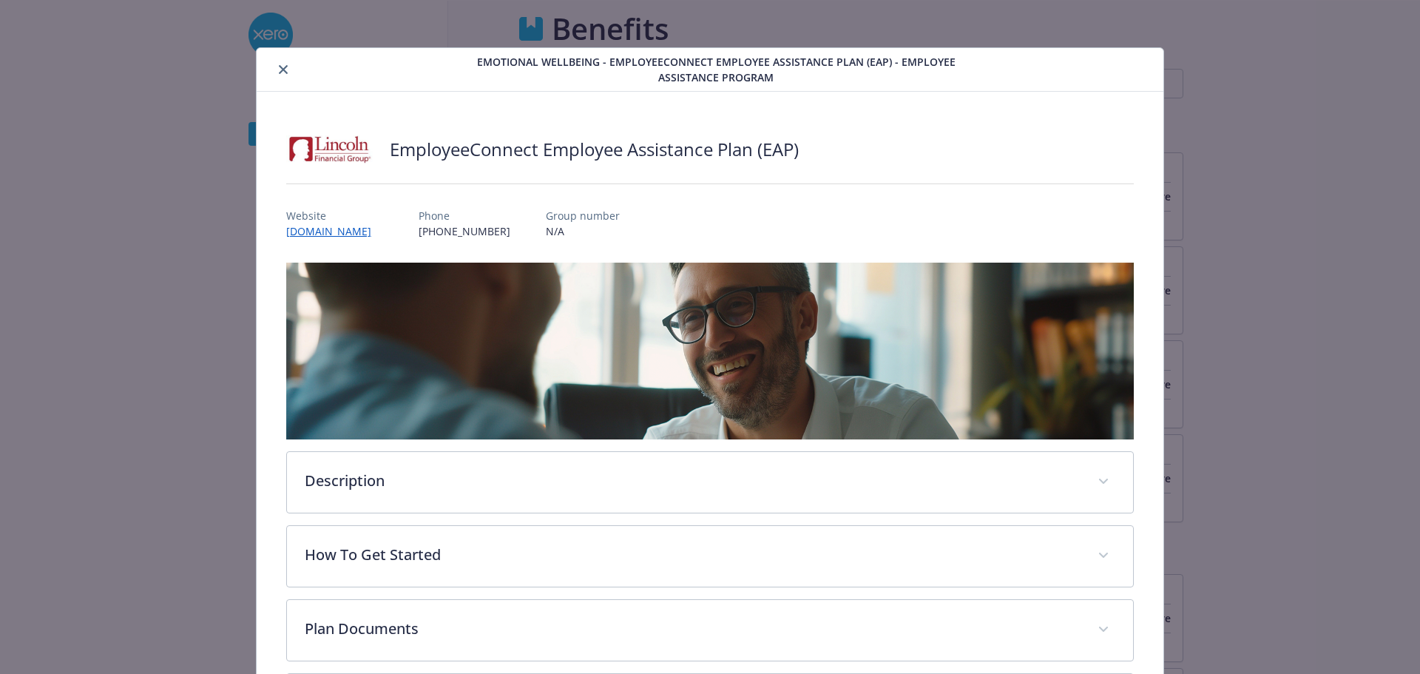
scroll to position [1915, 0]
click at [279, 69] on icon "close" at bounding box center [283, 69] width 9 height 9
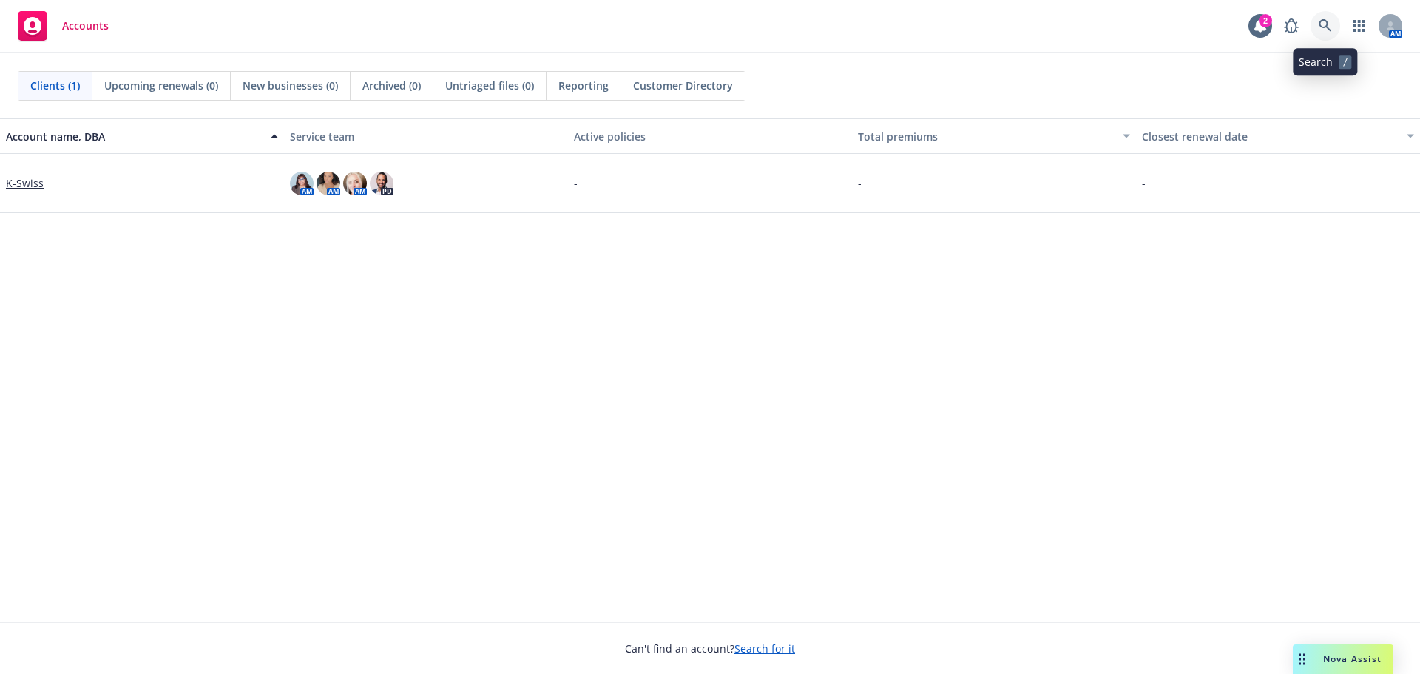
click at [1329, 13] on link at bounding box center [1325, 26] width 30 height 30
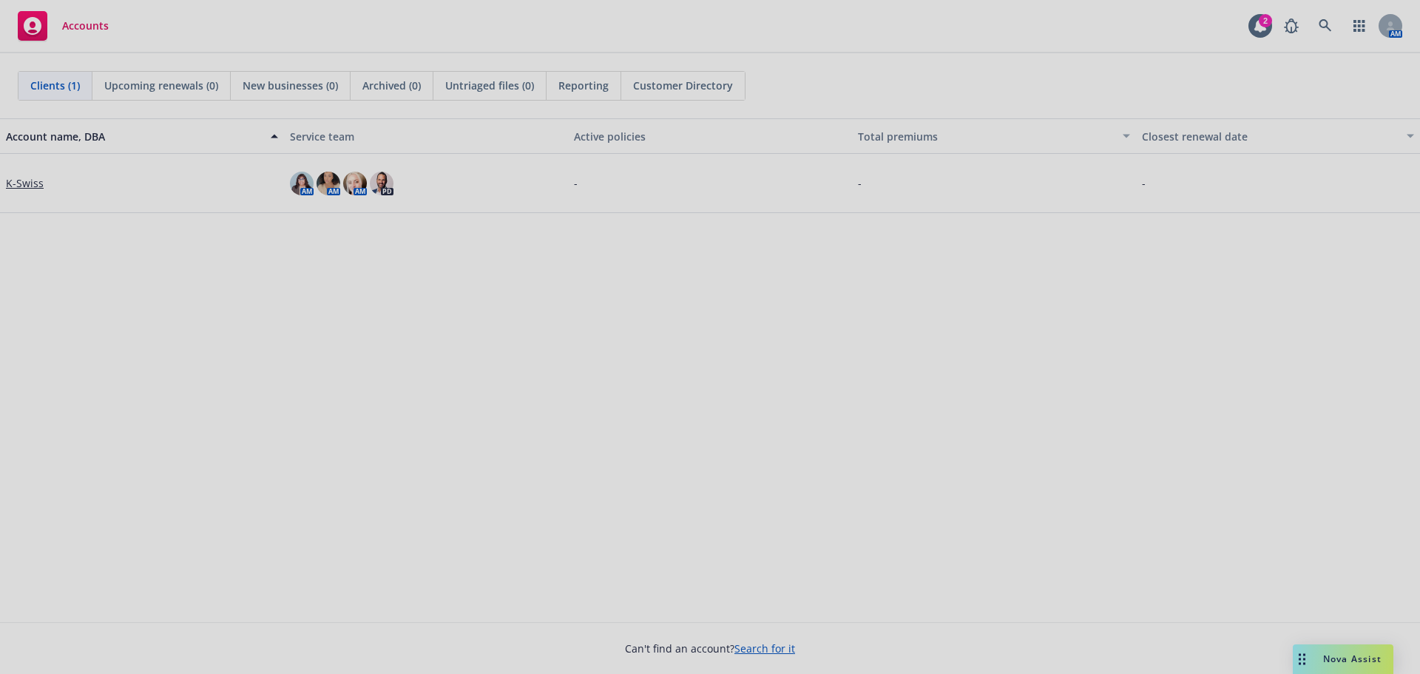
click at [1136, 35] on div at bounding box center [710, 337] width 1420 height 674
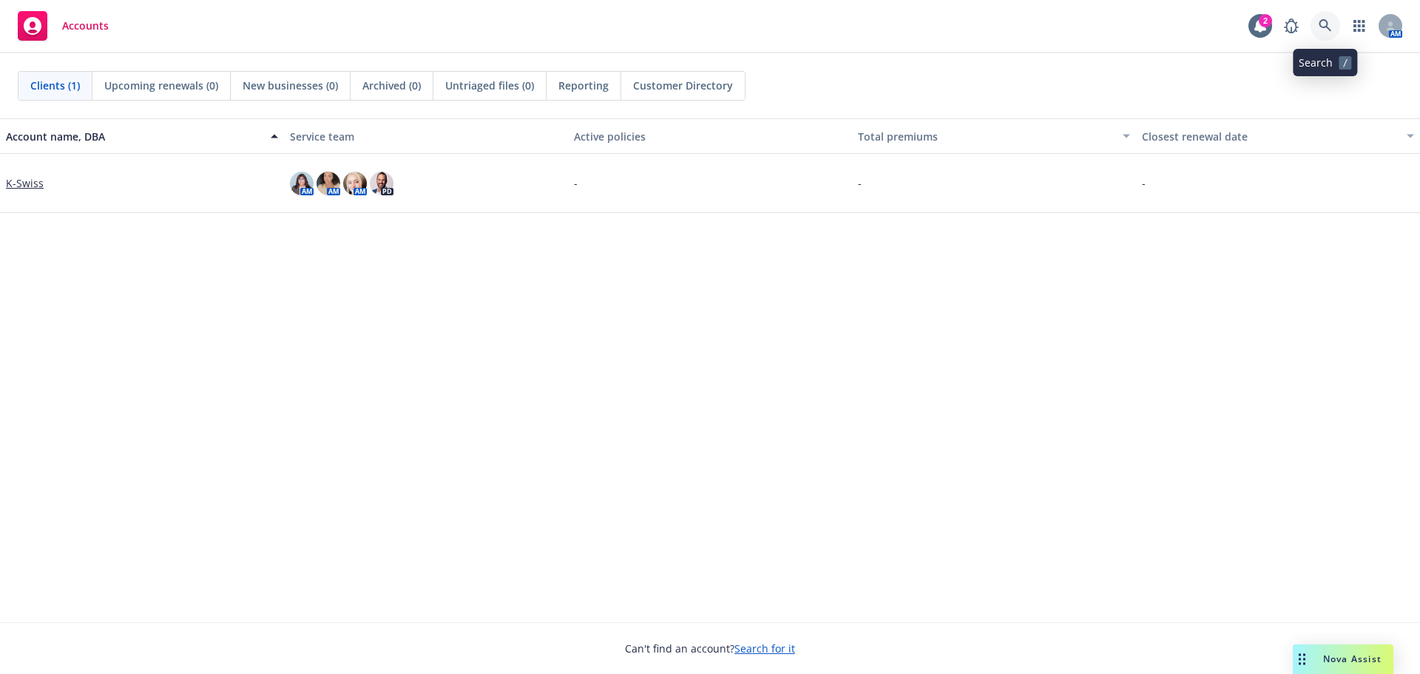
click at [1329, 28] on icon at bounding box center [1324, 25] width 13 height 13
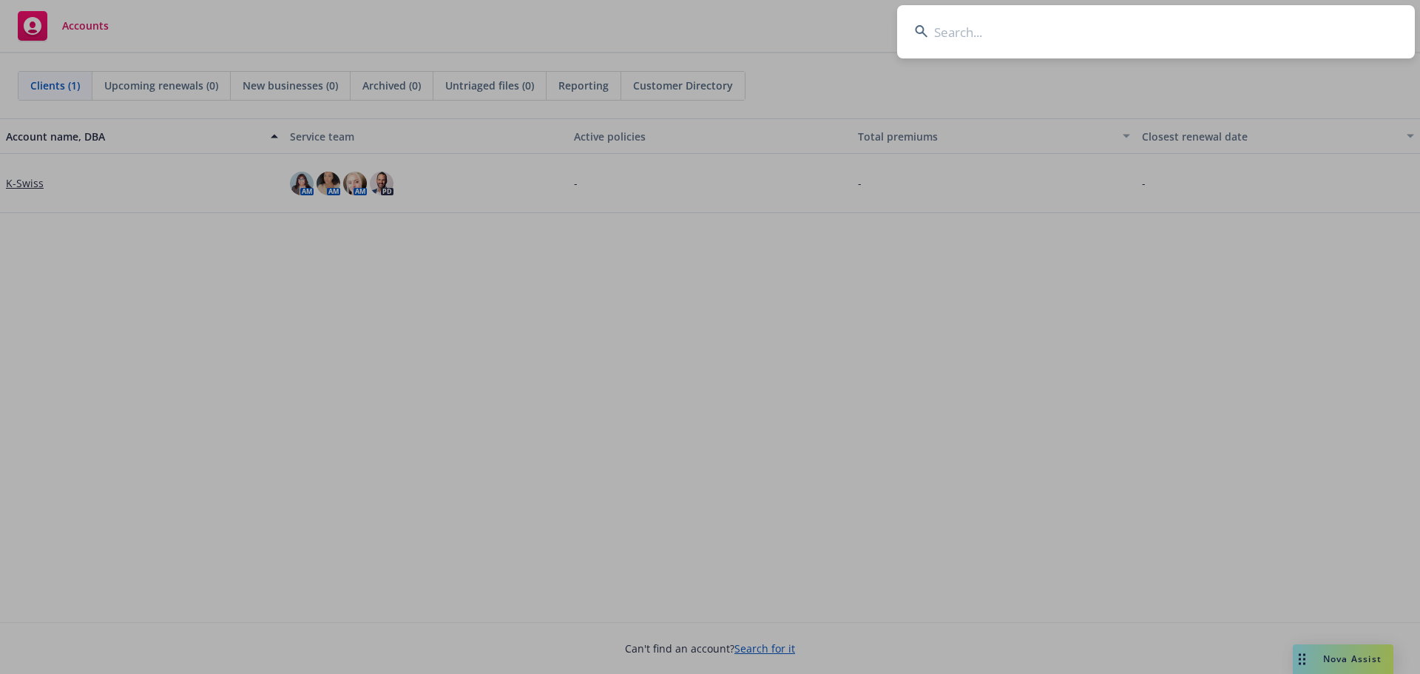
drag, startPoint x: 1121, startPoint y: 36, endPoint x: 1110, endPoint y: 33, distance: 10.8
click at [1119, 36] on input at bounding box center [1156, 31] width 518 height 53
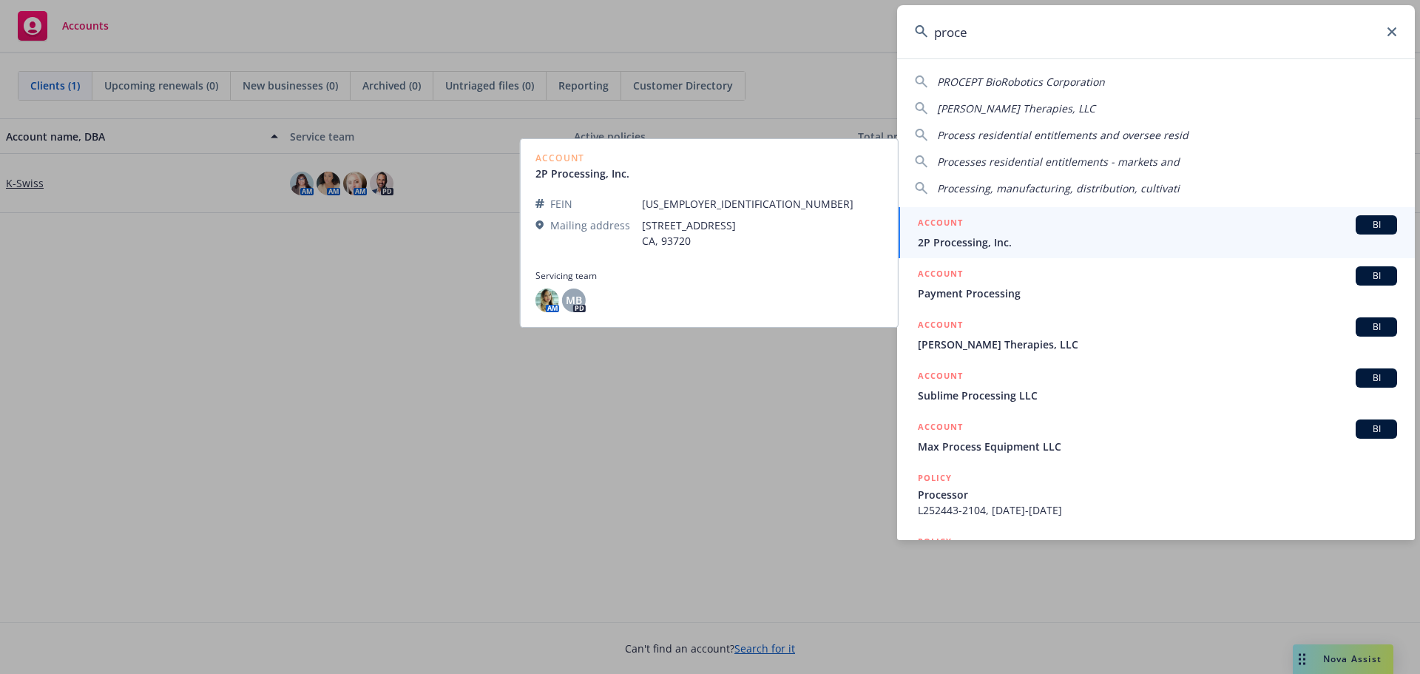
click at [1014, 81] on span "PROCEPT BioRobotics Corporation" at bounding box center [1021, 82] width 168 height 14
type input "PROCEPT BioRobotics Corporation"
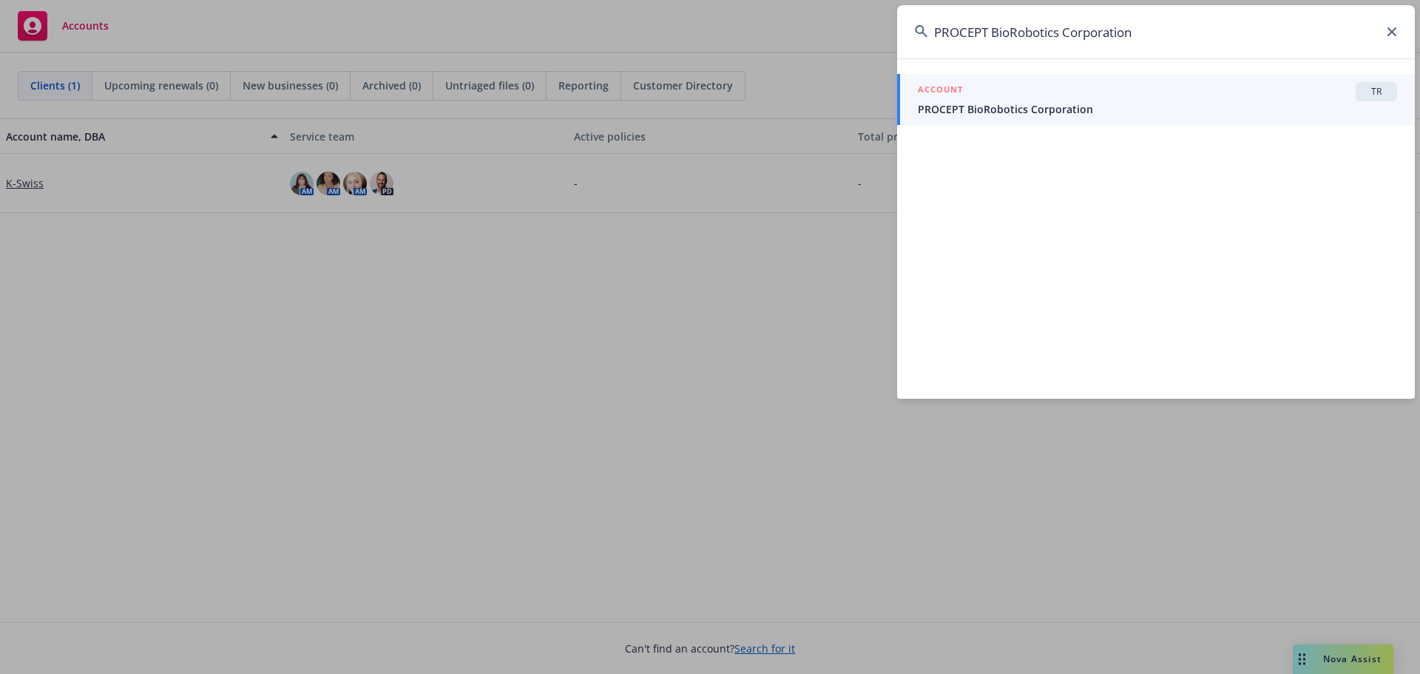
click at [1190, 99] on div "ACCOUNT TR" at bounding box center [1157, 91] width 479 height 19
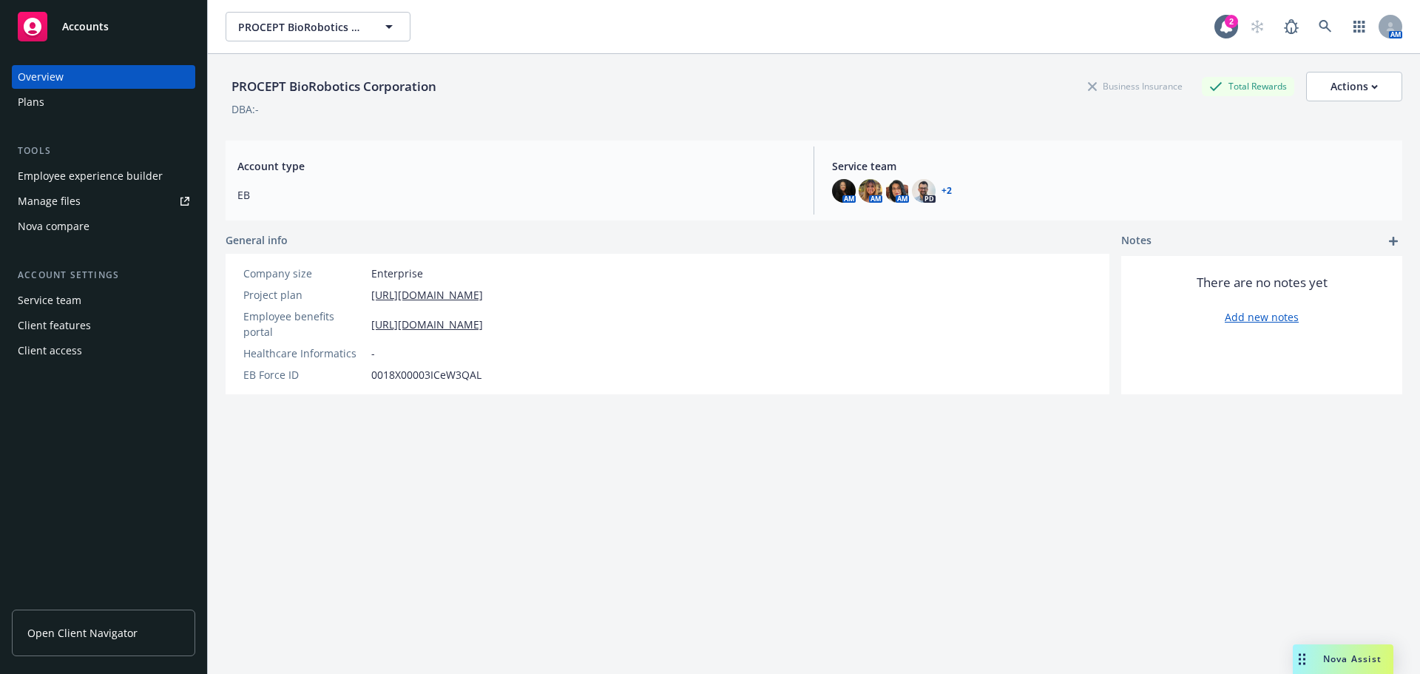
click at [37, 107] on div "Plans" at bounding box center [31, 102] width 27 height 24
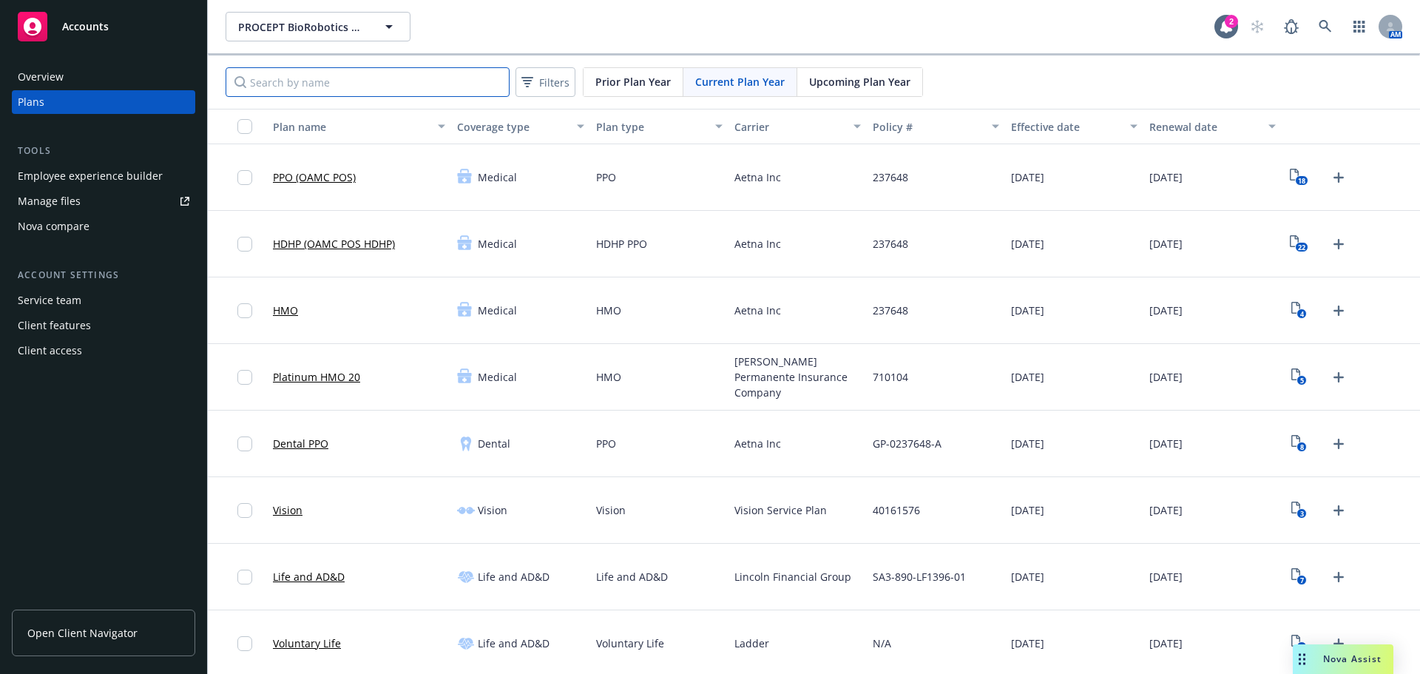
click at [457, 81] on input "Search by name" at bounding box center [367, 82] width 284 height 30
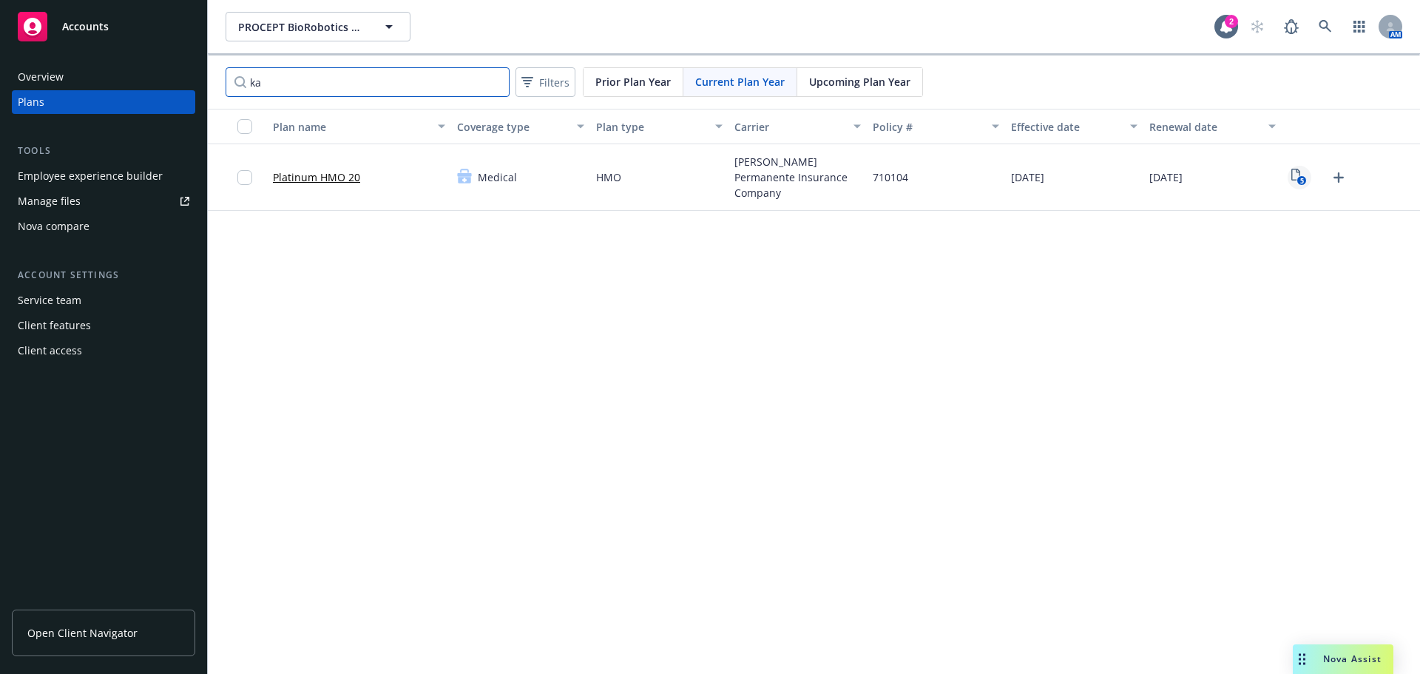
type input "ka"
click at [1302, 178] on text "5" at bounding box center [1302, 181] width 4 height 10
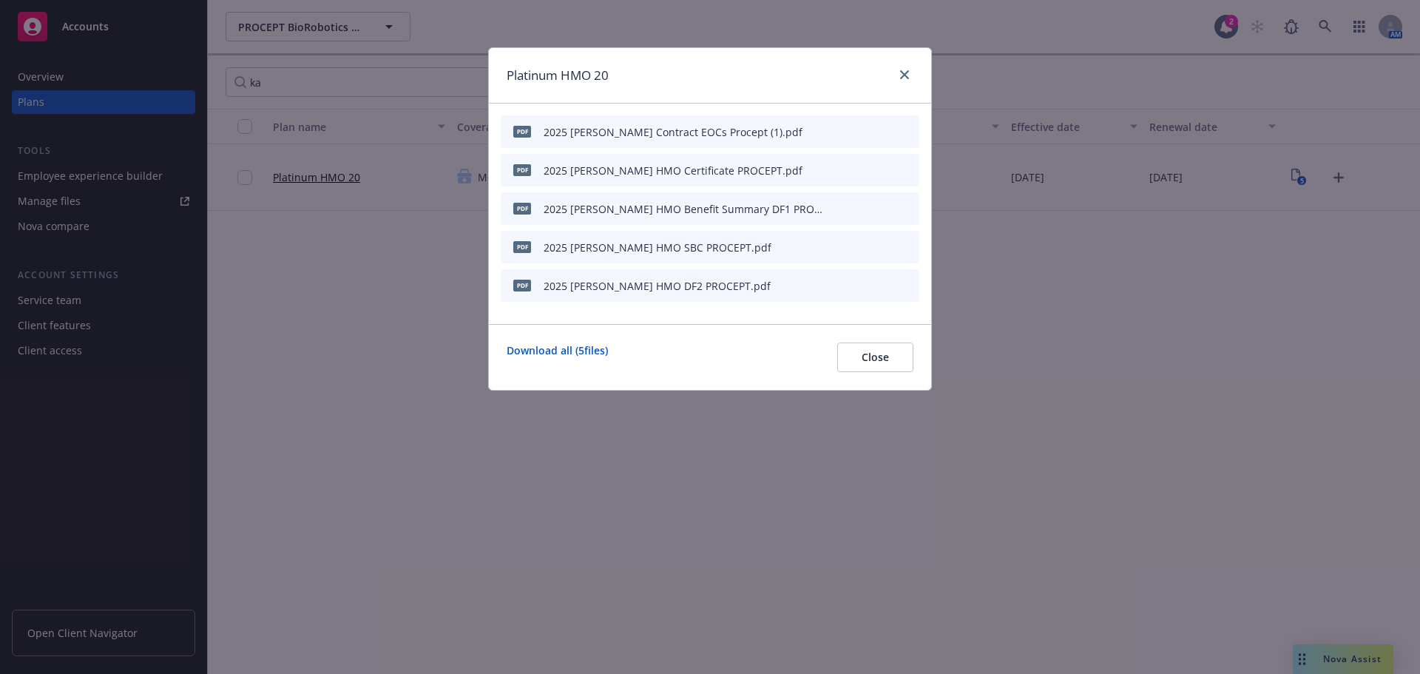
click at [858, 204] on icon "download file" at bounding box center [857, 206] width 10 height 9
click at [852, 245] on icon "download file" at bounding box center [857, 246] width 12 height 12
drag, startPoint x: 903, startPoint y: 68, endPoint x: 1063, endPoint y: 84, distance: 160.5
click at [906, 65] on div "Platinum HMO 20" at bounding box center [710, 75] width 442 height 55
click at [909, 72] on link "close" at bounding box center [904, 75] width 18 height 18
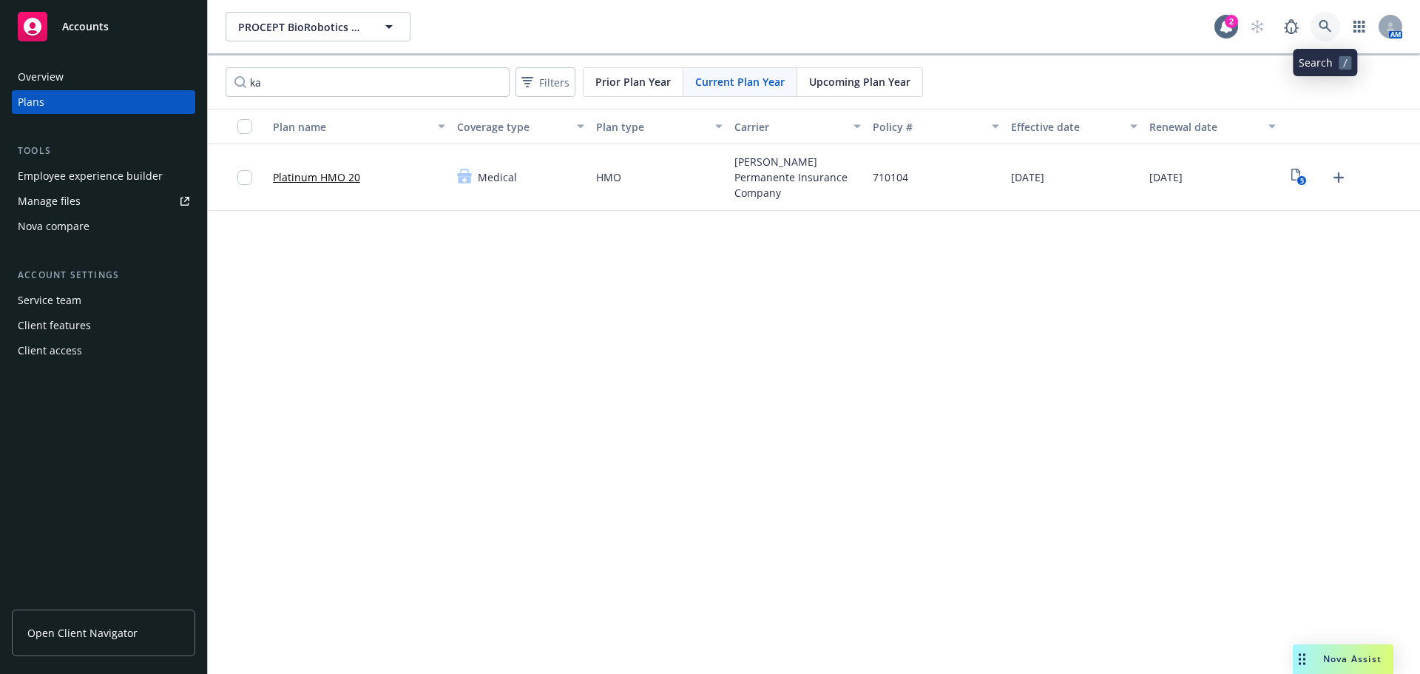
click at [1321, 27] on icon at bounding box center [1324, 26] width 13 height 13
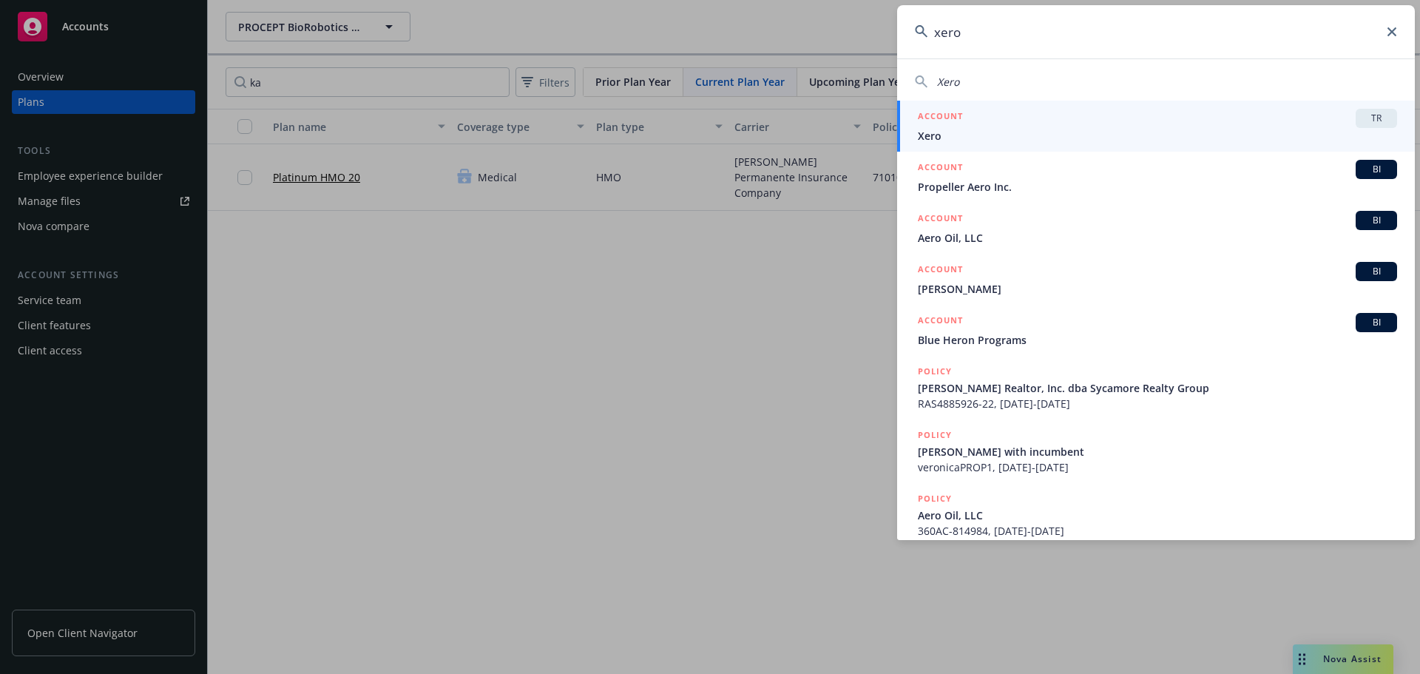
type input "xero"
drag, startPoint x: 1004, startPoint y: 129, endPoint x: 1007, endPoint y: 138, distance: 10.1
click at [1004, 129] on span "Xero" at bounding box center [1157, 136] width 479 height 16
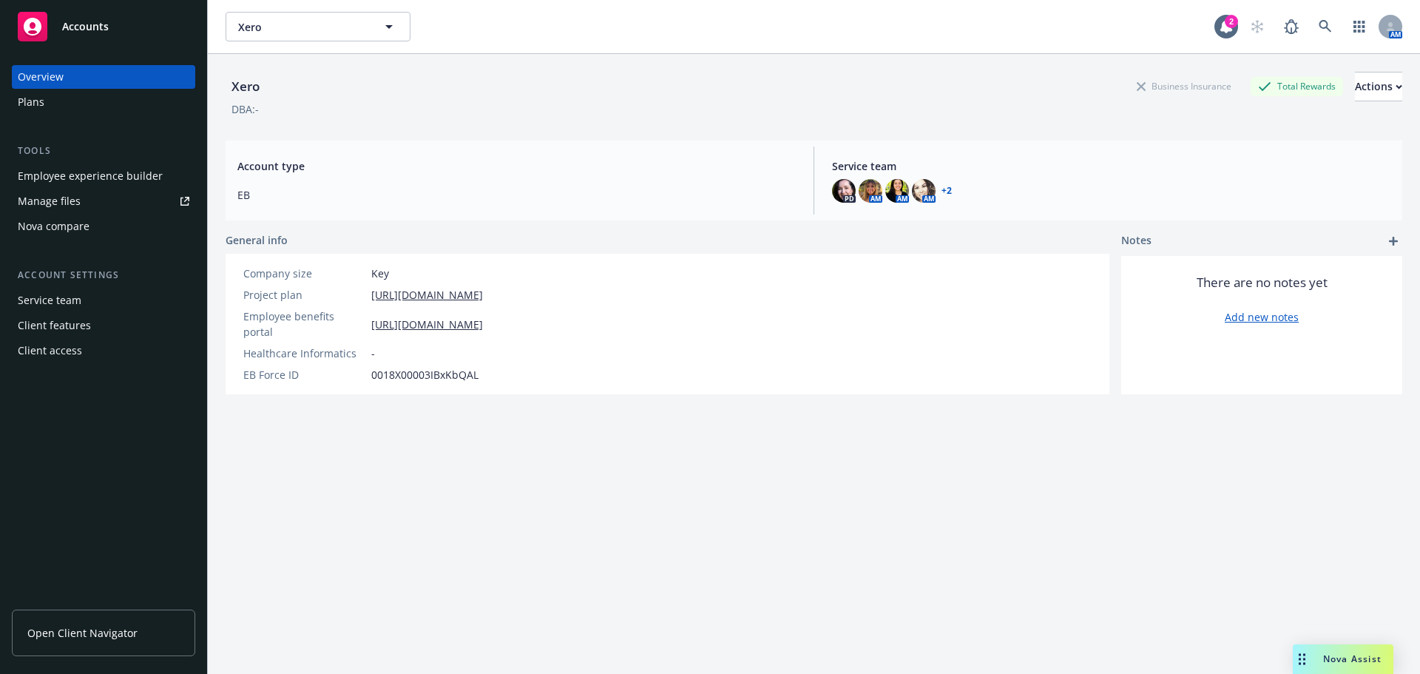
click at [92, 176] on div "Employee experience builder" at bounding box center [90, 176] width 145 height 24
click at [61, 194] on div "Manage files" at bounding box center [49, 201] width 63 height 24
click at [61, 104] on div "Plans" at bounding box center [104, 102] width 172 height 24
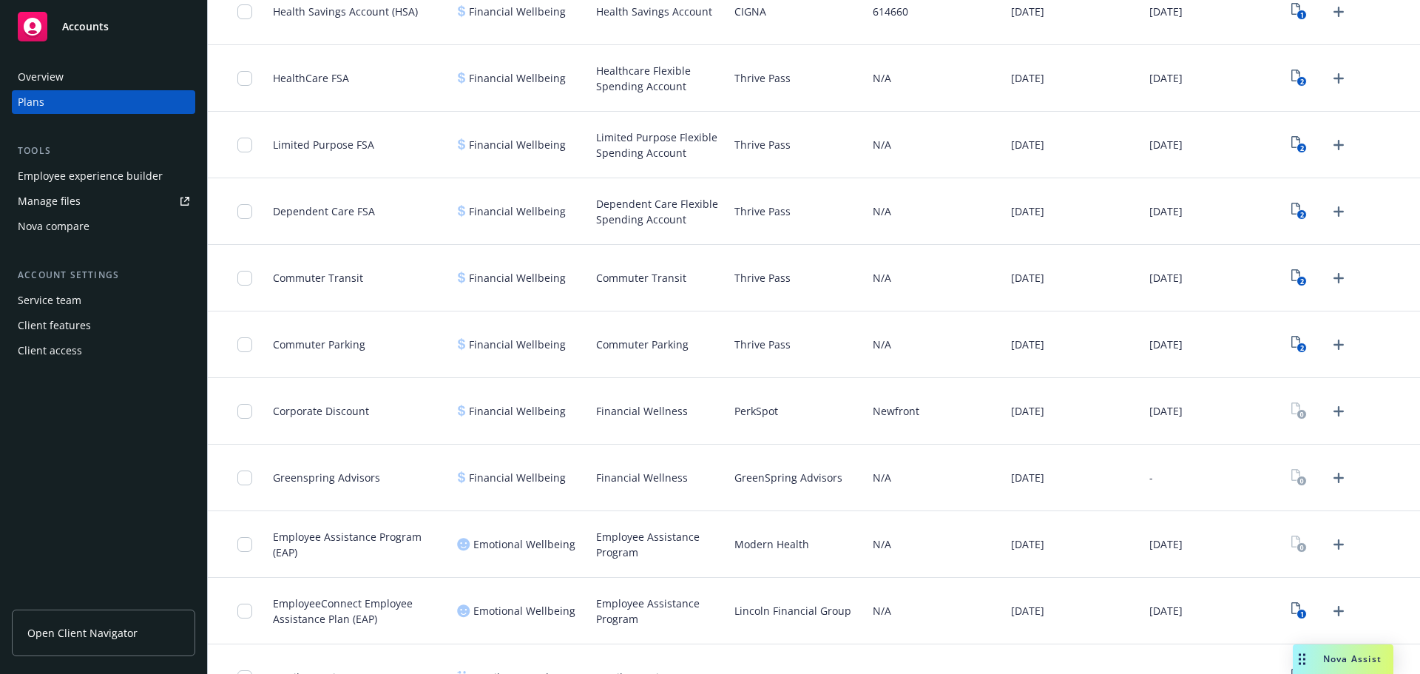
scroll to position [1001, 0]
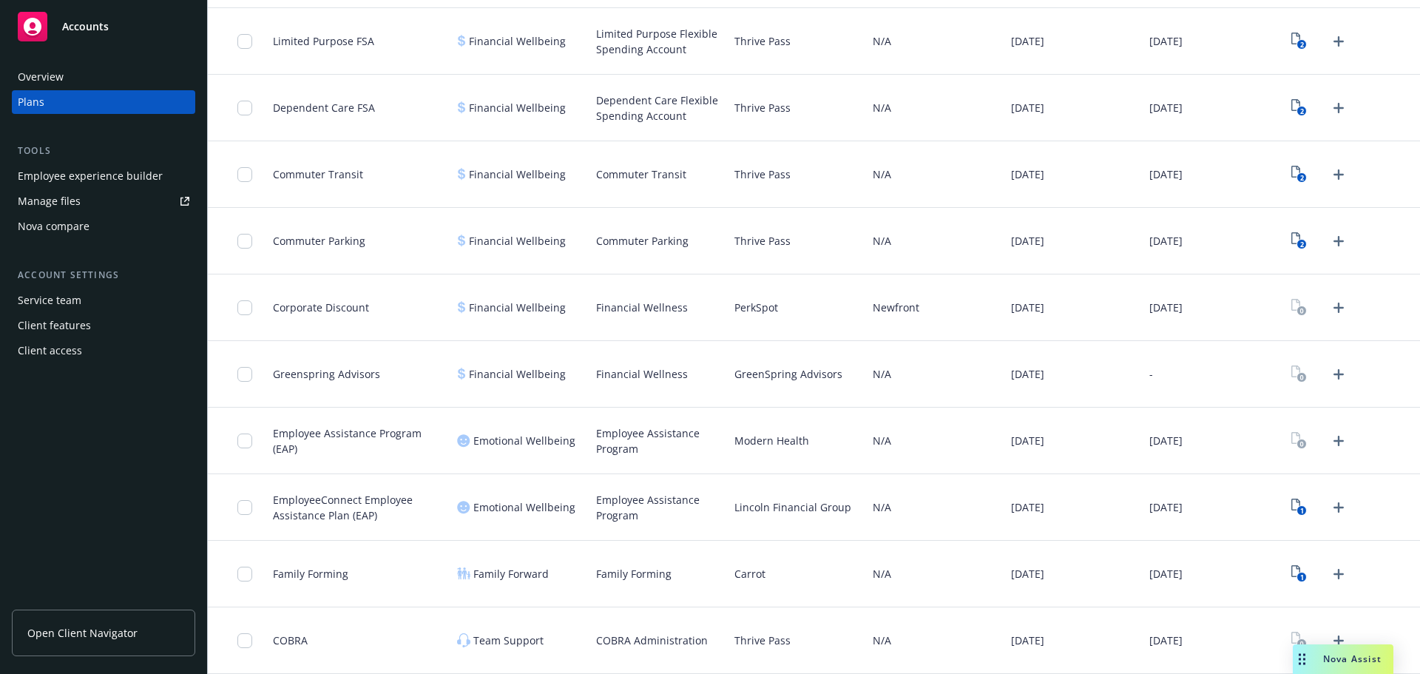
click at [97, 204] on link "Manage files" at bounding box center [103, 201] width 183 height 24
click at [94, 199] on link "Manage files" at bounding box center [103, 201] width 183 height 24
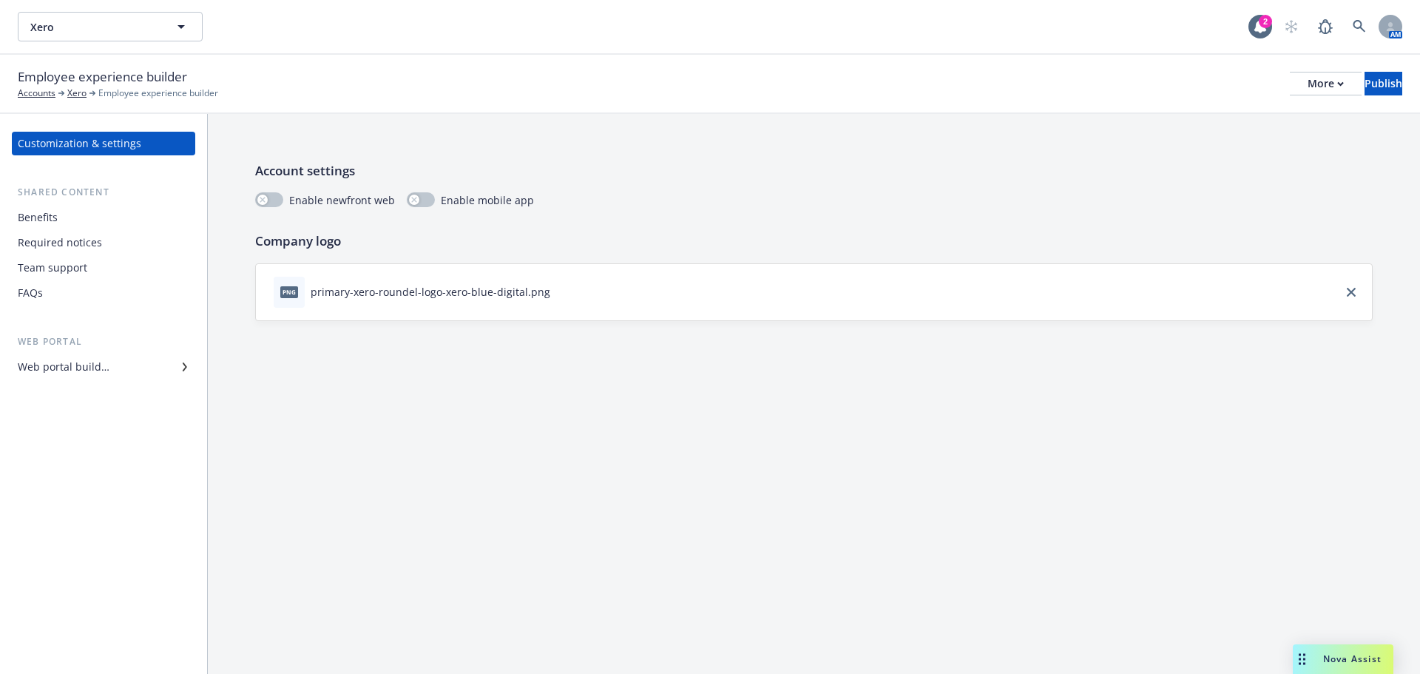
click at [69, 215] on div "Benefits" at bounding box center [104, 218] width 172 height 24
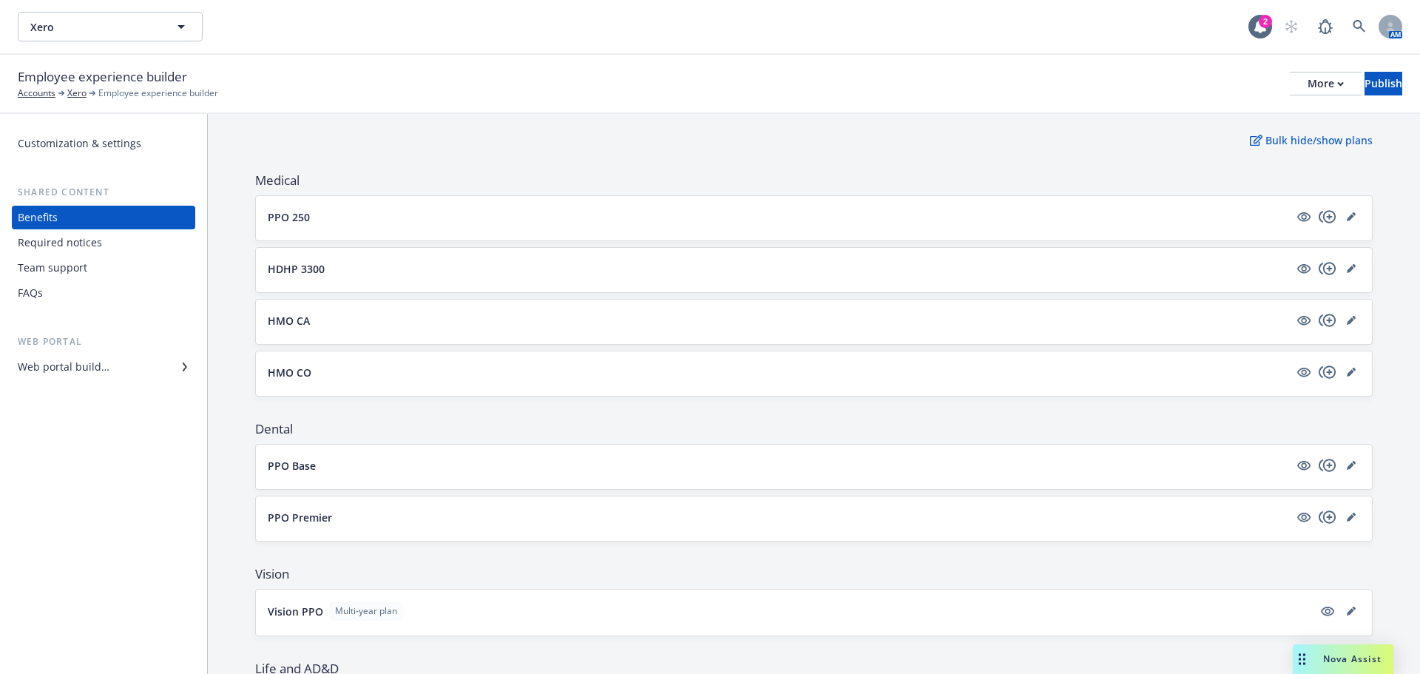
scroll to position [148, 0]
click at [305, 211] on p "PPO 250" at bounding box center [289, 218] width 42 height 16
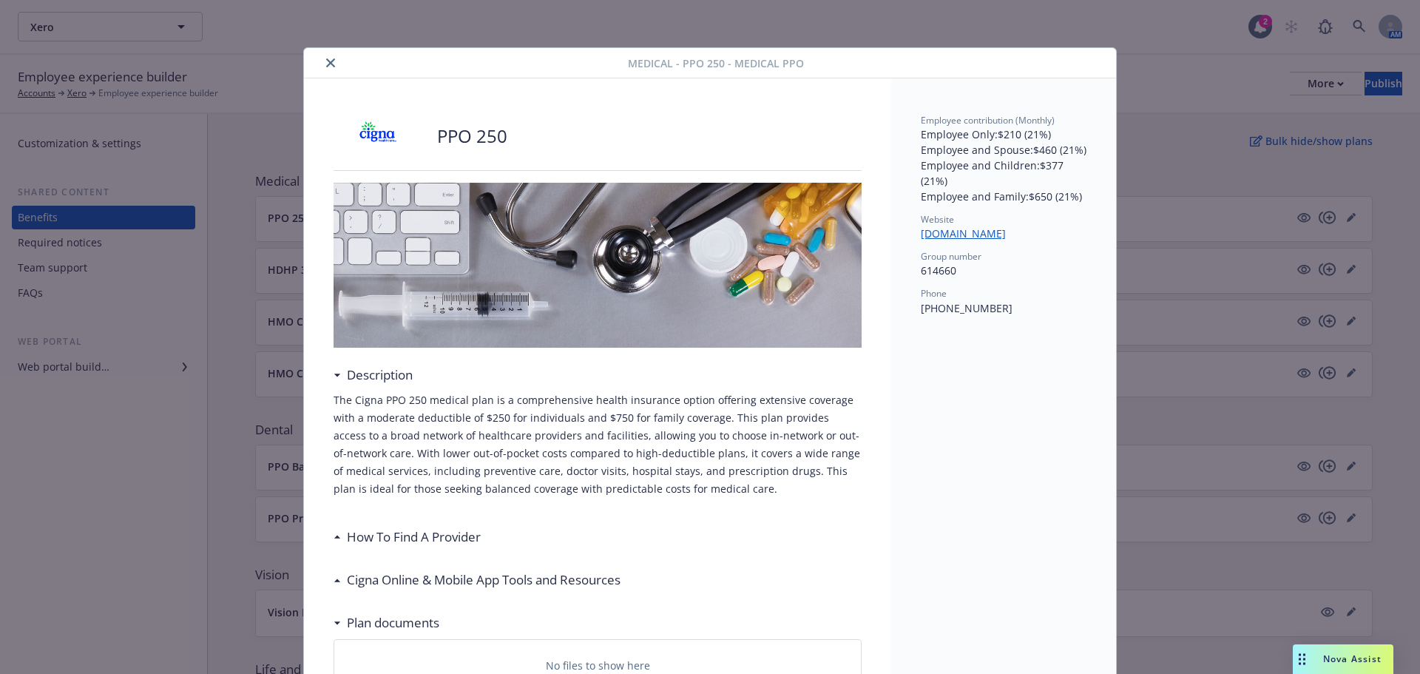
scroll to position [44, 0]
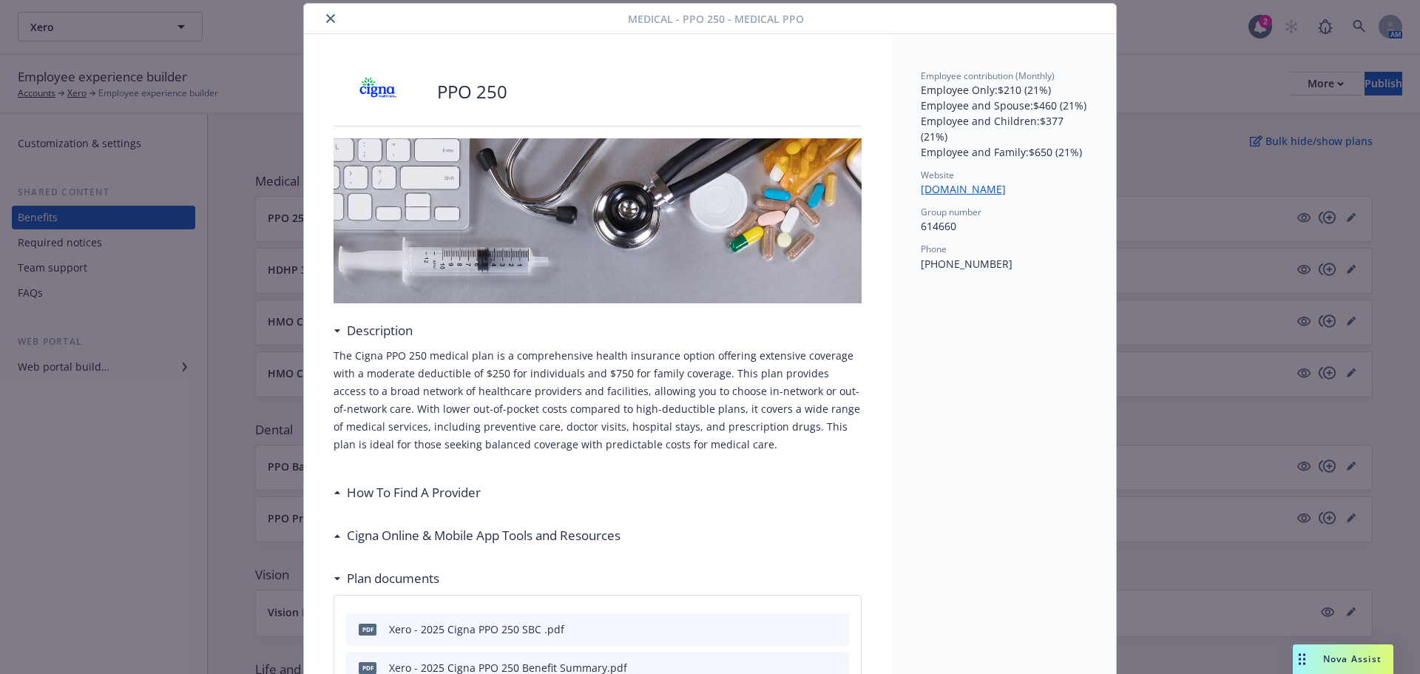
drag, startPoint x: 330, startPoint y: 21, endPoint x: 343, endPoint y: 53, distance: 34.9
click at [334, 20] on div at bounding box center [469, 19] width 318 height 18
click at [326, 16] on icon "close" at bounding box center [330, 18] width 9 height 9
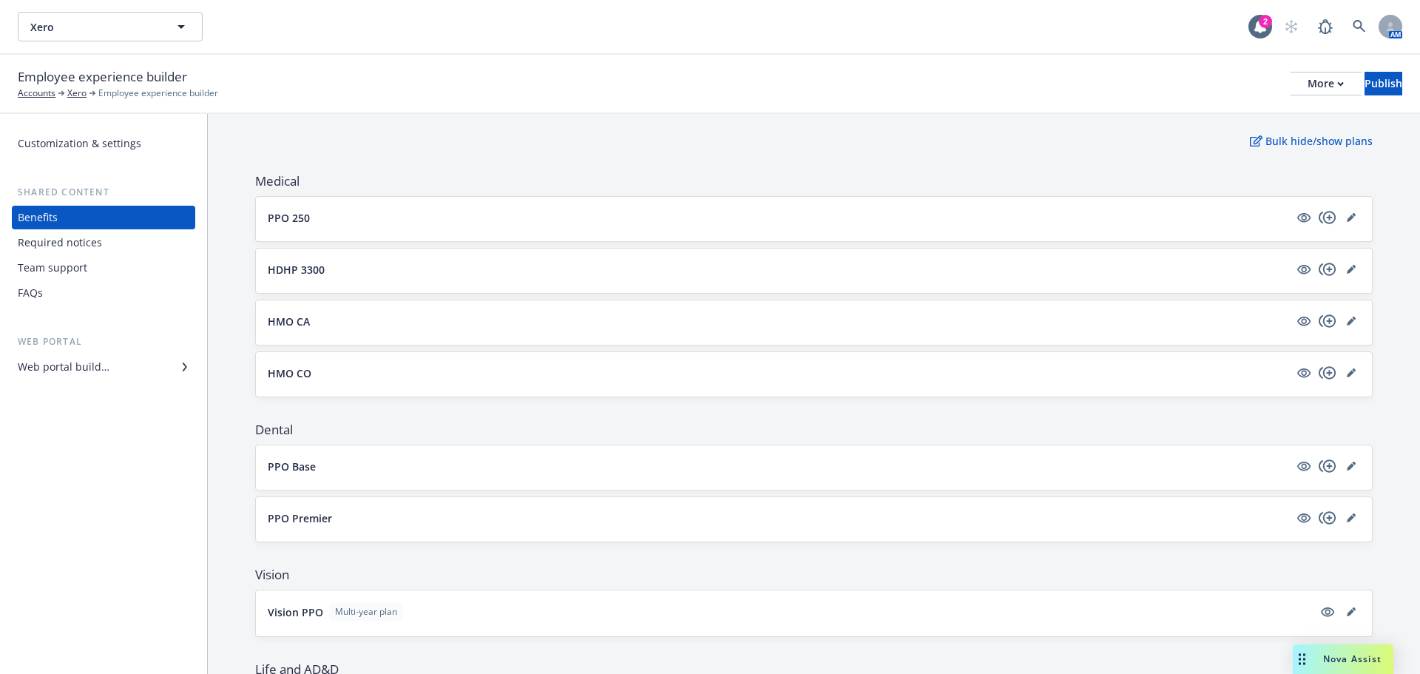
click at [278, 316] on p "HMO CA" at bounding box center [289, 321] width 42 height 16
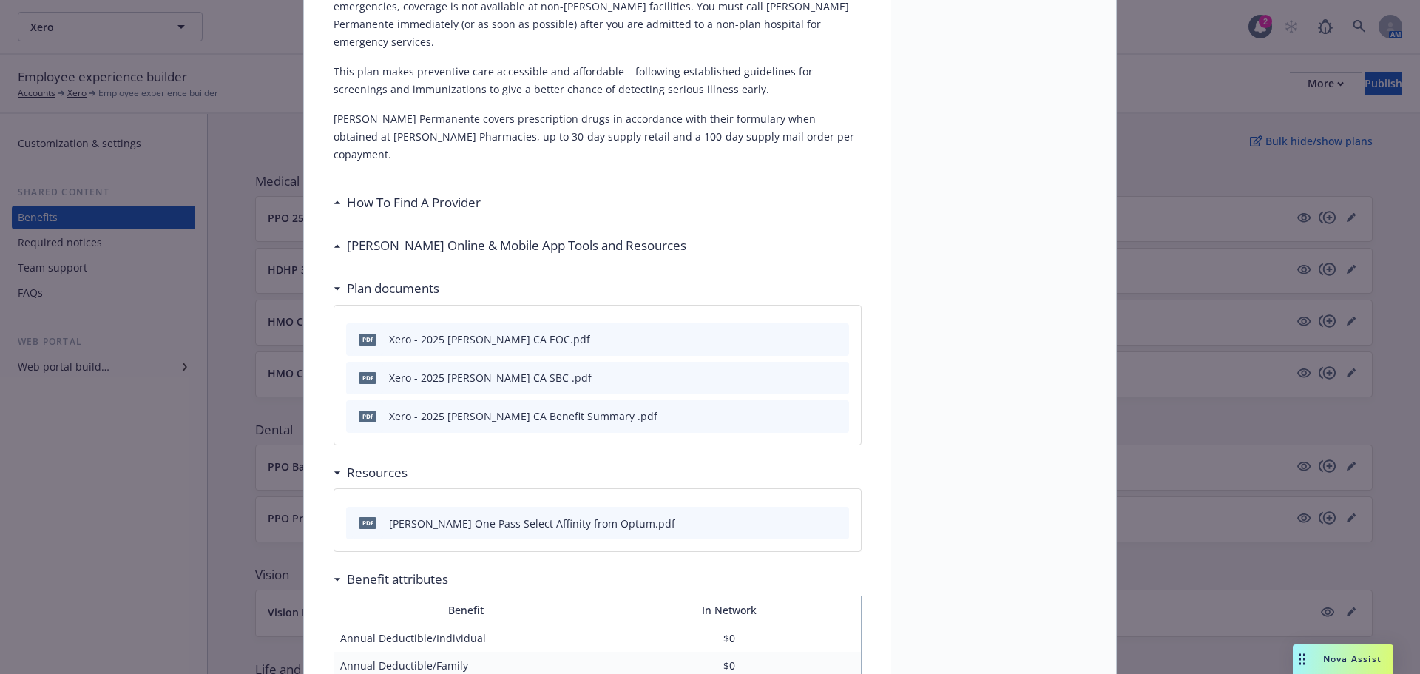
scroll to position [488, 0]
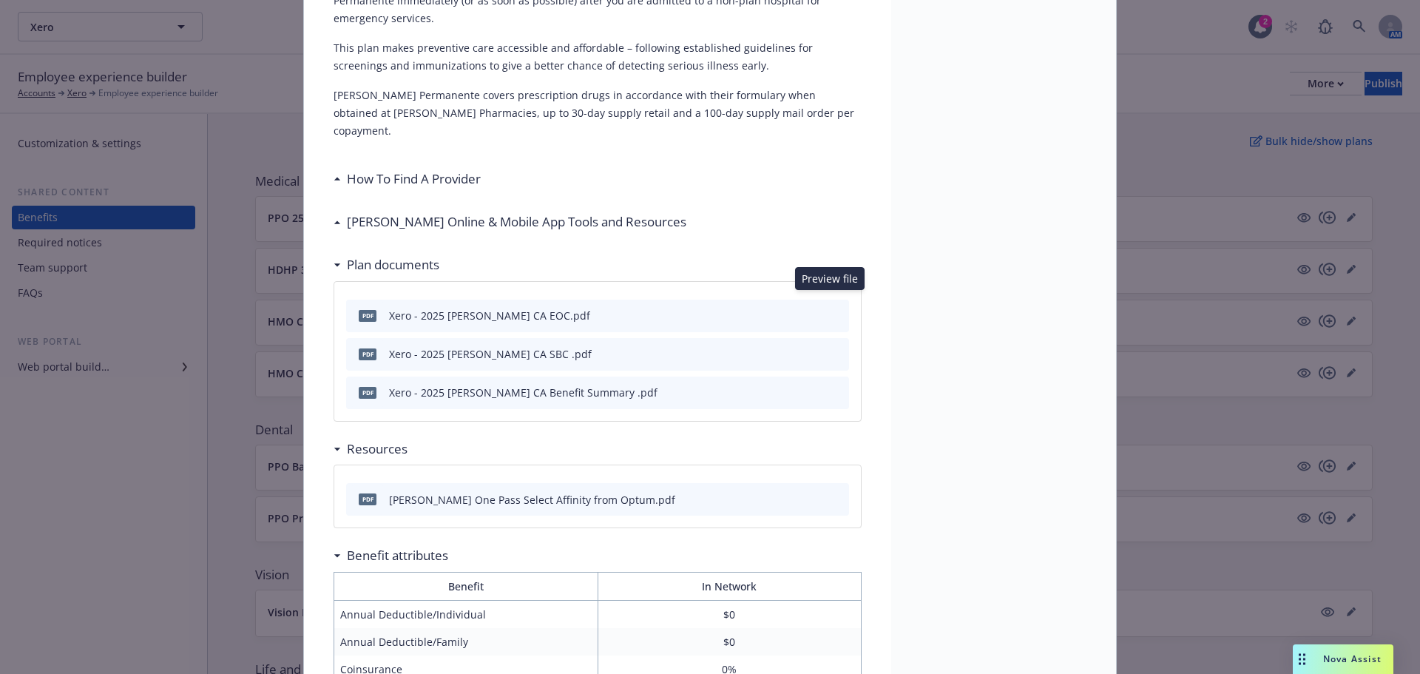
click at [829, 348] on icon "preview file" at bounding box center [834, 353] width 13 height 10
click at [830, 386] on icon "preview file" at bounding box center [834, 391] width 13 height 10
click at [834, 387] on icon "preview file" at bounding box center [834, 392] width 13 height 10
click at [833, 310] on icon "preview file" at bounding box center [834, 315] width 13 height 10
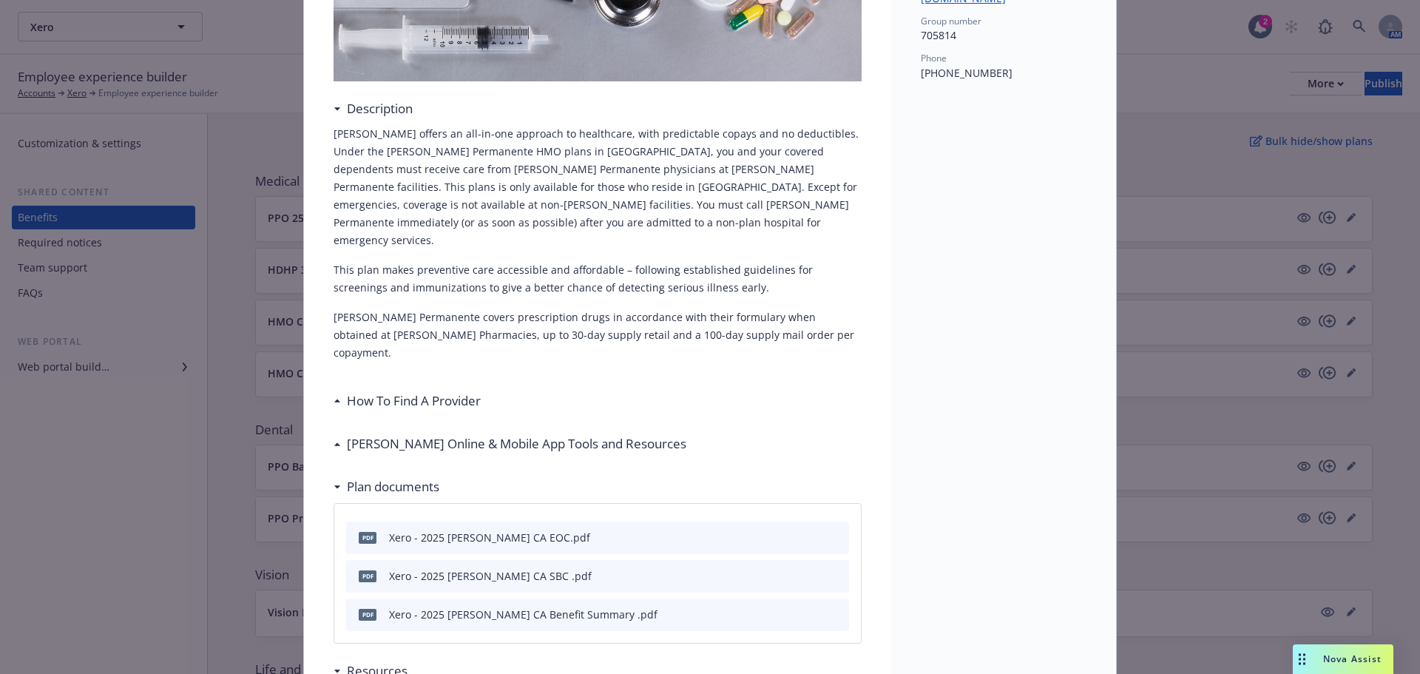
scroll to position [0, 0]
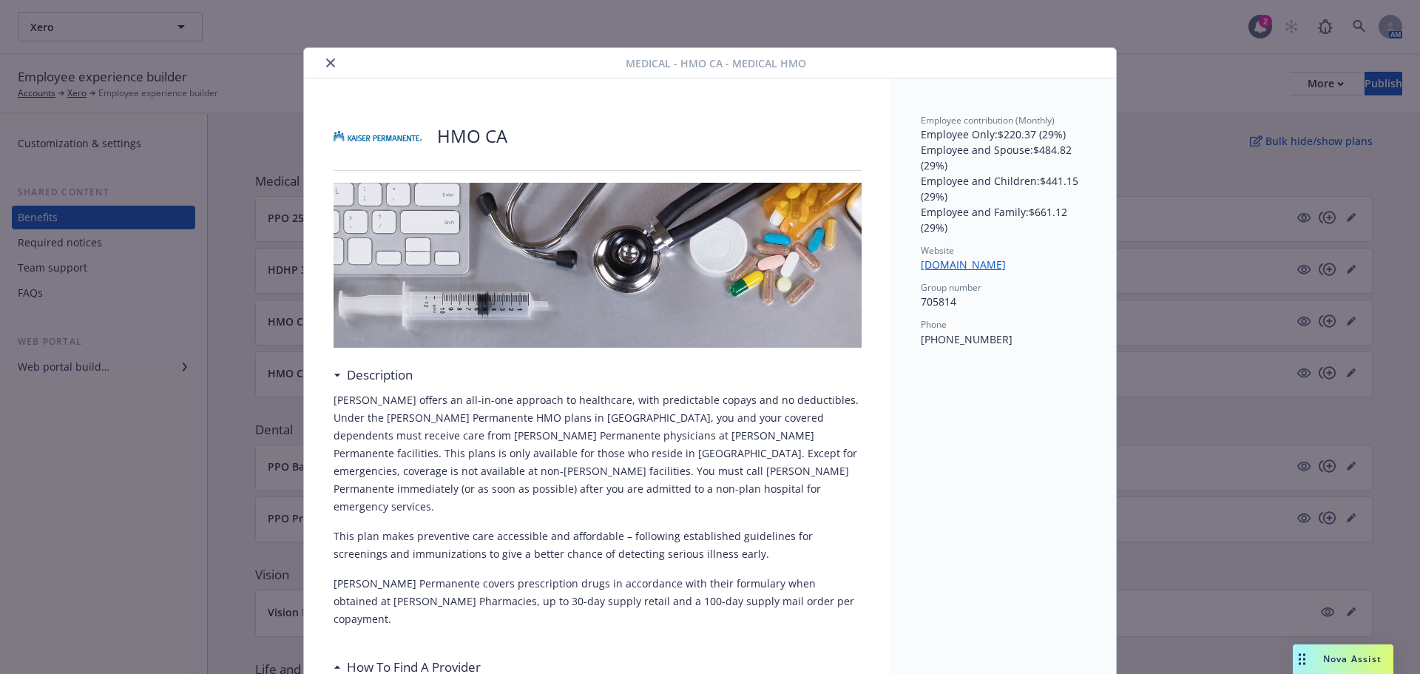
click at [326, 66] on icon "close" at bounding box center [330, 62] width 9 height 9
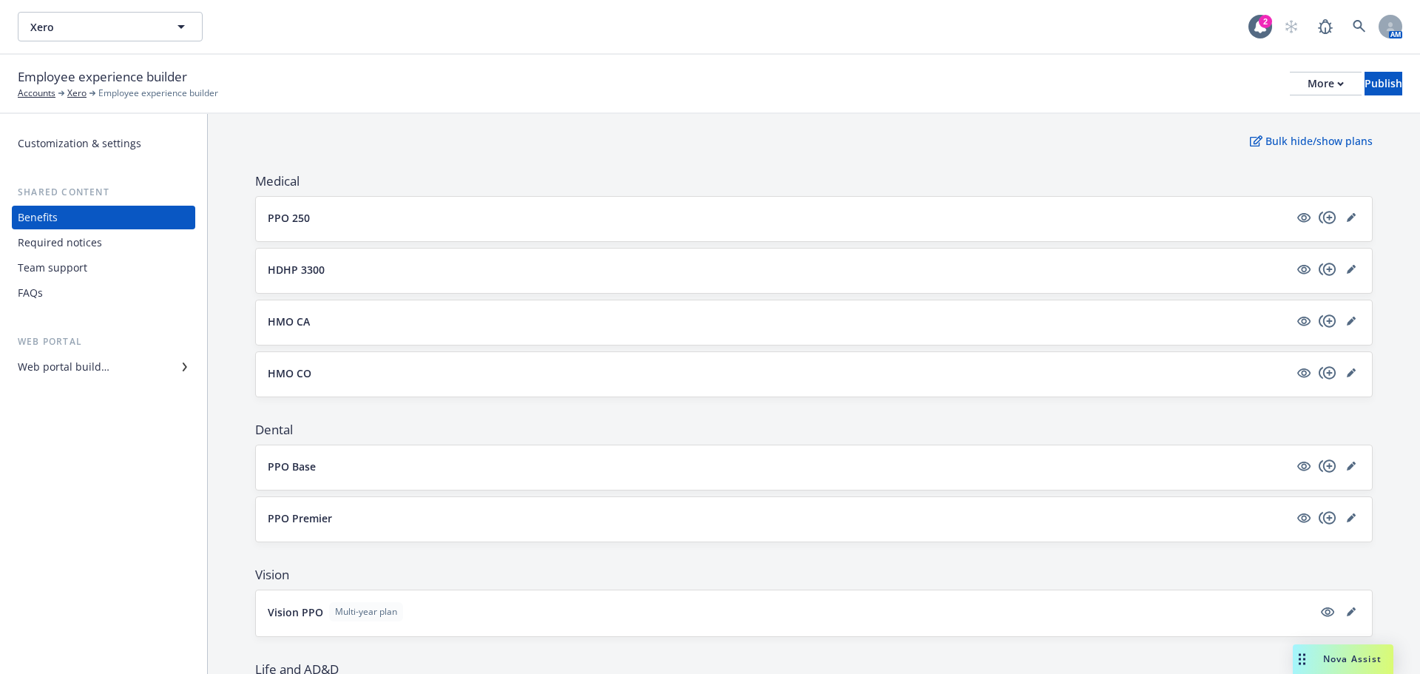
click at [282, 378] on p "HMO CO" at bounding box center [290, 373] width 44 height 16
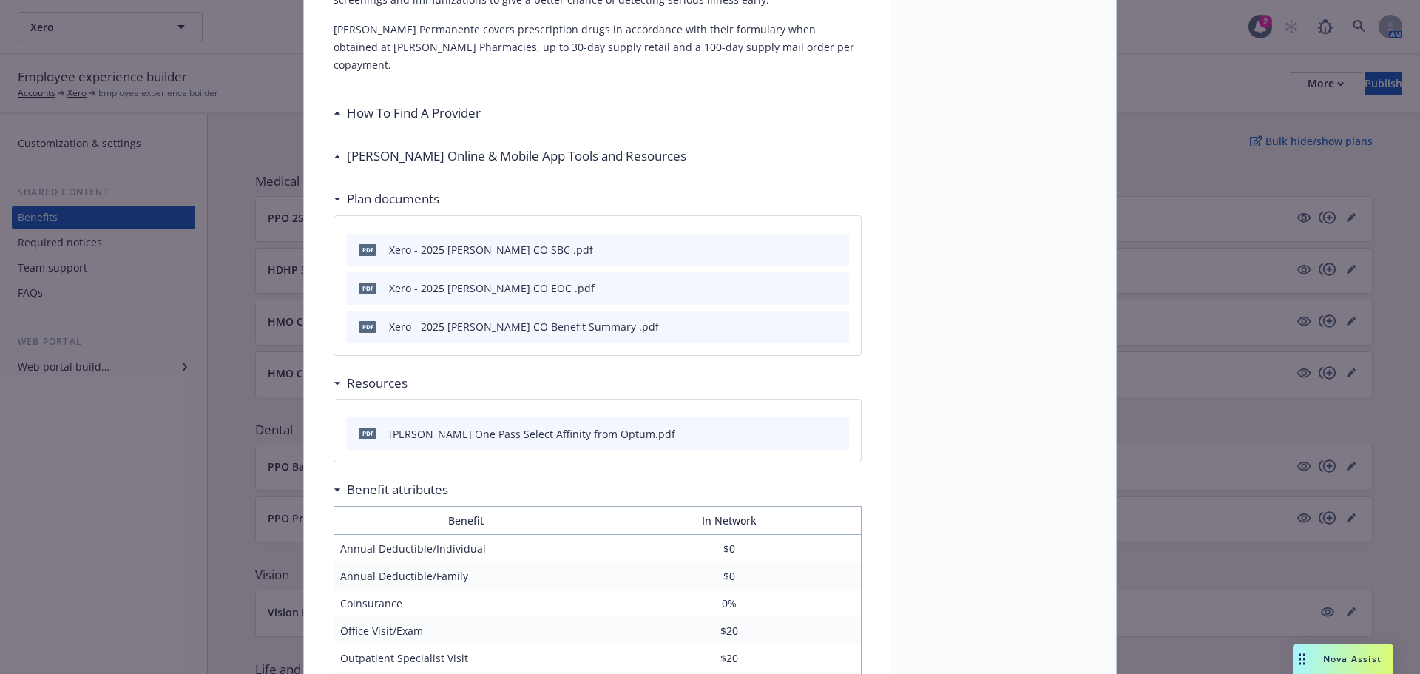
scroll to position [562, 0]
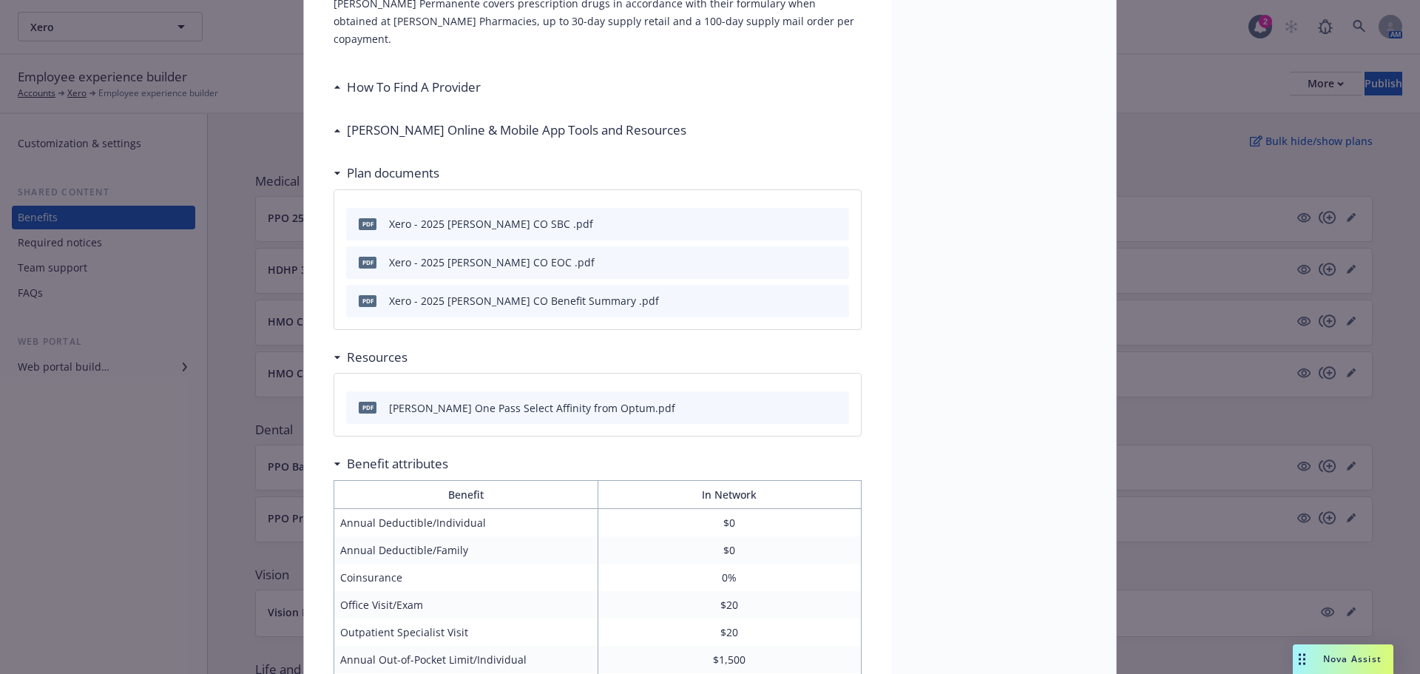
click at [829, 256] on icon "preview file" at bounding box center [834, 261] width 13 height 10
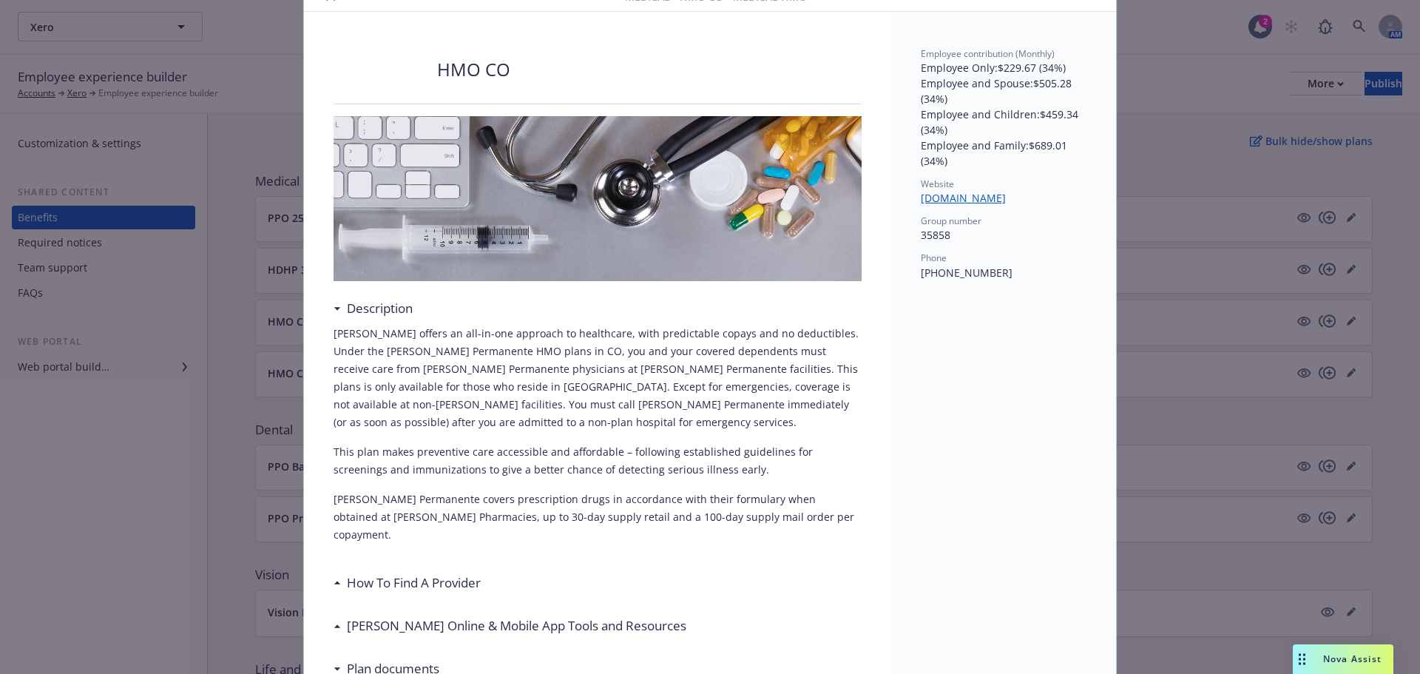
scroll to position [0, 0]
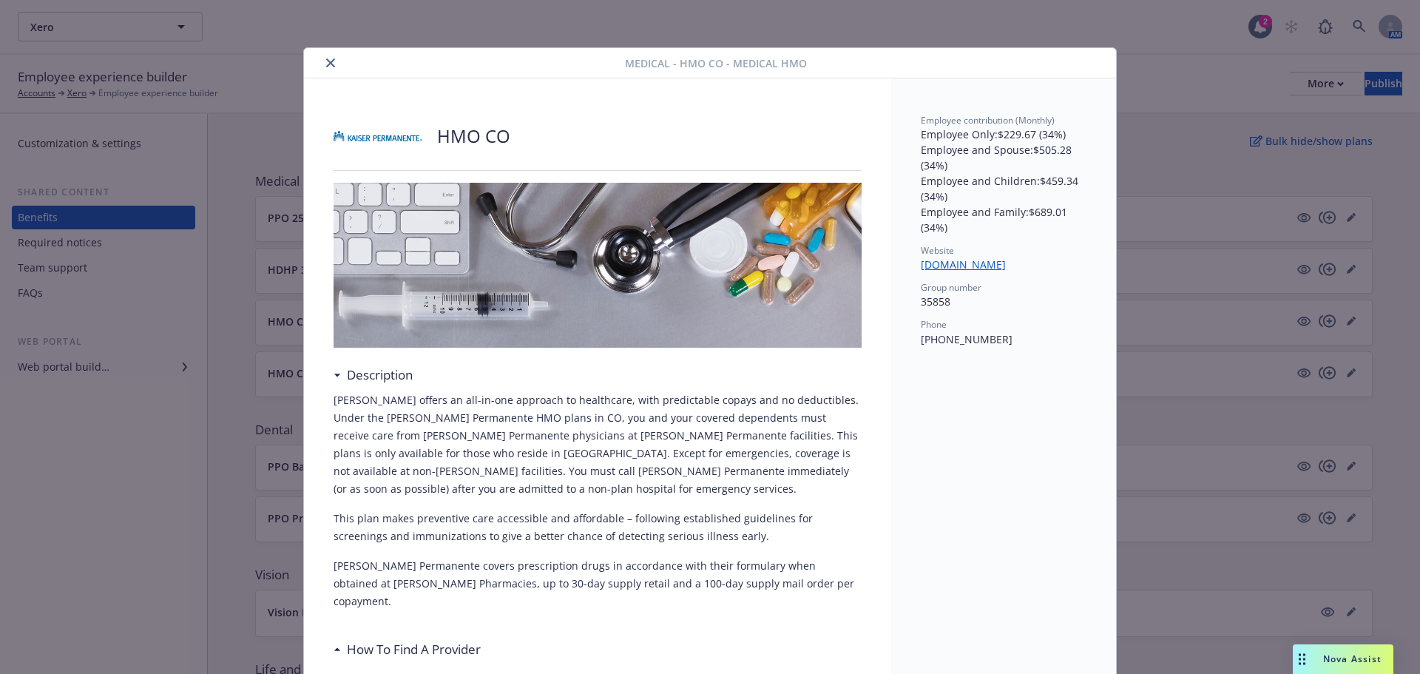
click at [326, 65] on icon "close" at bounding box center [330, 62] width 9 height 9
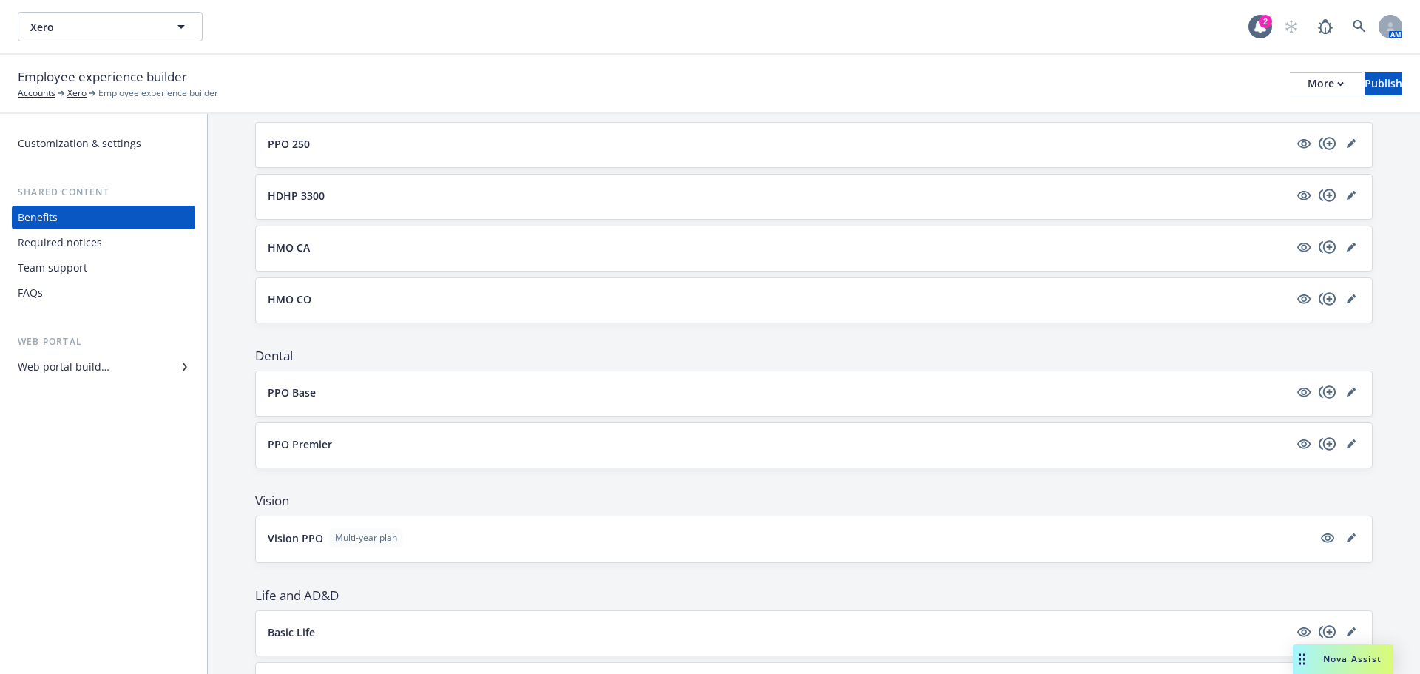
scroll to position [148, 0]
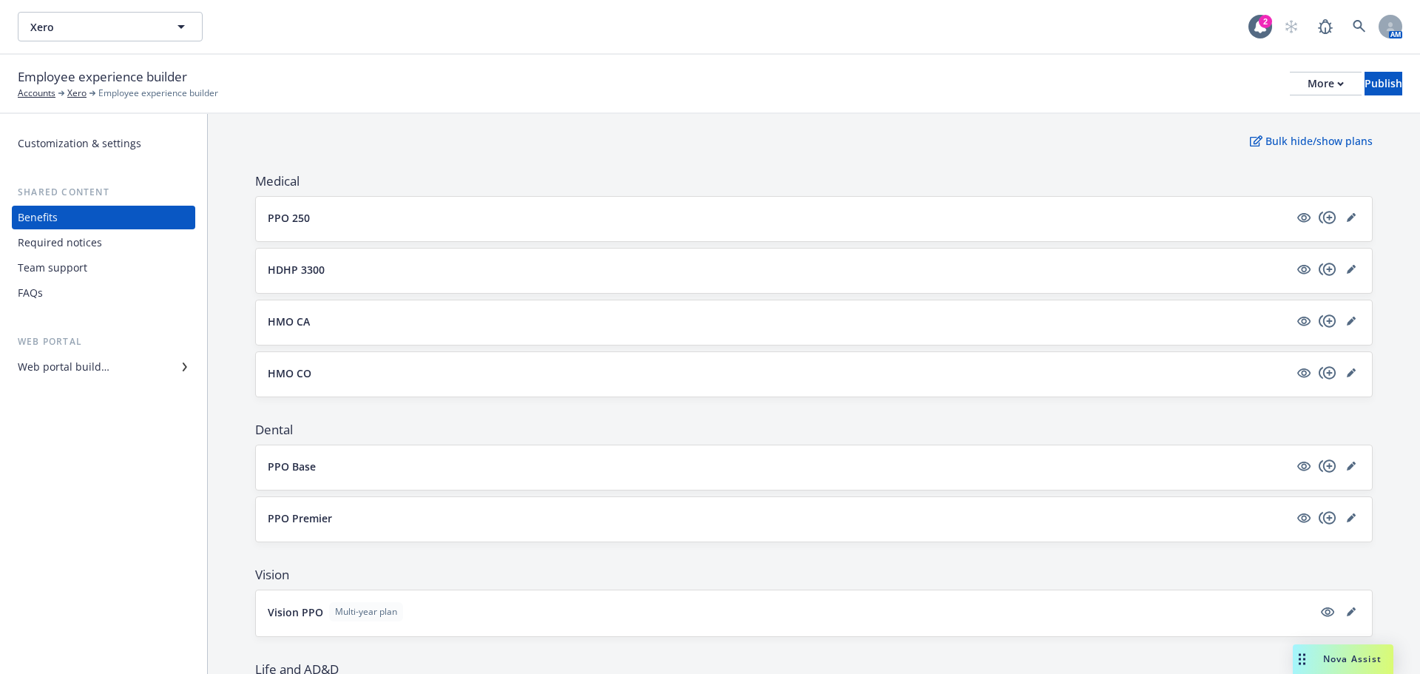
click at [268, 217] on p "PPO 250" at bounding box center [289, 218] width 42 height 16
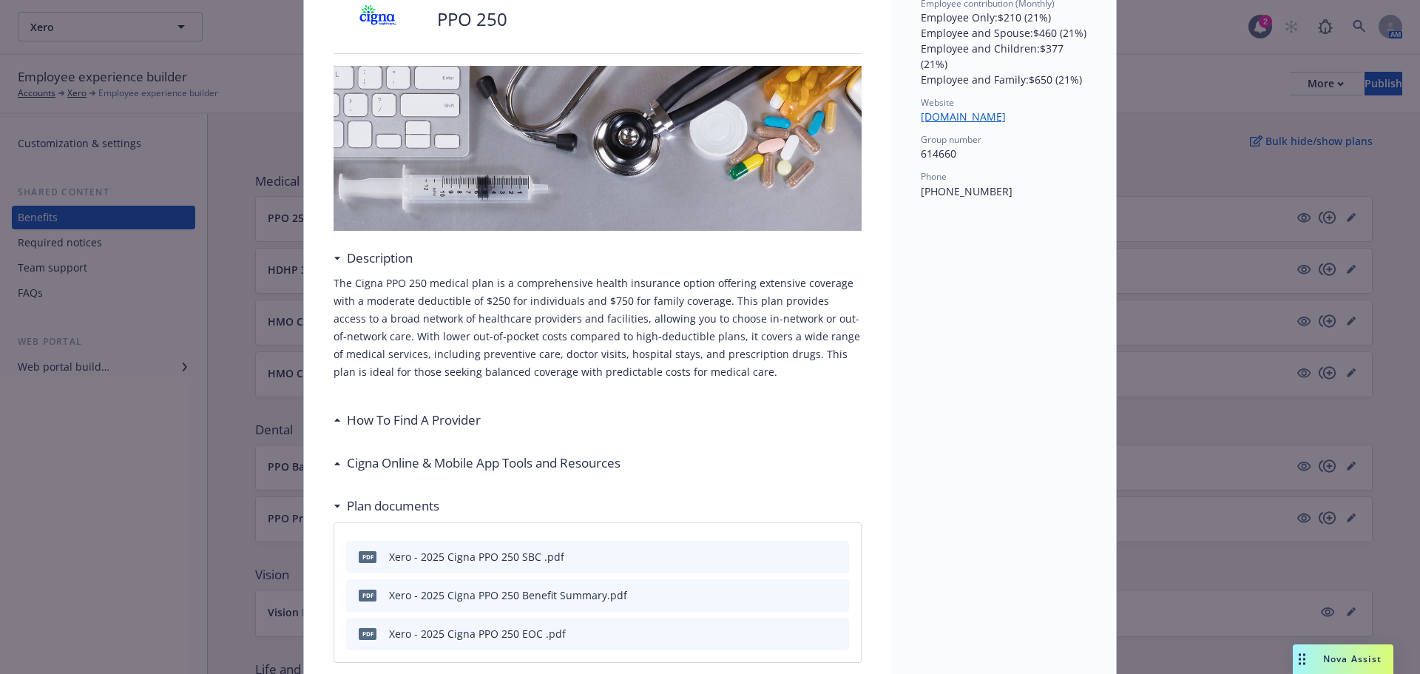
scroll to position [192, 0]
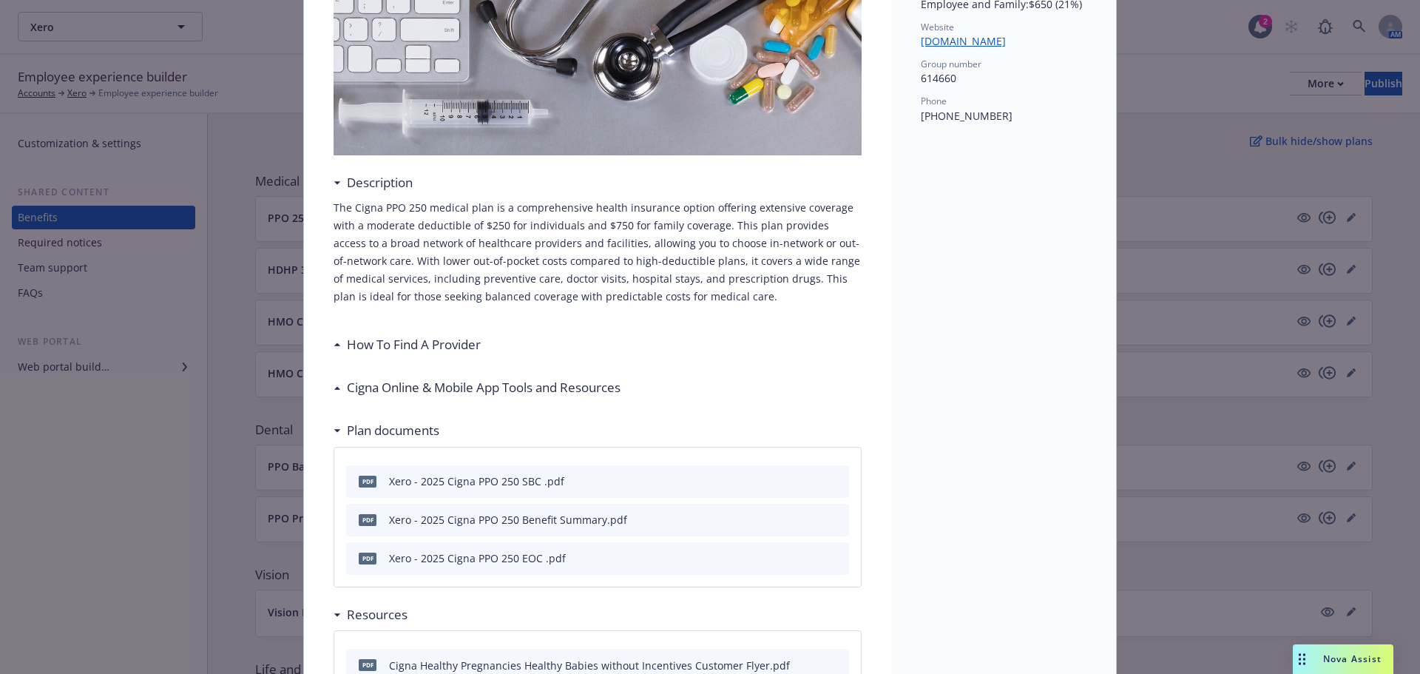
click at [830, 483] on icon "preview file" at bounding box center [834, 480] width 13 height 10
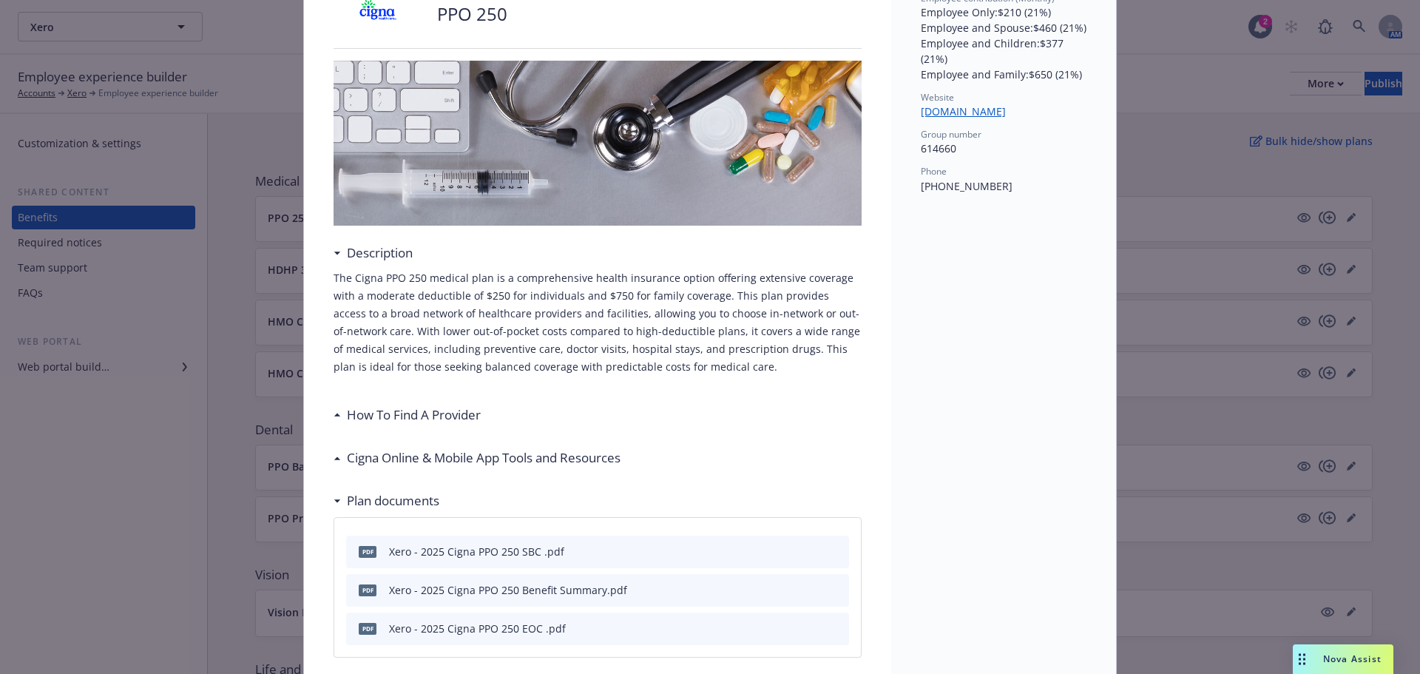
scroll to position [0, 0]
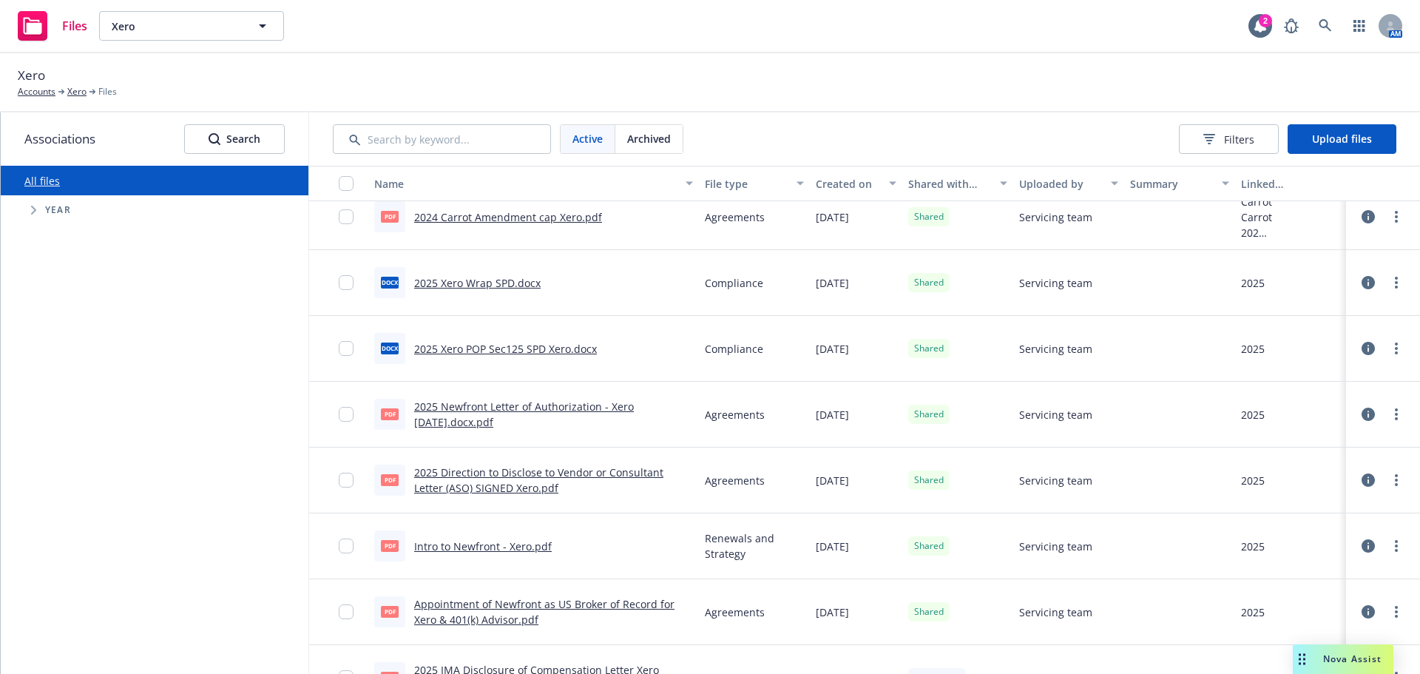
scroll to position [185, 0]
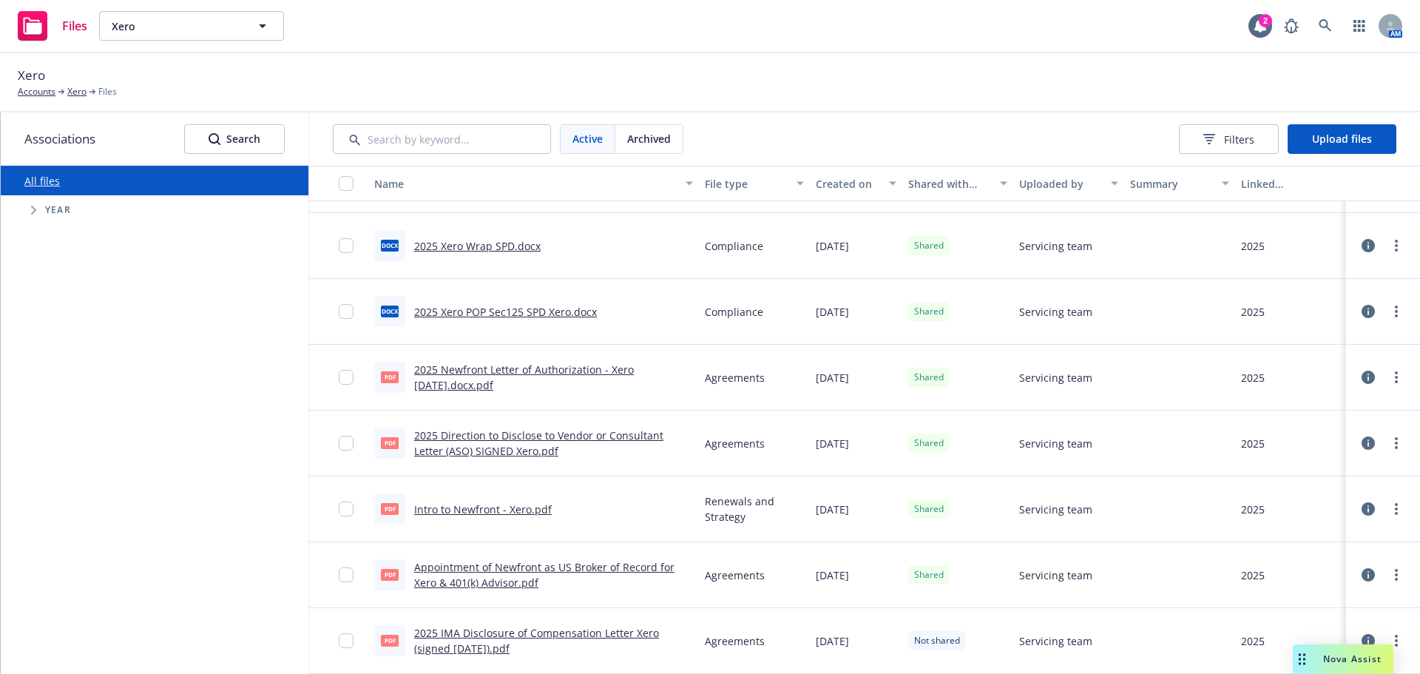
click at [65, 211] on span "Year" at bounding box center [58, 210] width 26 height 9
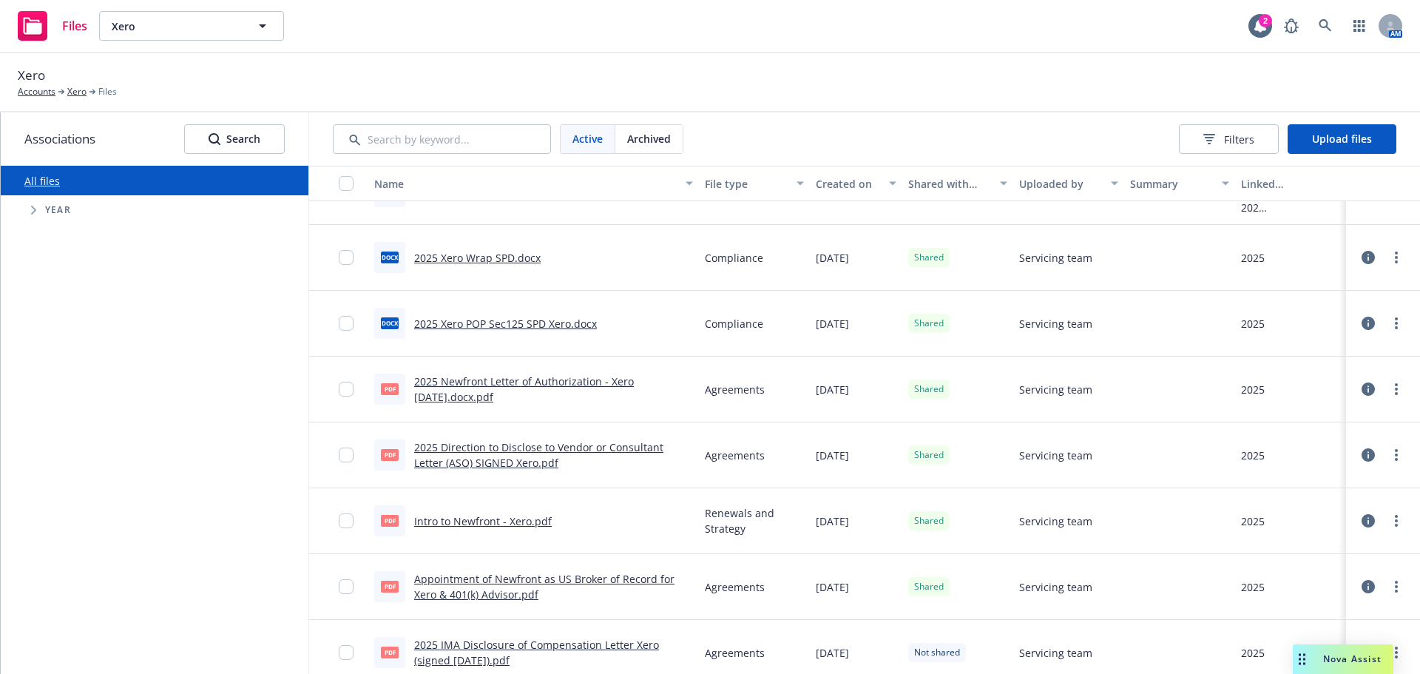
scroll to position [185, 0]
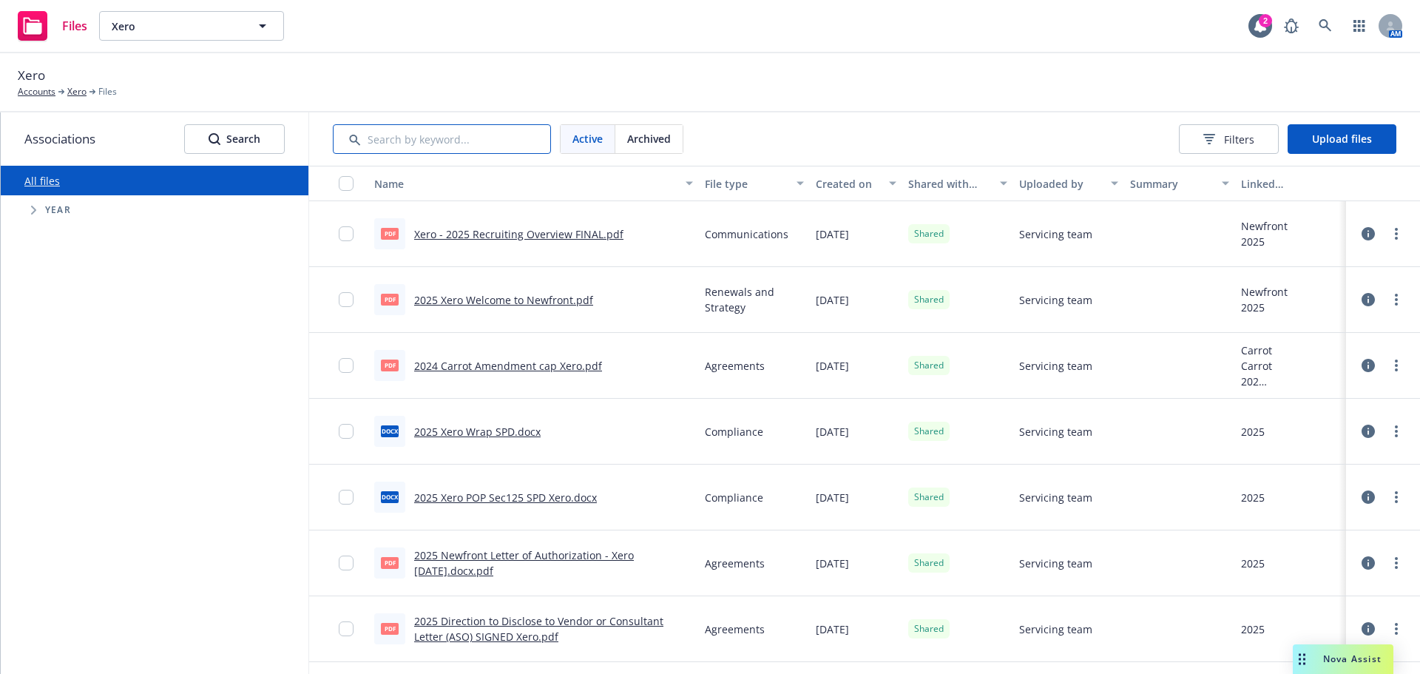
click at [445, 136] on input "Search by keyword..." at bounding box center [442, 139] width 218 height 30
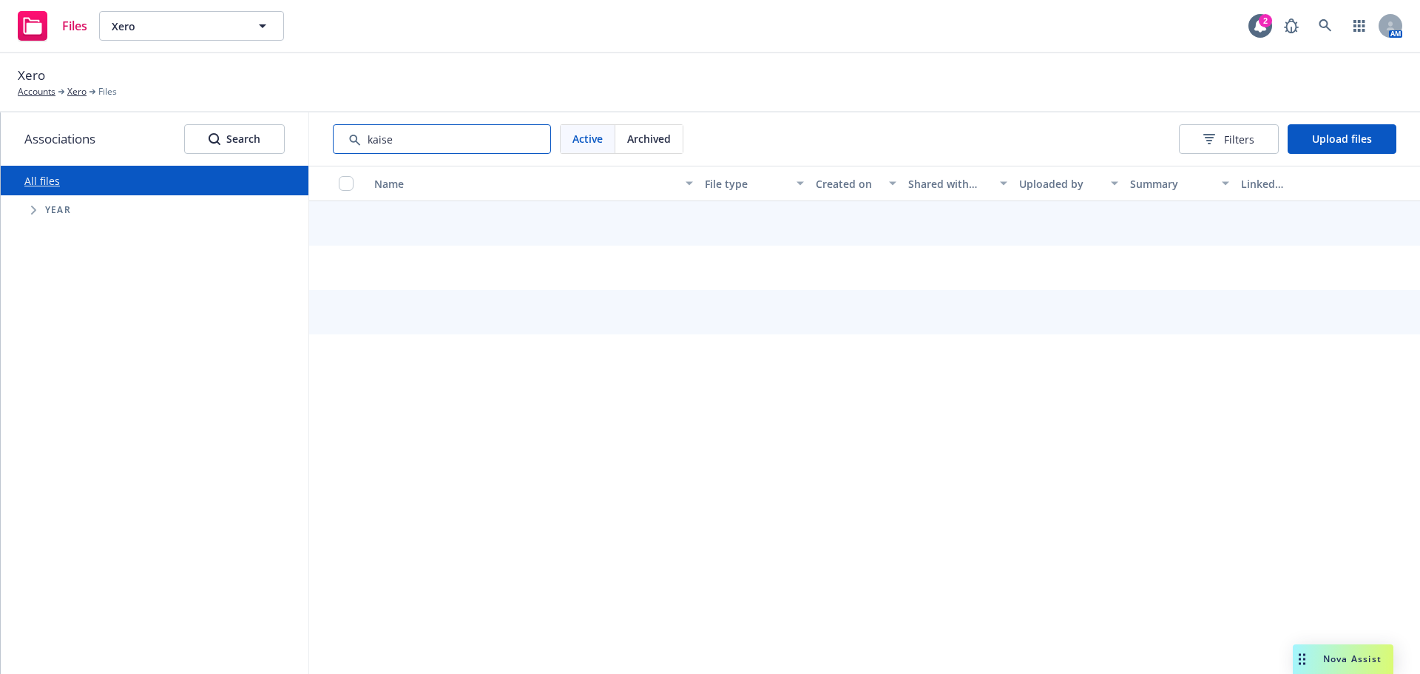
type input "[PERSON_NAME]"
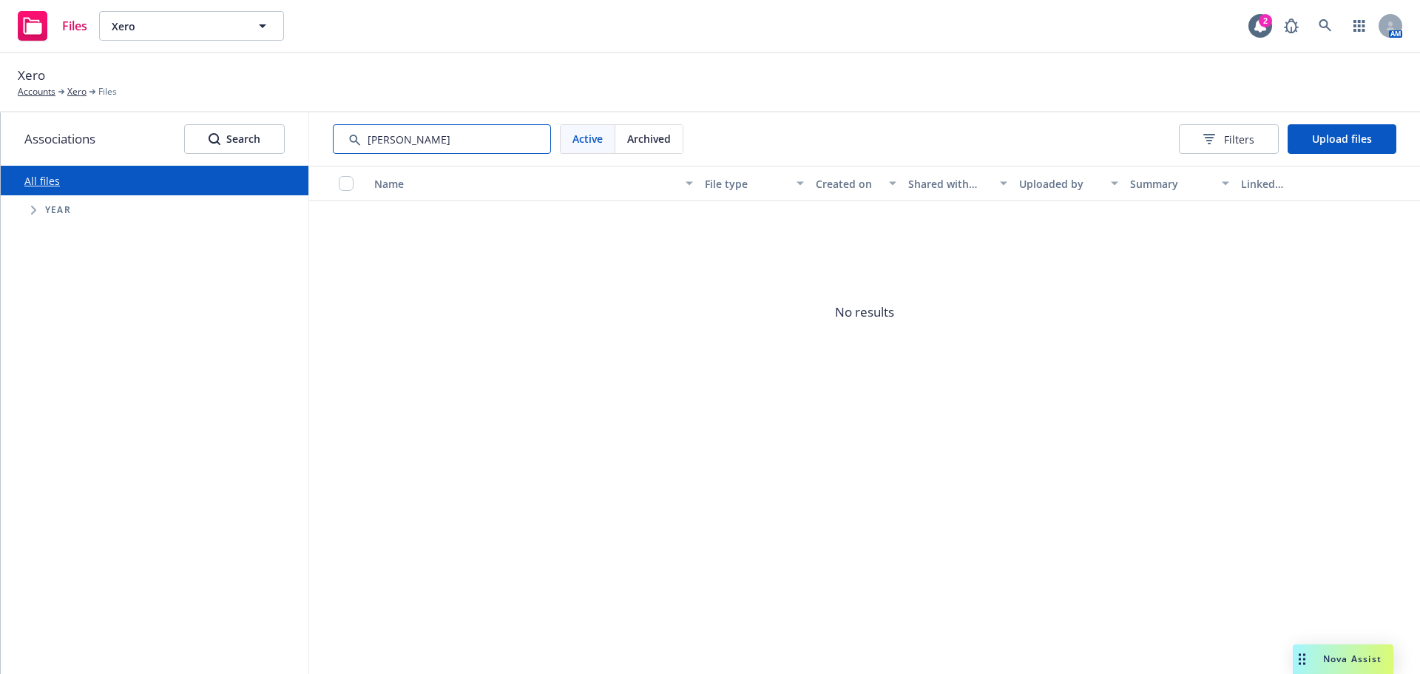
click at [454, 139] on input "Search by keyword..." at bounding box center [442, 139] width 218 height 30
click at [454, 137] on input "Search by keyword..." at bounding box center [442, 139] width 218 height 30
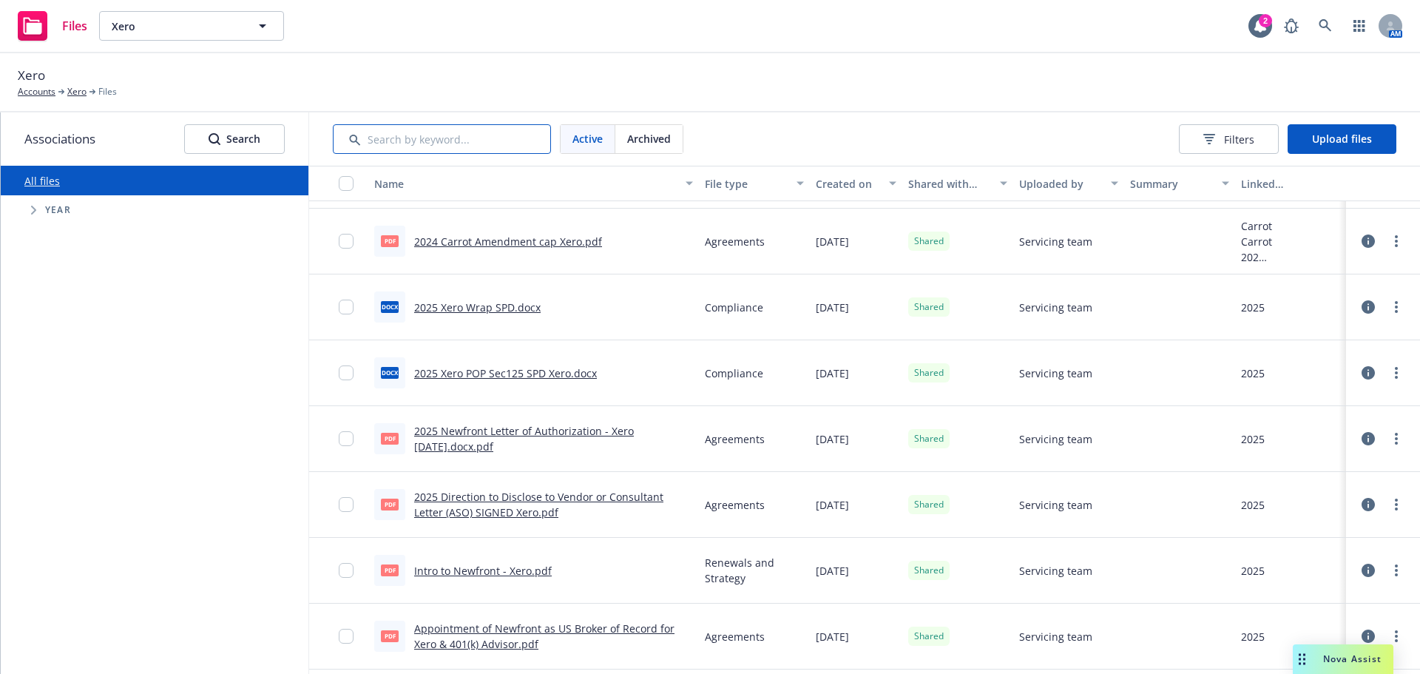
scroll to position [185, 0]
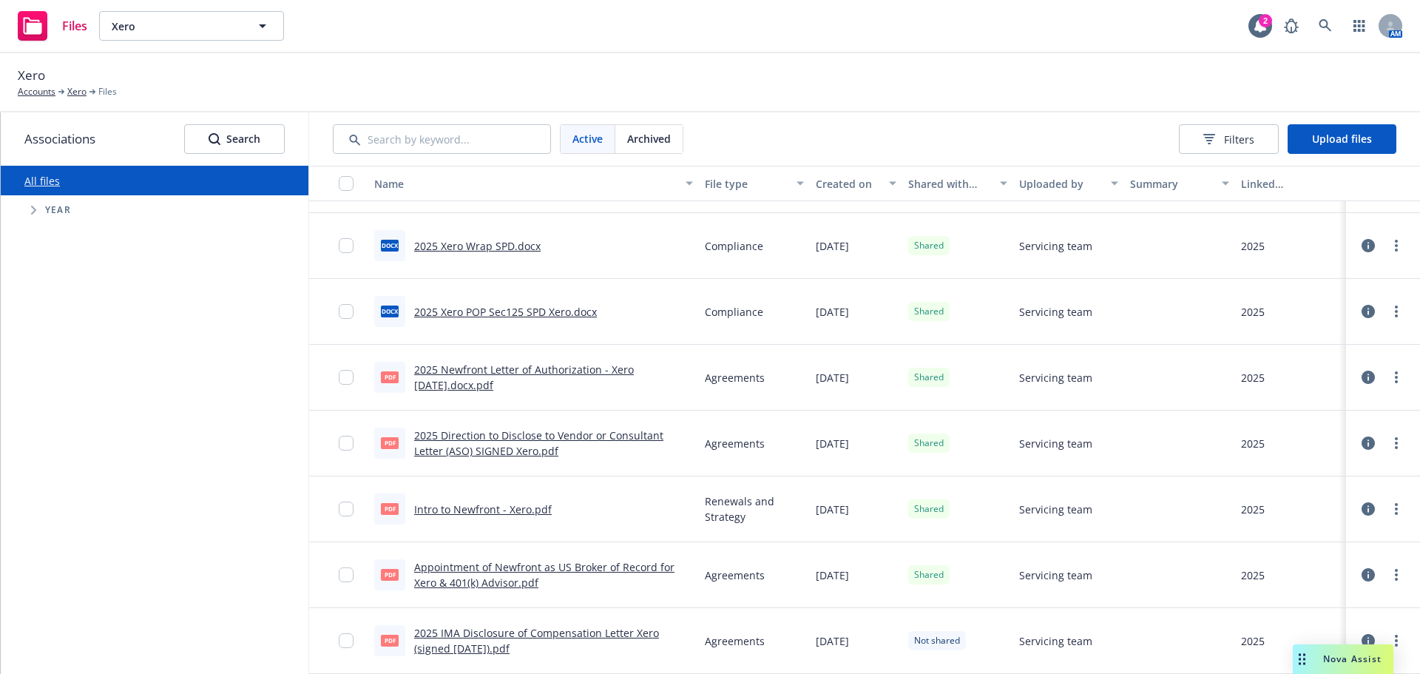
click at [50, 206] on span "Year" at bounding box center [58, 210] width 26 height 9
click at [29, 205] on span "Tree Example" at bounding box center [33, 210] width 24 height 24
click at [78, 416] on input "Tree Example" at bounding box center [71, 412] width 15 height 15
checkbox input "true"
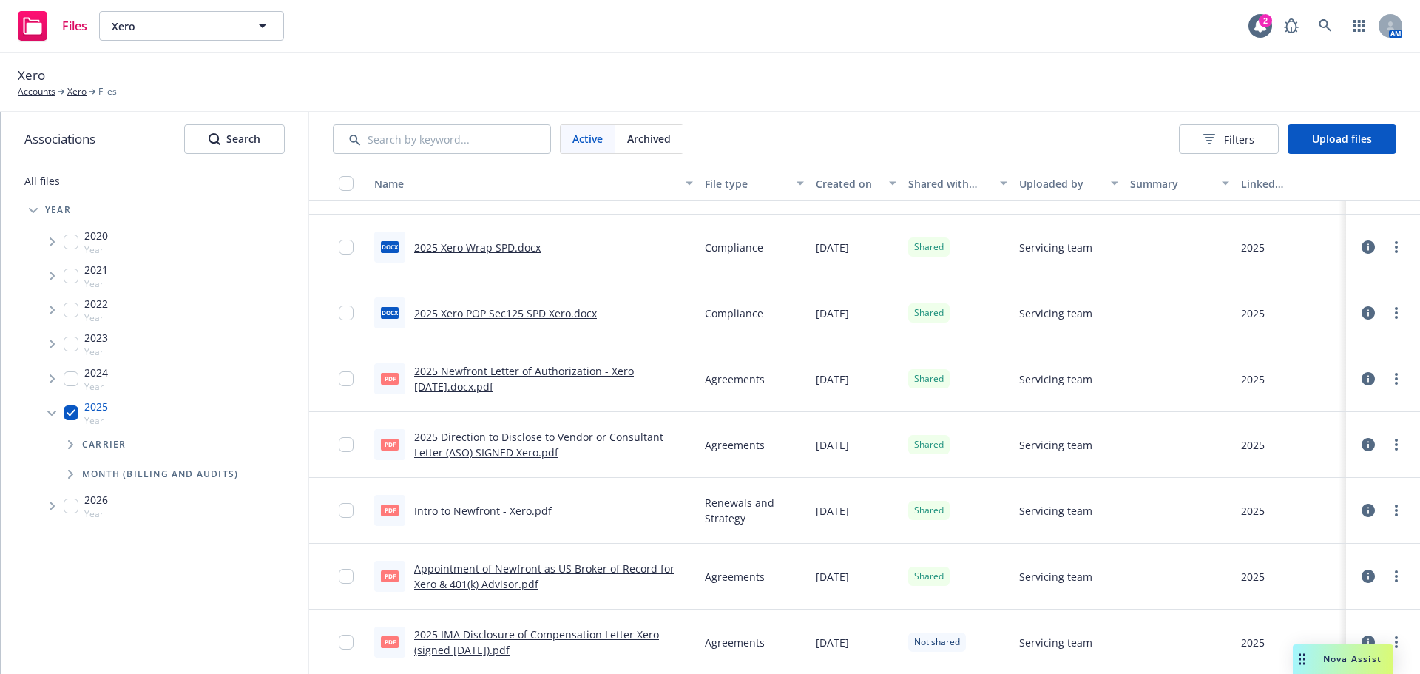
scroll to position [185, 0]
click at [22, 90] on link "Accounts" at bounding box center [37, 91] width 38 height 13
